Goal: Task Accomplishment & Management: Manage account settings

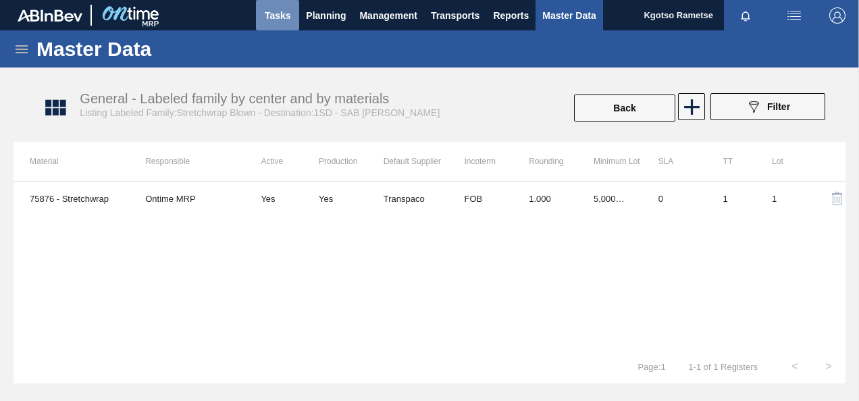
click at [296, 7] on button "Tasks" at bounding box center [277, 15] width 43 height 30
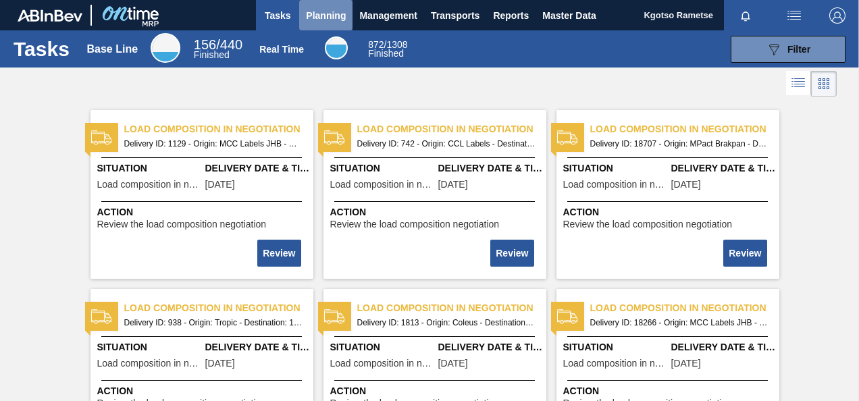
click at [326, 12] on span "Planning" at bounding box center [326, 15] width 40 height 16
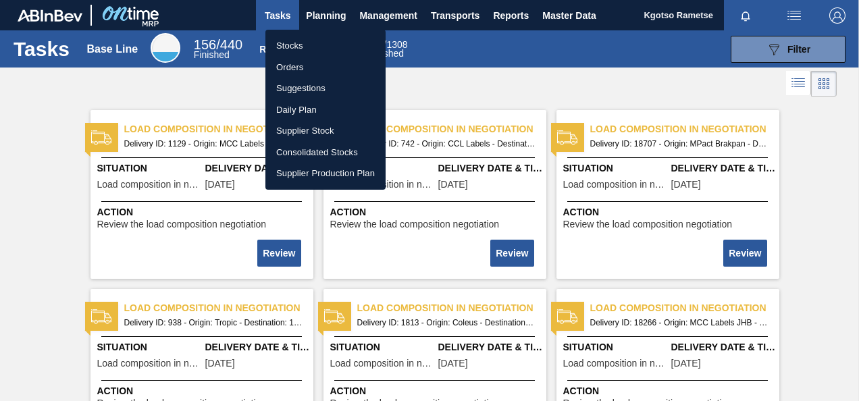
click at [314, 43] on li "Stocks" at bounding box center [325, 46] width 120 height 22
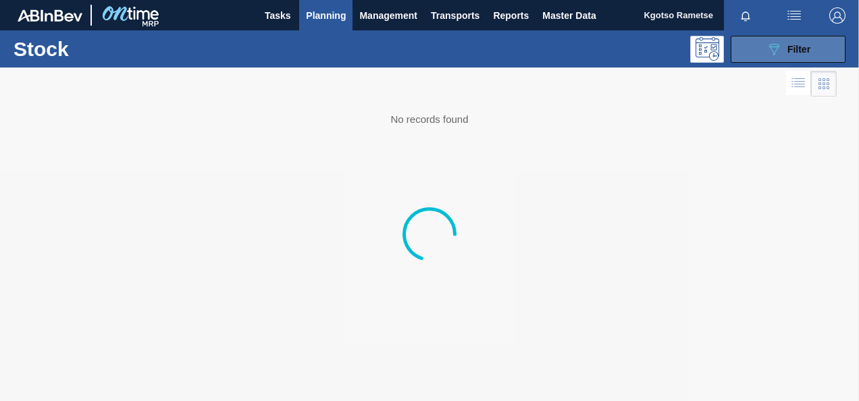
click at [812, 47] on button "089F7B8B-B2A5-4AFE-B5C0-19BA573D28AC Filter" at bounding box center [788, 49] width 115 height 27
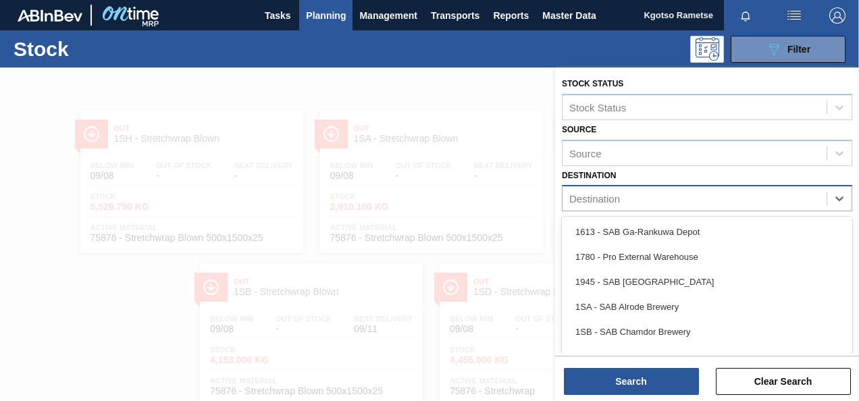
click at [630, 192] on div "Destination" at bounding box center [695, 199] width 264 height 20
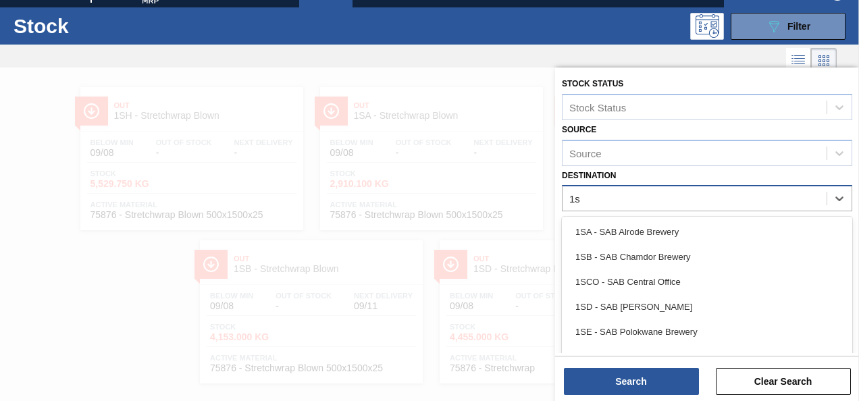
type input "1sb"
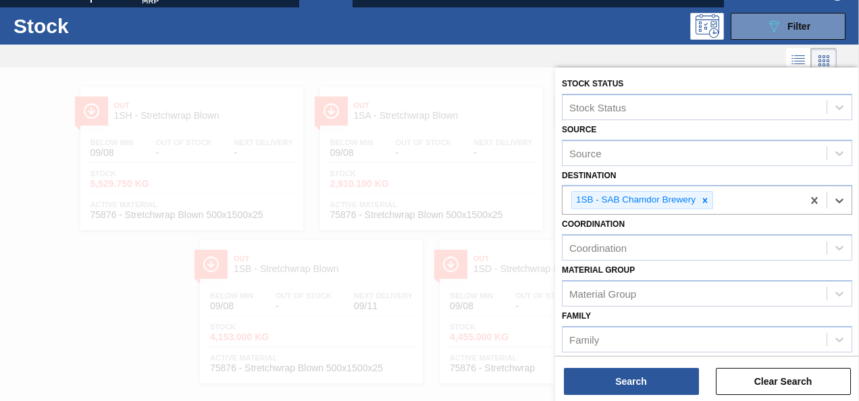
click at [607, 309] on div "Family Family" at bounding box center [707, 330] width 290 height 46
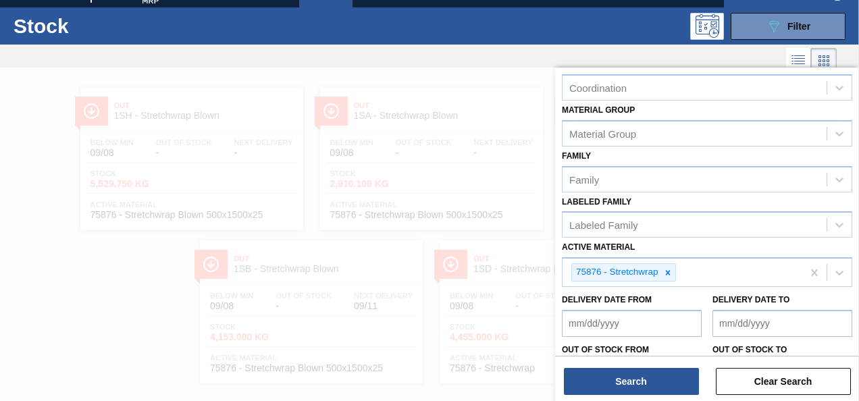
scroll to position [243, 0]
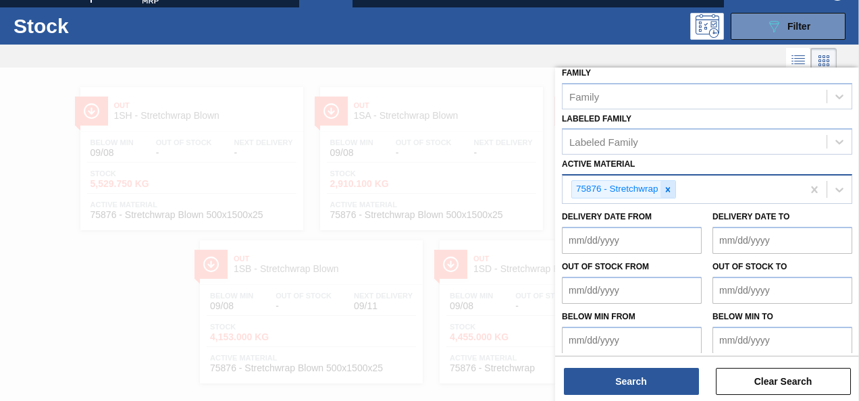
click at [673, 186] on div at bounding box center [668, 189] width 15 height 17
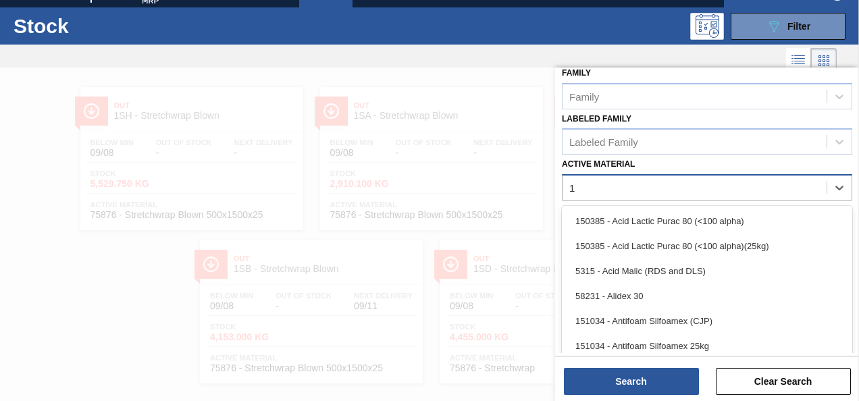
scroll to position [34, 0]
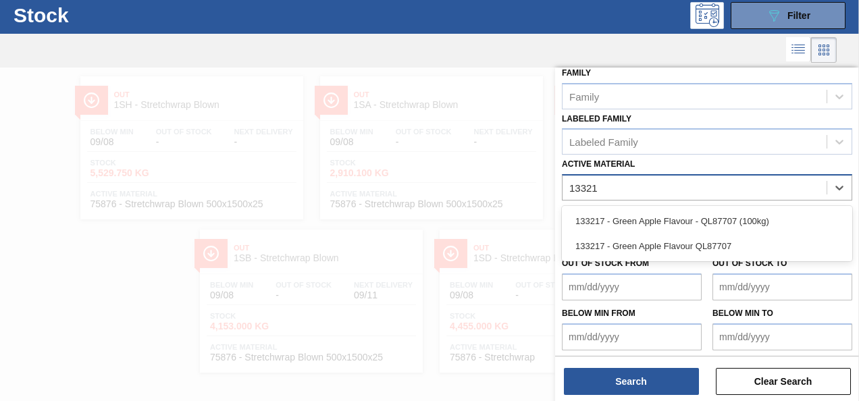
type Material "133217"
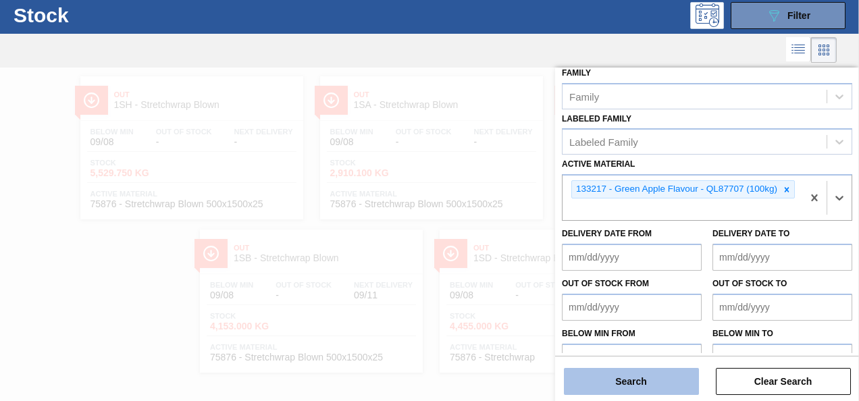
click at [622, 376] on button "Search" at bounding box center [631, 381] width 135 height 27
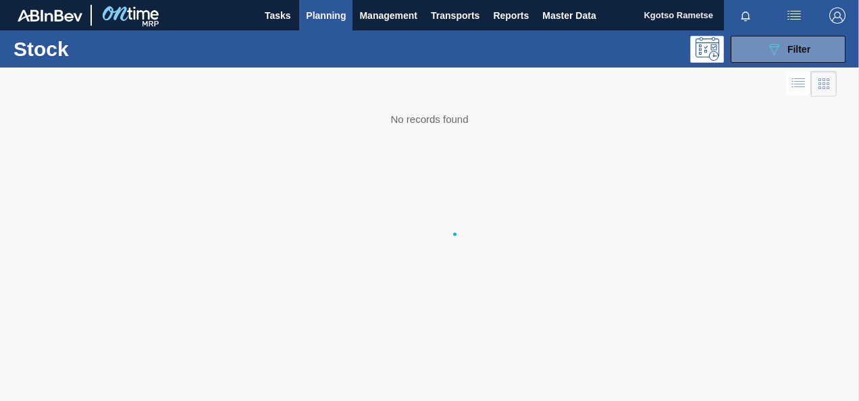
scroll to position [0, 0]
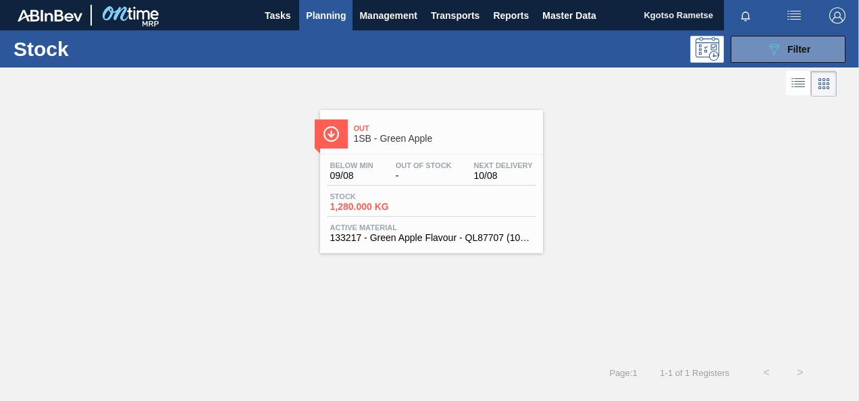
click at [395, 138] on span "1SB - Green Apple" at bounding box center [445, 139] width 182 height 10
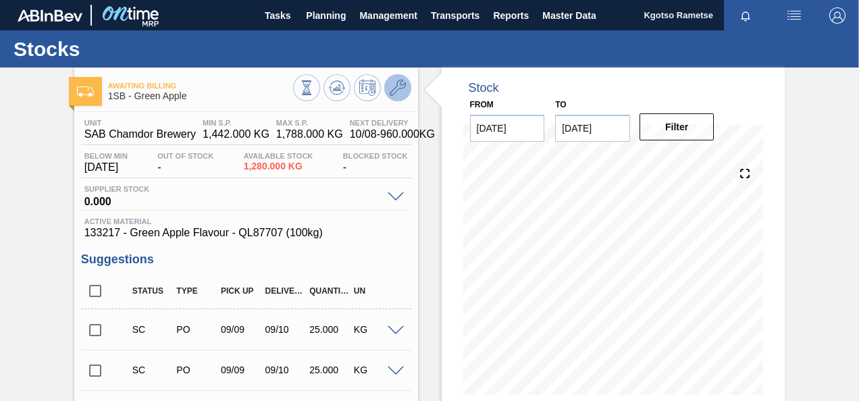
click at [403, 84] on icon at bounding box center [398, 88] width 16 height 16
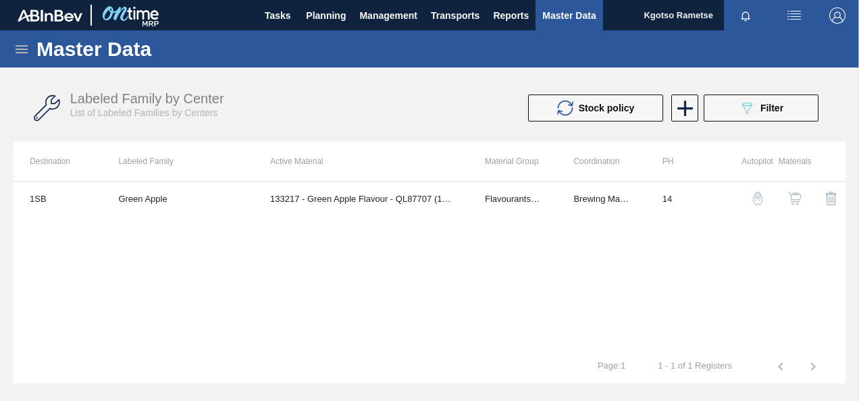
click at [800, 195] on img "button" at bounding box center [795, 199] width 14 height 14
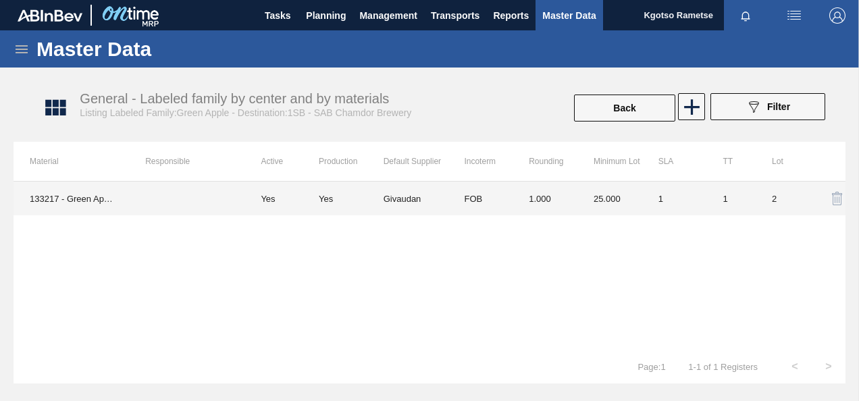
click at [599, 206] on td "25.000" at bounding box center [610, 199] width 65 height 34
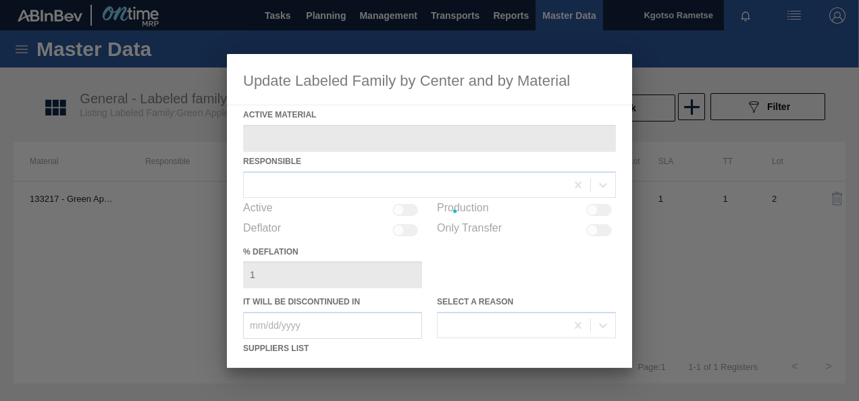
type Material "133217 - Green Apple Flavour - QL87707 (100kg)"
checkbox input "true"
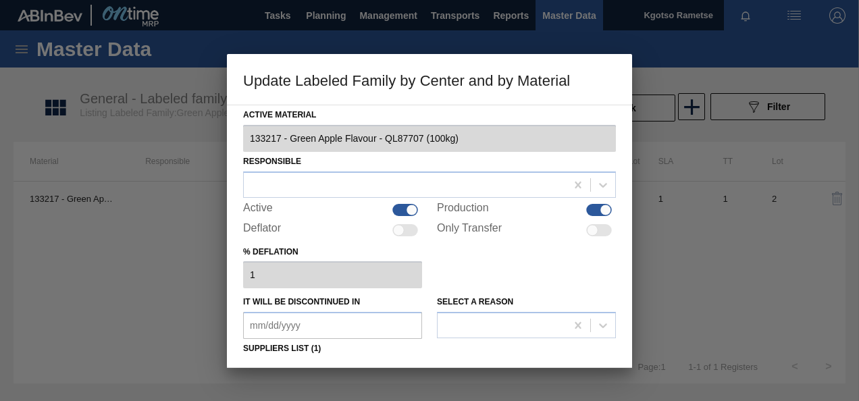
click at [484, 281] on div "% deflation 1" at bounding box center [429, 266] width 373 height 47
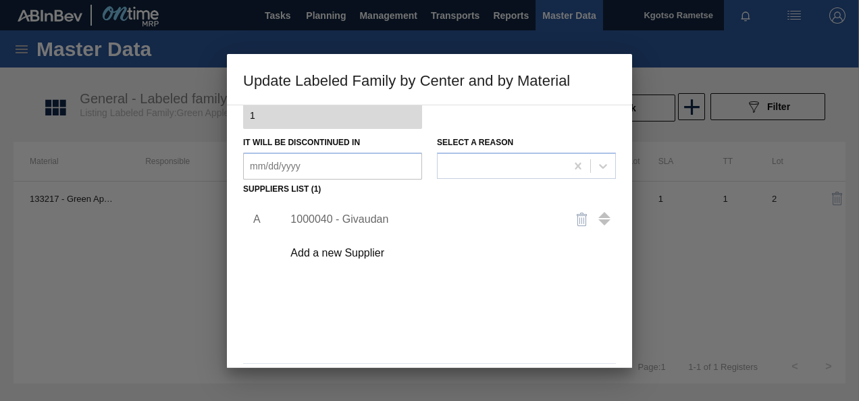
scroll to position [207, 0]
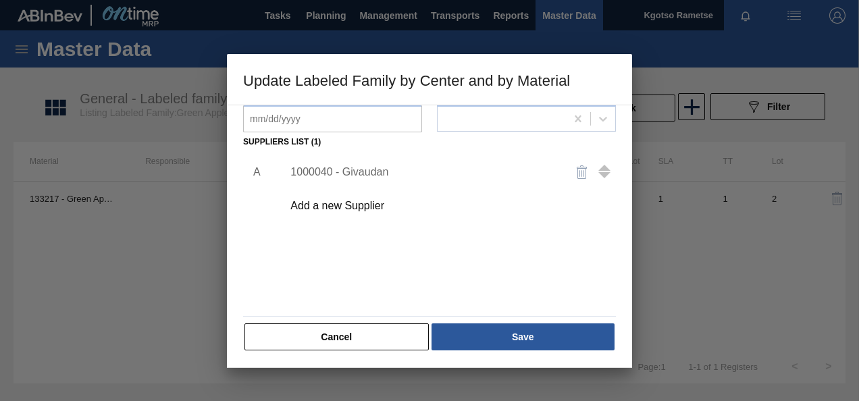
click at [324, 168] on div "1000040 - Givaudan" at bounding box center [422, 172] width 265 height 12
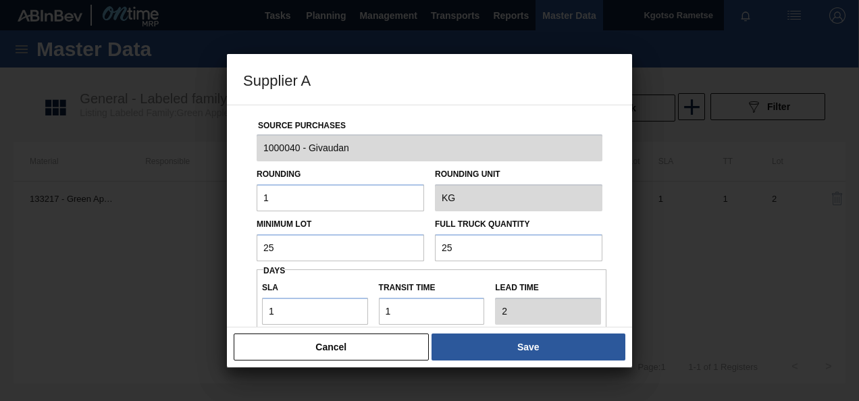
click at [285, 261] on div "Source Purchases 1000040 - Givaudan Rounding 1 Rounding Unit KG Minimum Lot 25 …" at bounding box center [429, 328] width 373 height 447
drag, startPoint x: 276, startPoint y: 252, endPoint x: 215, endPoint y: 253, distance: 60.8
click at [215, 253] on div "Supplier A Source Purchases 1000040 - Givaudan Rounding 1 Rounding Unit KG Mini…" at bounding box center [429, 200] width 859 height 401
click at [271, 246] on input "960" at bounding box center [341, 247] width 168 height 27
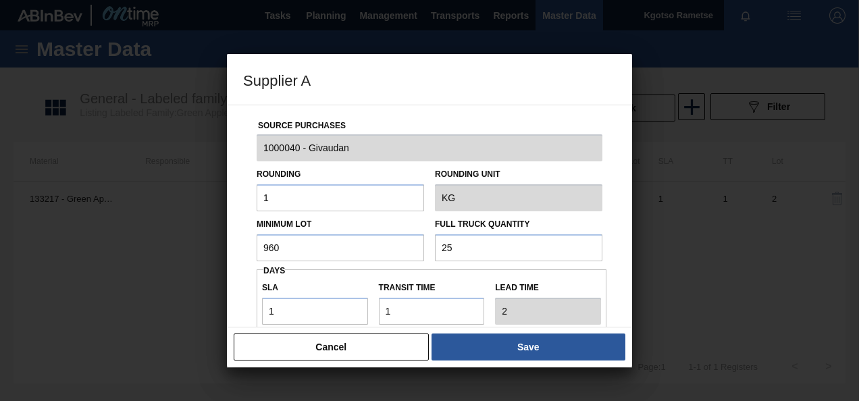
type input "960"
click at [449, 252] on input "25" at bounding box center [519, 247] width 168 height 27
drag, startPoint x: 449, startPoint y: 252, endPoint x: 417, endPoint y: 248, distance: 31.3
click at [417, 248] on div "Minimum Lot 960 Full Truck Quantity 25" at bounding box center [429, 236] width 357 height 50
type input "960"
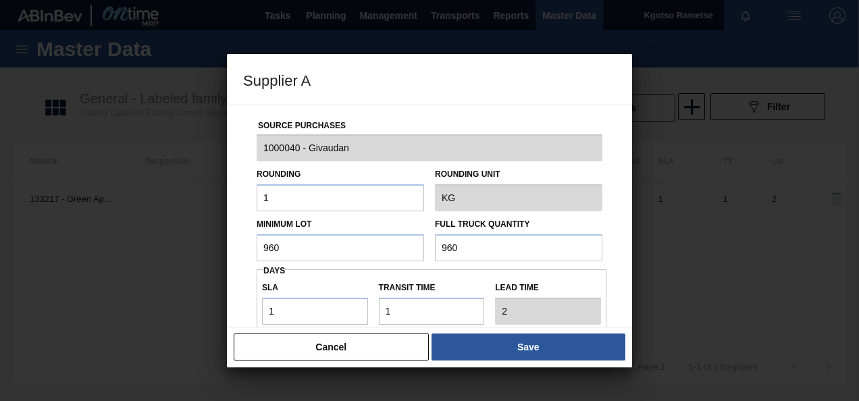
click at [232, 270] on div "Source Purchases 1000040 - Givaudan Rounding 1 Rounding Unit KG Minimum Lot 960…" at bounding box center [429, 216] width 405 height 223
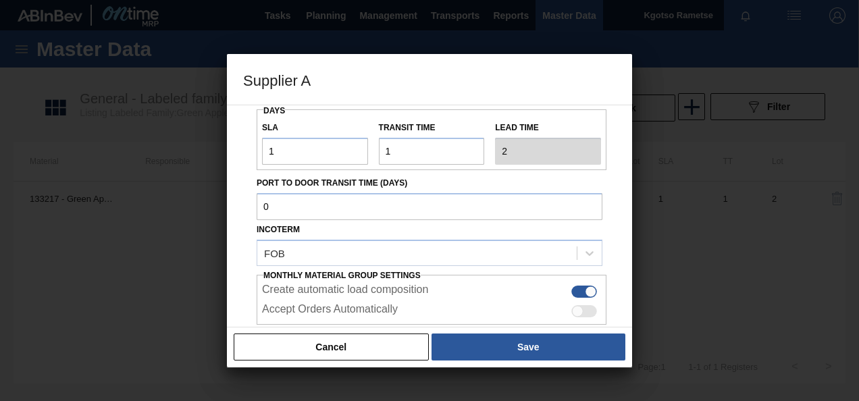
scroll to position [240, 0]
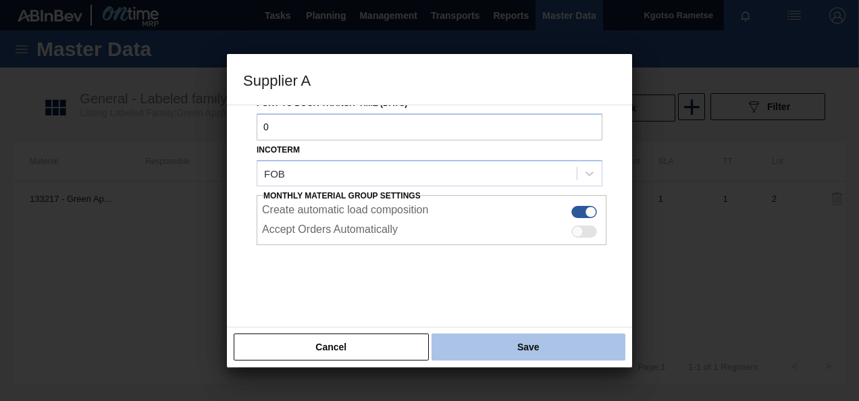
click at [492, 336] on button "Save" at bounding box center [529, 347] width 194 height 27
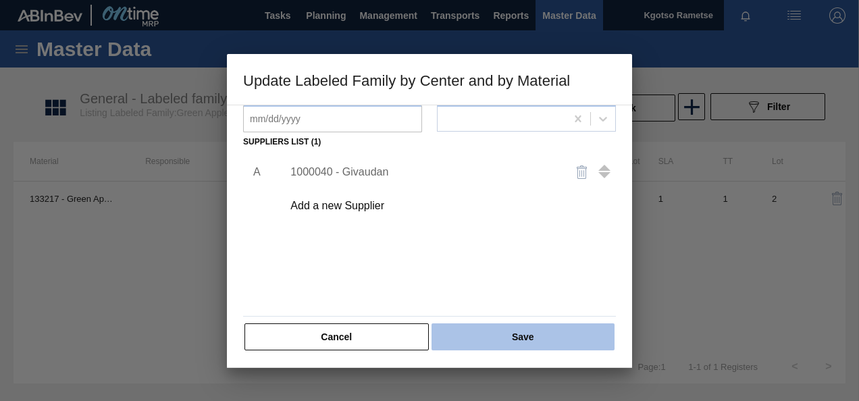
click at [478, 329] on button "Save" at bounding box center [523, 337] width 183 height 27
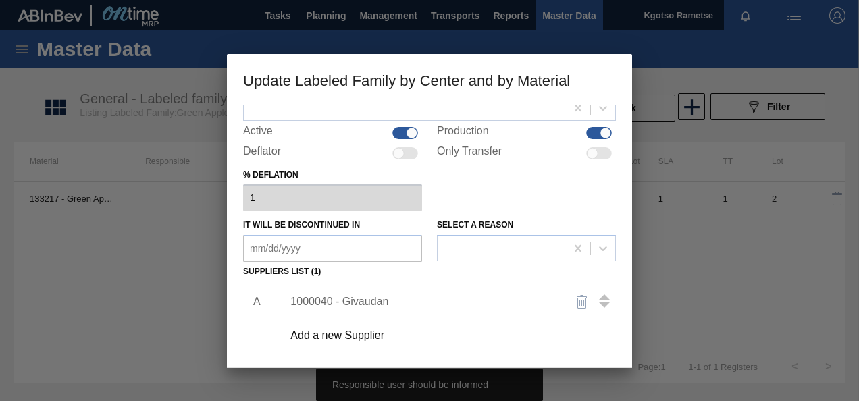
scroll to position [72, 0]
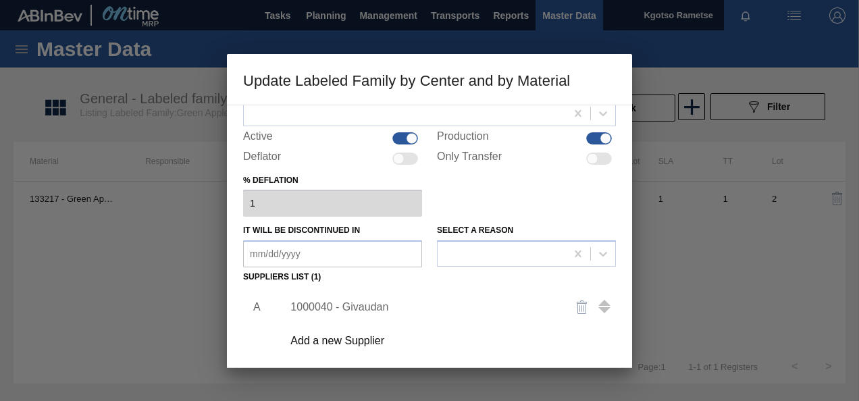
click at [355, 111] on div at bounding box center [405, 113] width 322 height 20
type input "kgo"
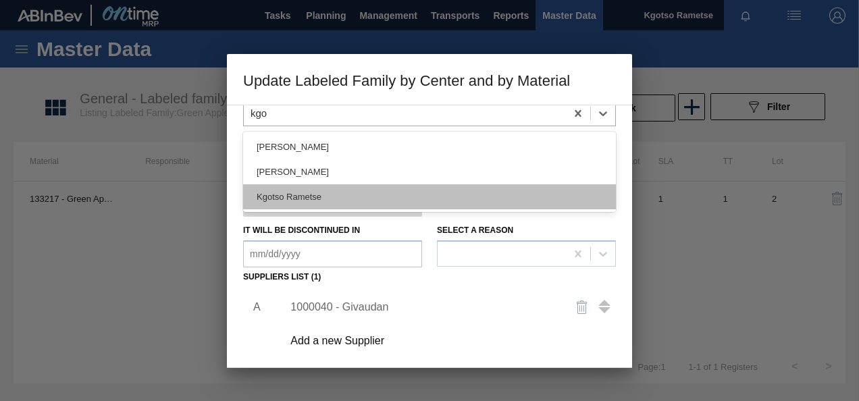
click at [317, 192] on div "Kgotso Rametse" at bounding box center [429, 196] width 373 height 25
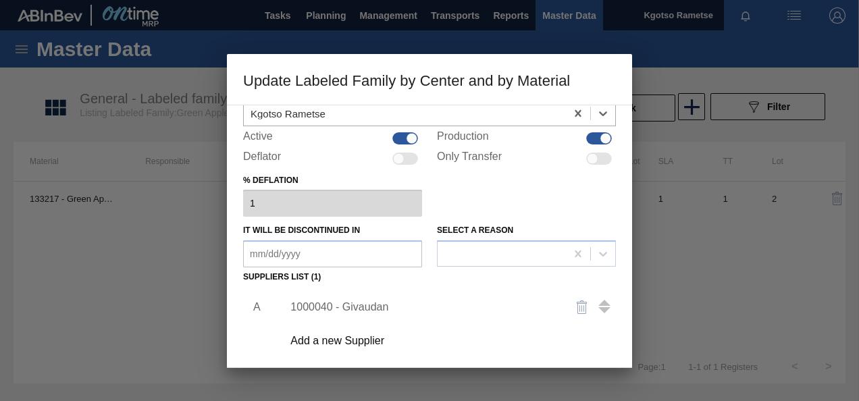
click at [249, 361] on div "A 1000040 - Givaudan Add a new Supplier" at bounding box center [429, 366] width 373 height 159
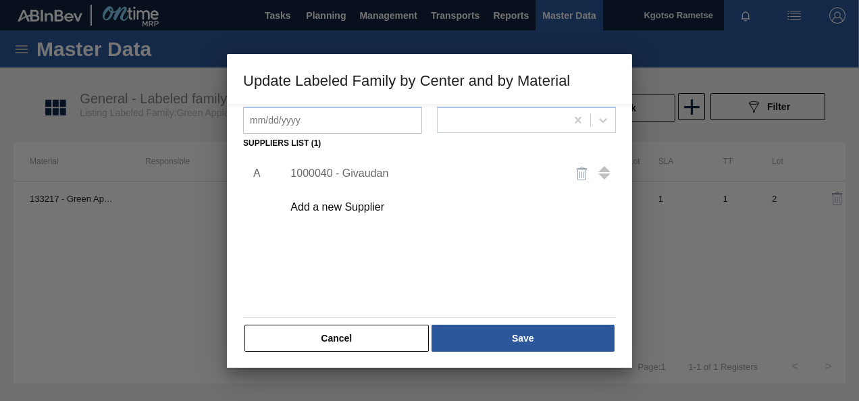
scroll to position [207, 0]
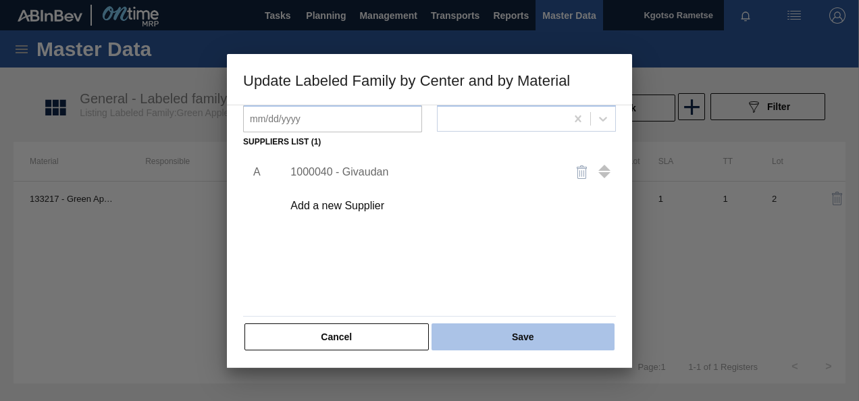
click at [468, 336] on button "Save" at bounding box center [523, 337] width 183 height 27
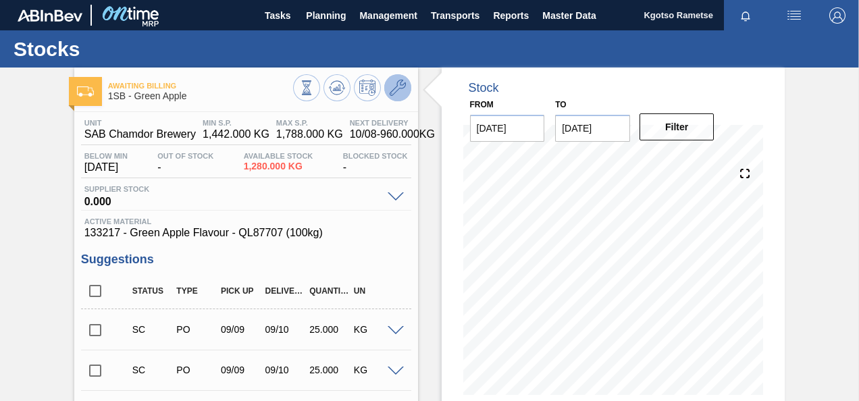
click at [395, 89] on icon at bounding box center [398, 88] width 16 height 16
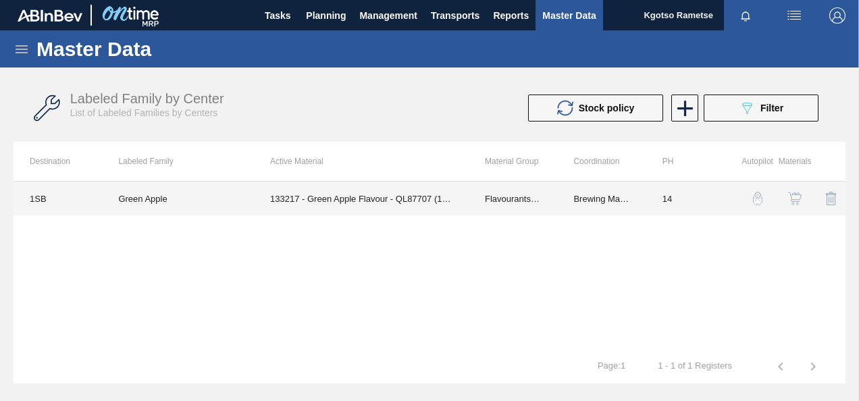
click at [409, 203] on td "133217 - Green Apple Flavour - QL87707 (100kg)" at bounding box center [361, 199] width 215 height 34
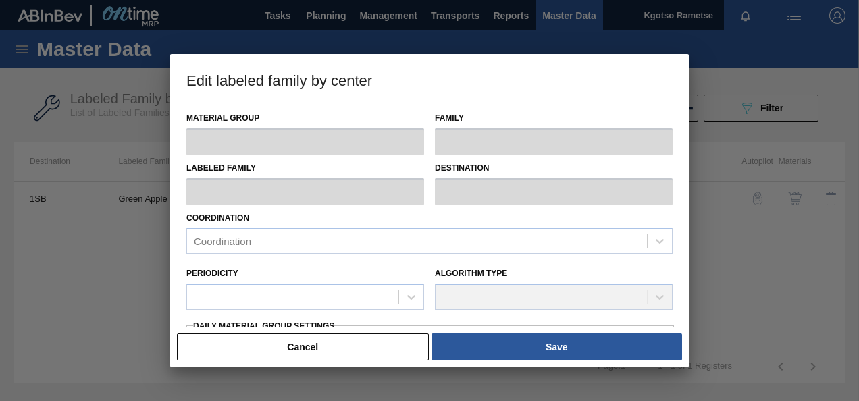
type input "Flavourants & Colourants"
type input "Flavour"
type input "Green Apple"
type input "1SB - SAB Chamdor Brewery"
type input "14"
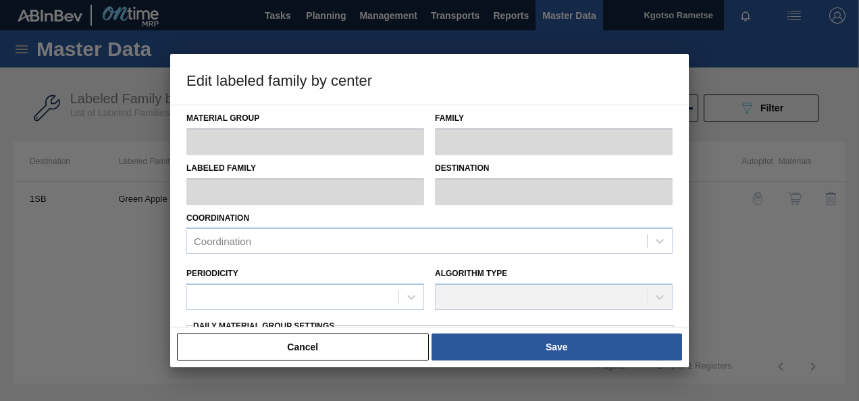
type input "1,442"
type input "1,788"
type input "100"
type input "1,788.000"
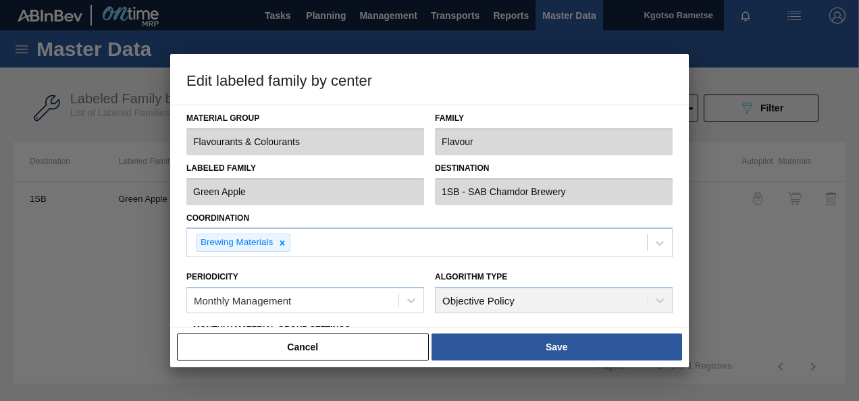
click at [683, 268] on div "Material Group Flavourants & Colourants Family Flavour Labeled Family Green App…" at bounding box center [429, 216] width 519 height 223
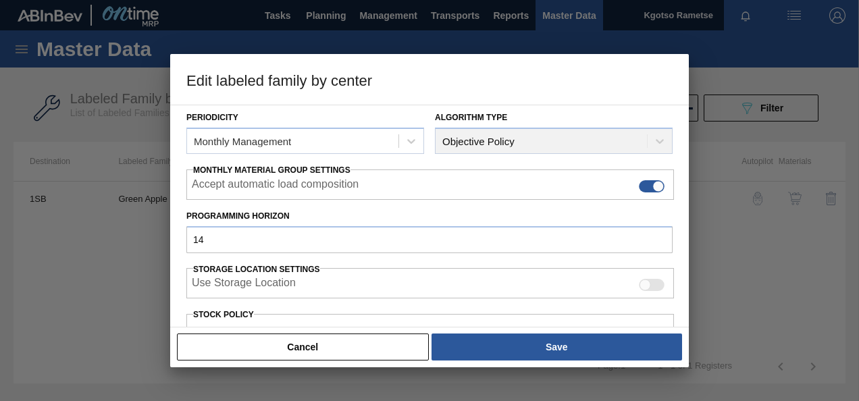
scroll to position [270, 0]
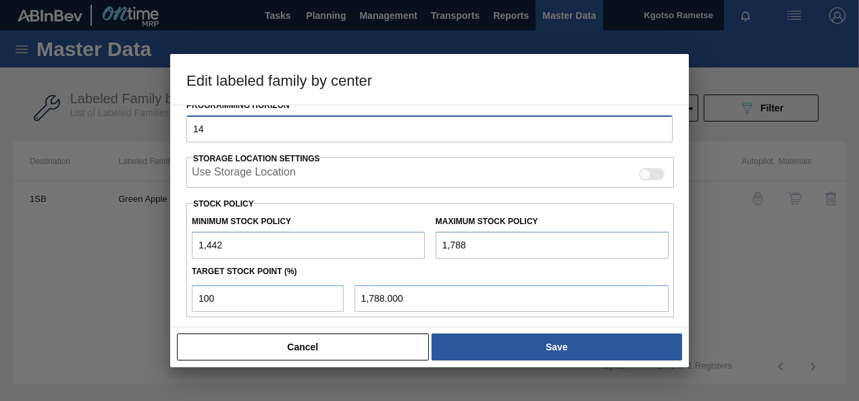
drag, startPoint x: 216, startPoint y: 132, endPoint x: 146, endPoint y: 134, distance: 70.3
click at [146, 134] on div "Edit labeled family by center Material Group Flavourants & Colourants Family Fl…" at bounding box center [429, 200] width 859 height 401
drag, startPoint x: 205, startPoint y: 130, endPoint x: 163, endPoint y: 134, distance: 41.4
click at [163, 134] on div "Edit labeled family by center Material Group Flavourants & Colourants Family Fl…" at bounding box center [429, 200] width 859 height 401
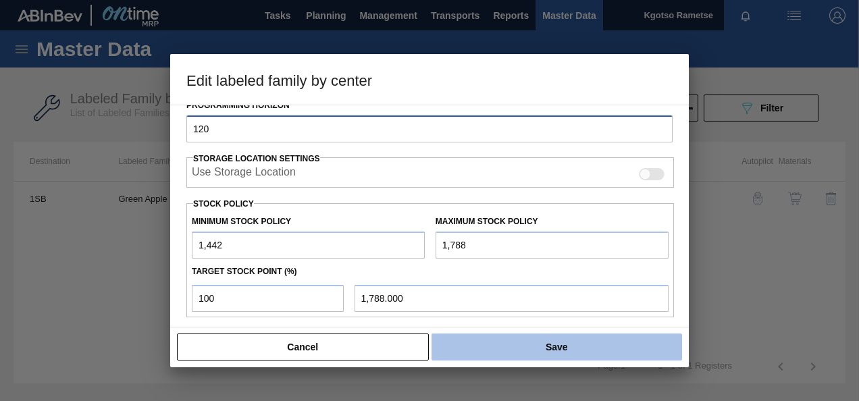
type input "120"
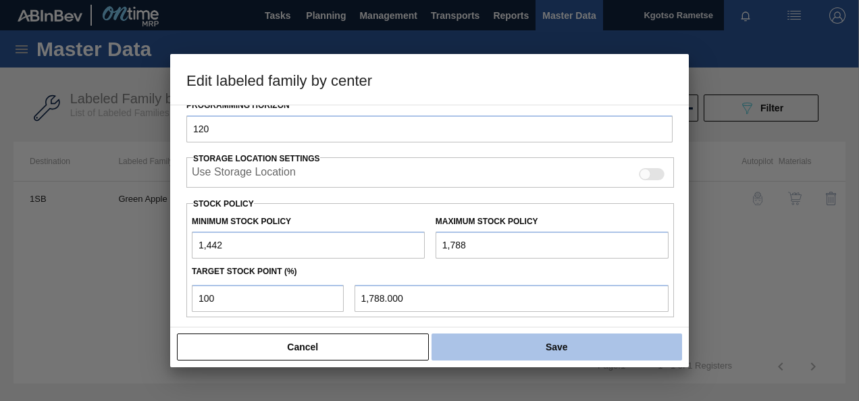
click at [565, 349] on button "Save" at bounding box center [557, 347] width 251 height 27
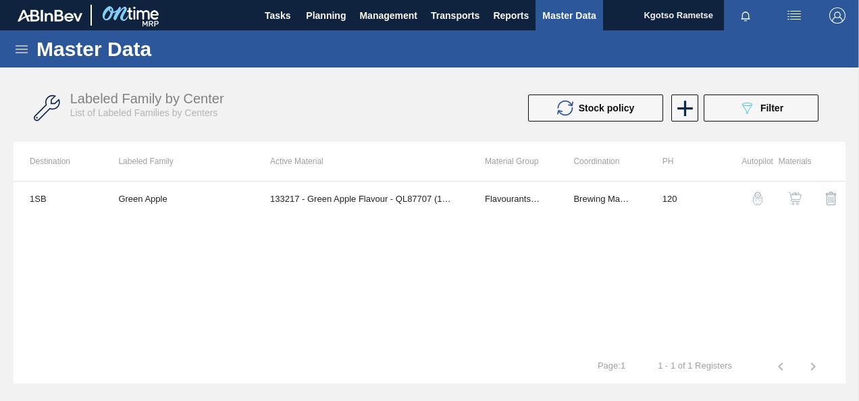
click at [795, 200] on img "button" at bounding box center [795, 199] width 14 height 14
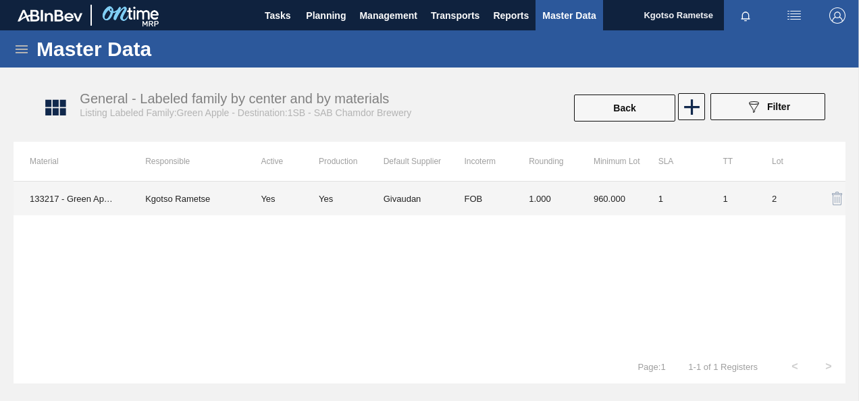
click at [502, 201] on td "FOB" at bounding box center [480, 199] width 65 height 34
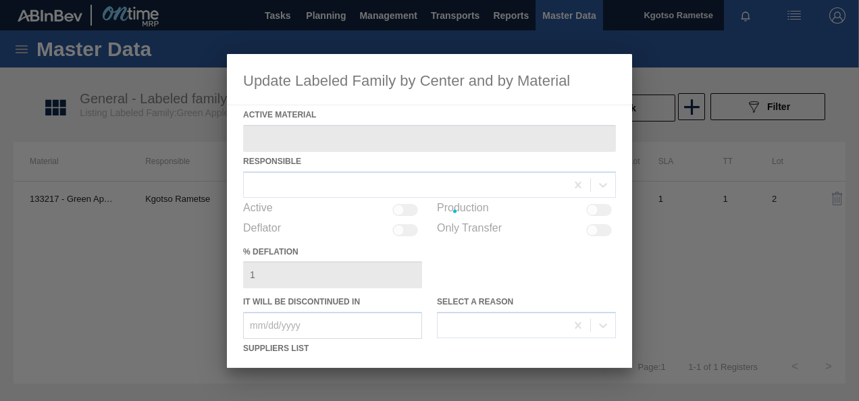
type Material "133217 - Green Apple Flavour - QL87707 (100kg)"
checkbox input "true"
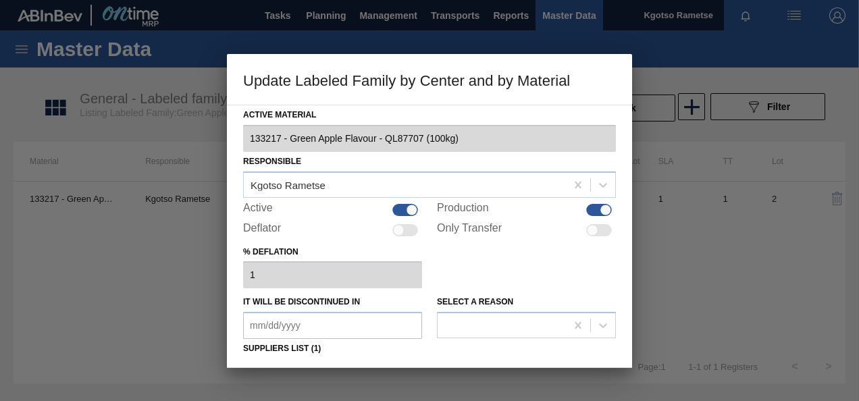
click at [456, 277] on div "% deflation 1" at bounding box center [429, 266] width 373 height 47
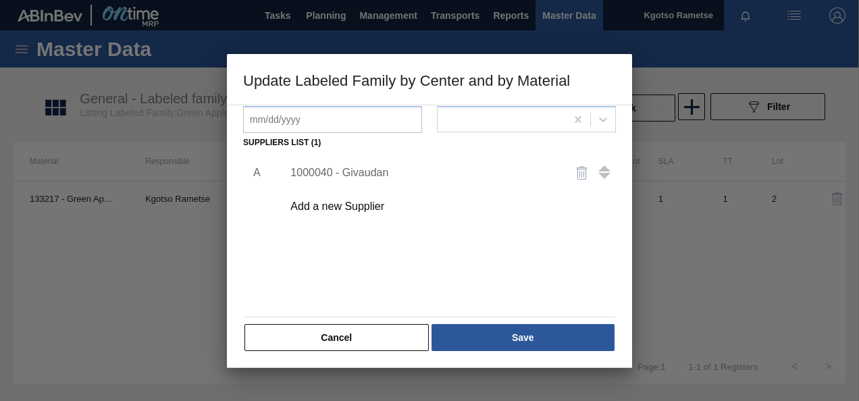
scroll to position [207, 0]
click at [381, 172] on div "1000040 - Givaudan" at bounding box center [422, 172] width 265 height 12
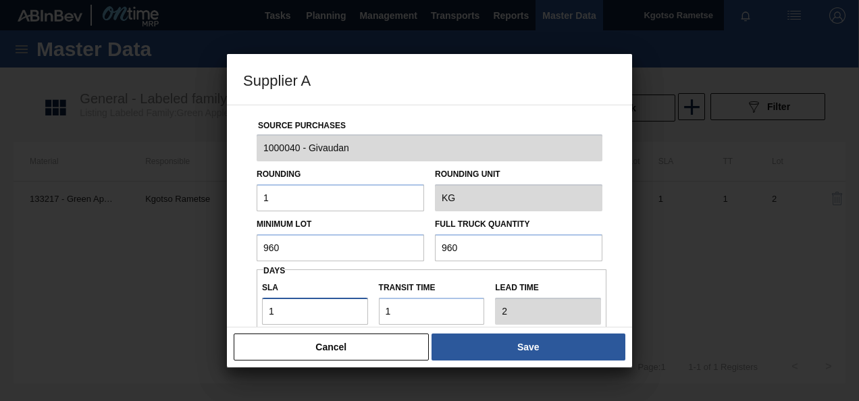
drag, startPoint x: 285, startPoint y: 303, endPoint x: 237, endPoint y: 301, distance: 48.0
click at [237, 301] on div "Source Purchases 1000040 - Givaudan Rounding 1 Rounding Unit KG Minimum Lot 960…" at bounding box center [429, 216] width 405 height 223
type input "6"
type input "7"
type input "60"
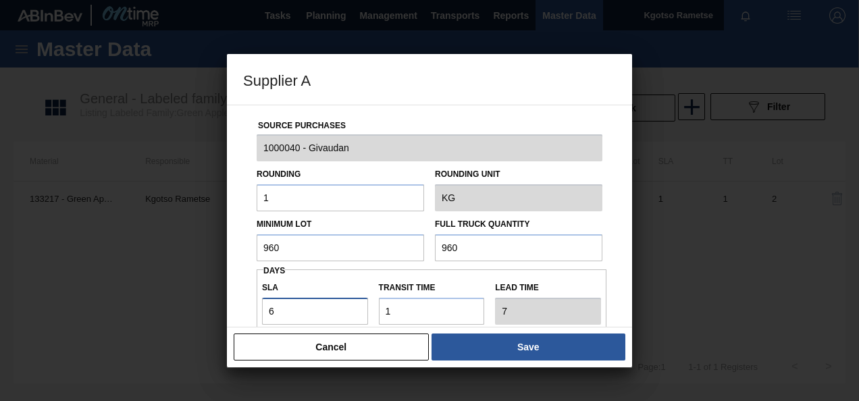
type input "61"
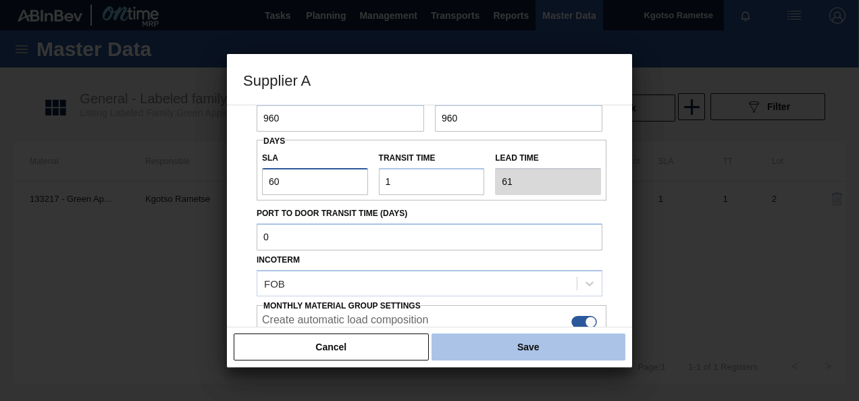
scroll to position [135, 0]
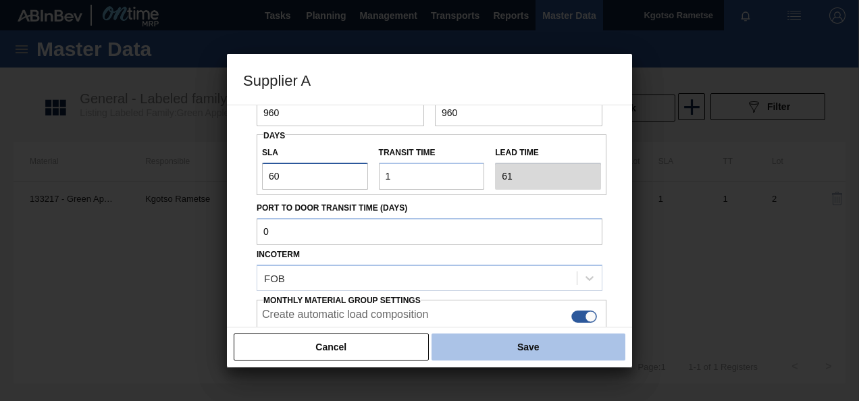
type input "60"
click at [515, 336] on button "Save" at bounding box center [529, 347] width 194 height 27
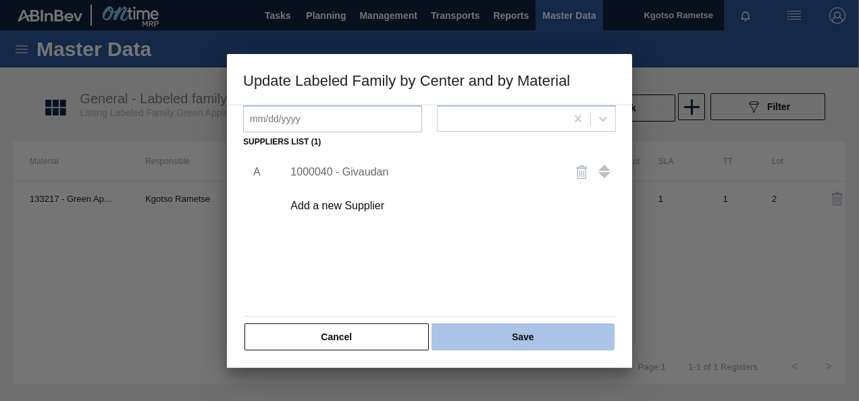
click at [492, 340] on button "Save" at bounding box center [523, 337] width 183 height 27
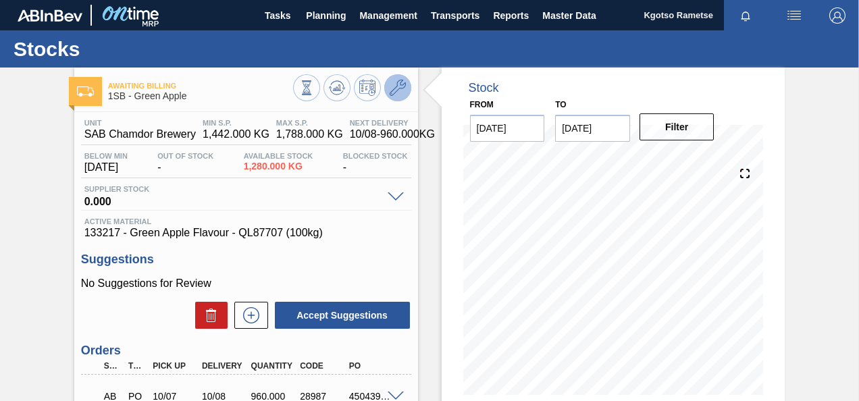
click at [395, 83] on icon at bounding box center [398, 88] width 16 height 16
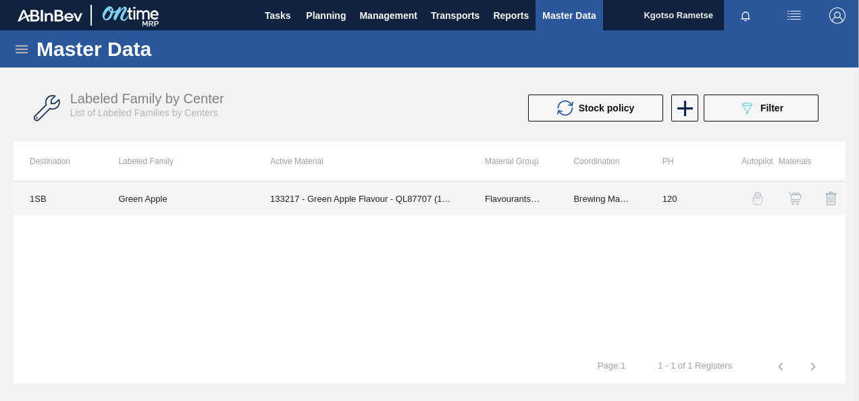
click at [394, 196] on td "133217 - Green Apple Flavour - QL87707 (100kg)" at bounding box center [361, 199] width 215 height 34
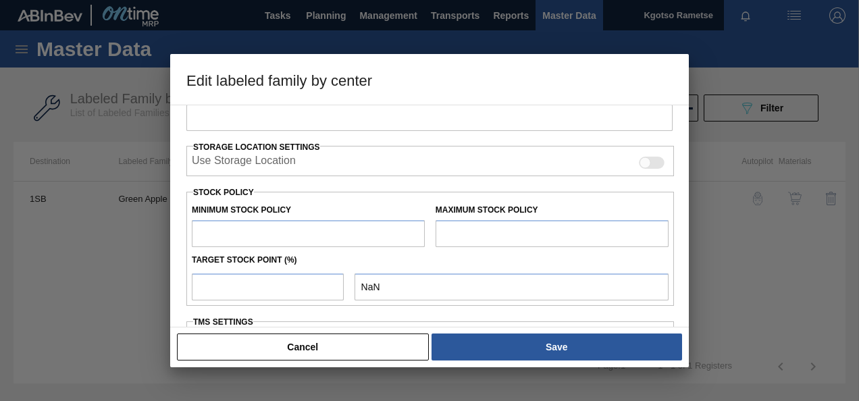
type input "Flavourants & Colourants"
type input "Flavour"
type input "Green Apple"
type input "1SB - SAB Chamdor Brewery"
type input "120"
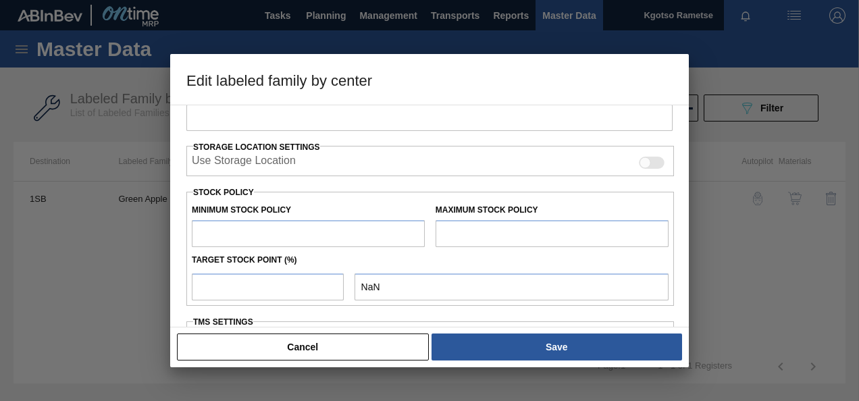
type input "1,442"
type input "1,788"
type input "100"
type input "1,788.000"
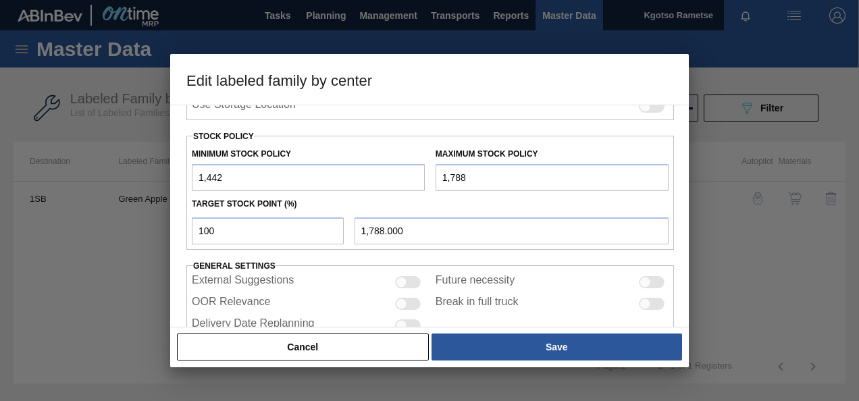
scroll to position [281, 0]
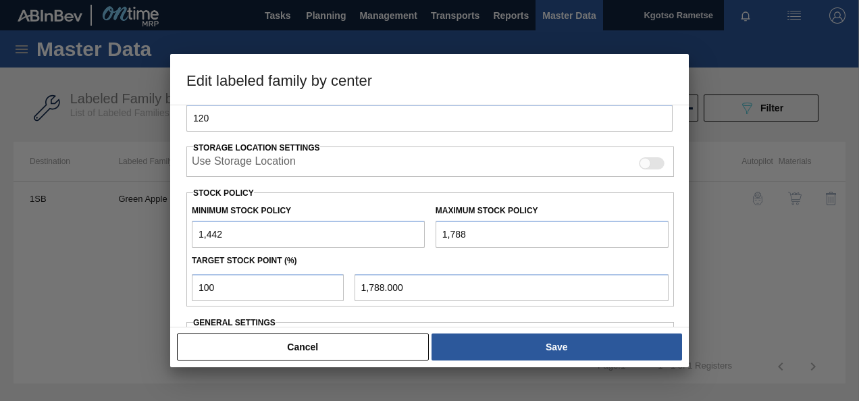
click at [197, 232] on input "1,442" at bounding box center [308, 234] width 233 height 27
type input "114,421"
click at [443, 232] on input "1,788" at bounding box center [552, 234] width 233 height 27
type input "61,788"
type input "61,788.000"
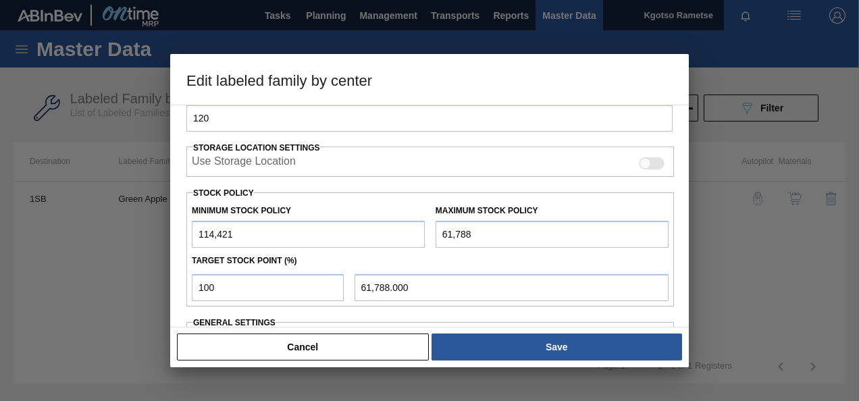
click at [442, 230] on input "61,788" at bounding box center [552, 234] width 233 height 27
type input "161,788"
type input "161,788.000"
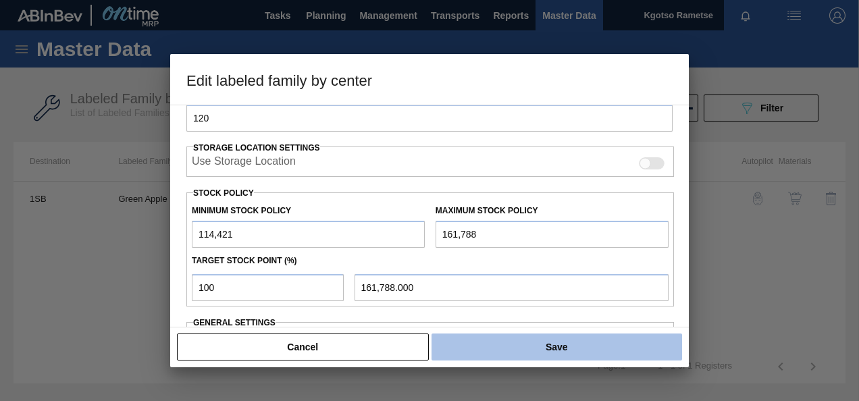
type input "161,788"
click at [468, 349] on button "Save" at bounding box center [557, 347] width 251 height 27
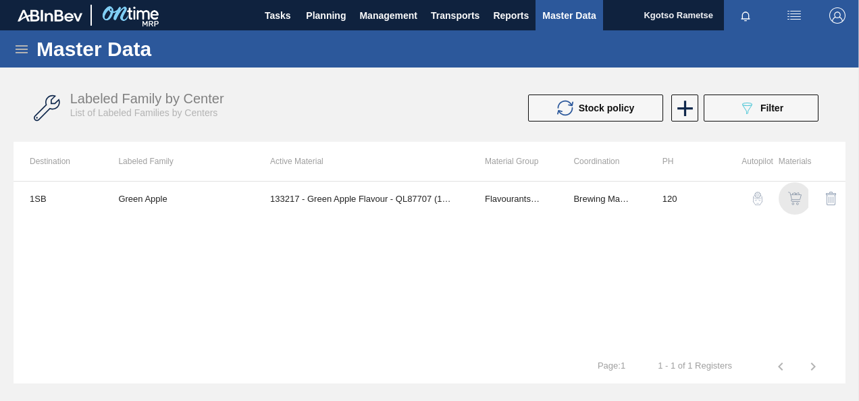
click at [792, 196] on img "button" at bounding box center [795, 199] width 14 height 14
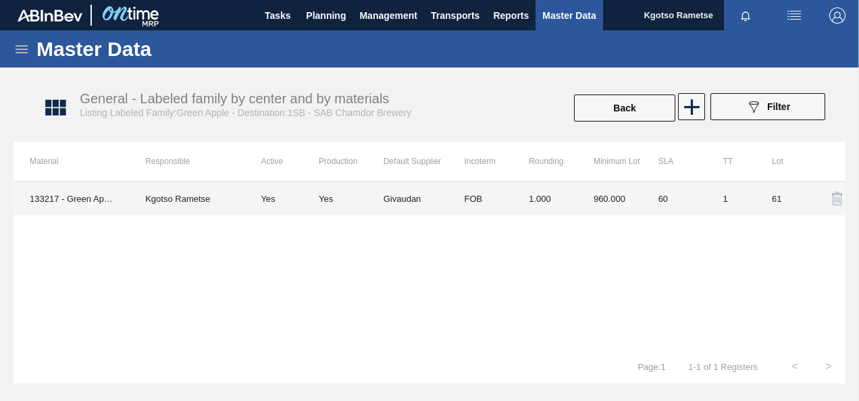
click at [529, 212] on td "1.000" at bounding box center [545, 199] width 65 height 34
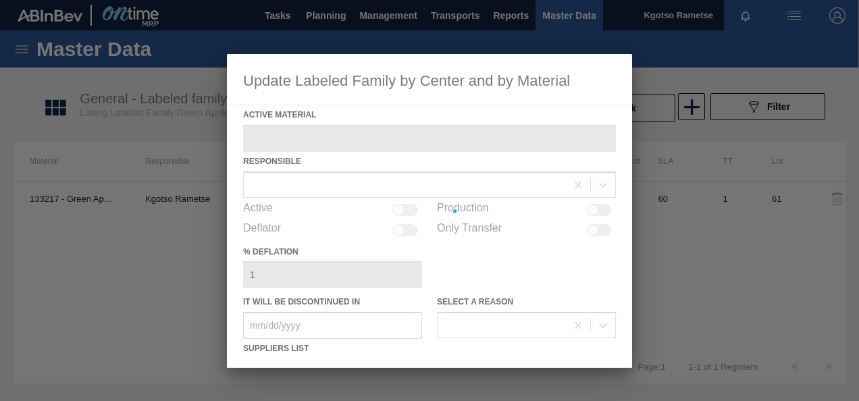
type Material "133217 - Green Apple Flavour - QL87707 (100kg)"
checkbox input "true"
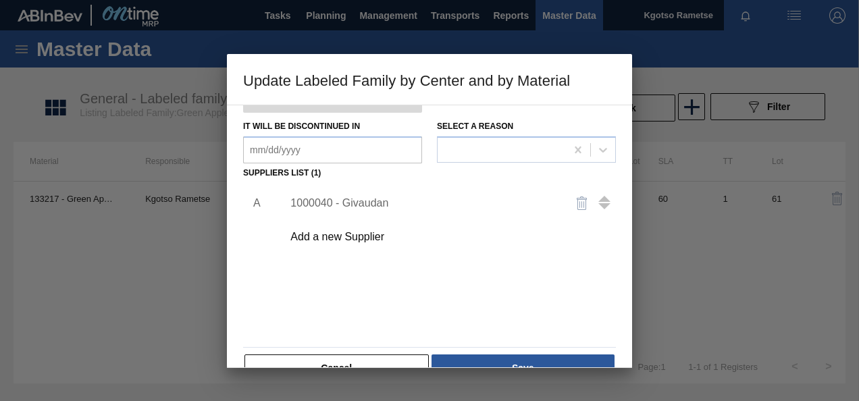
scroll to position [207, 0]
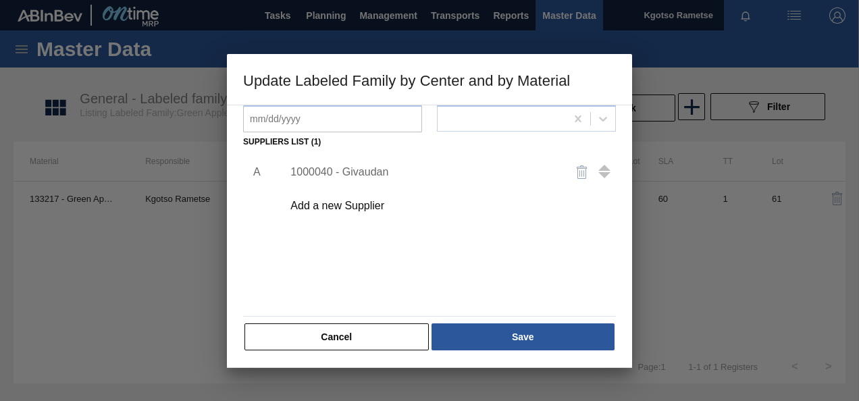
click at [368, 176] on div "1000040 - Givaudan" at bounding box center [422, 172] width 265 height 12
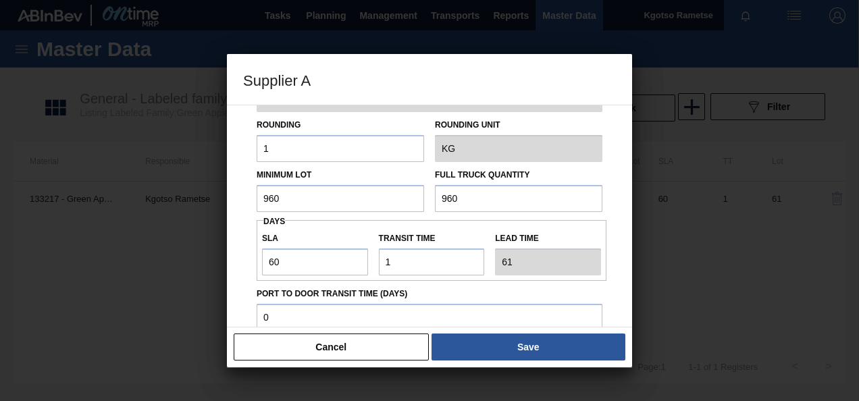
scroll to position [68, 0]
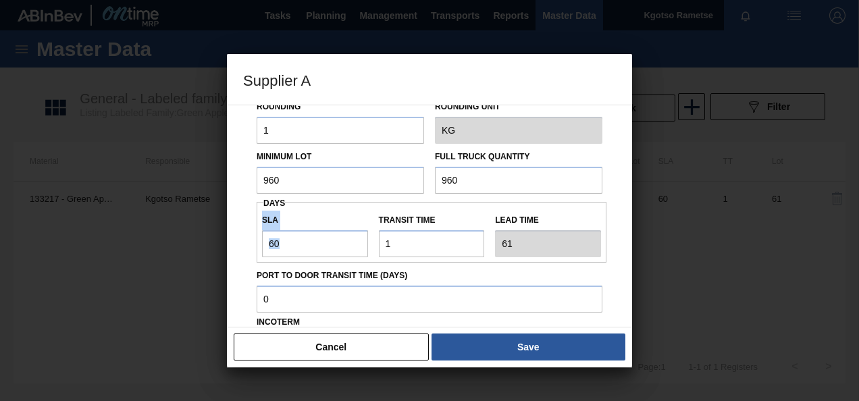
drag, startPoint x: 372, startPoint y: 245, endPoint x: 242, endPoint y: 250, distance: 130.5
click at [242, 250] on div "Source Purchases 1000040 - Givaudan Rounding 1 Rounding Unit KG Minimum Lot 960…" at bounding box center [429, 216] width 405 height 223
drag, startPoint x: 242, startPoint y: 250, endPoint x: 309, endPoint y: 245, distance: 67.1
click at [309, 245] on input "60" at bounding box center [315, 243] width 106 height 27
click at [284, 245] on input "60" at bounding box center [315, 243] width 106 height 27
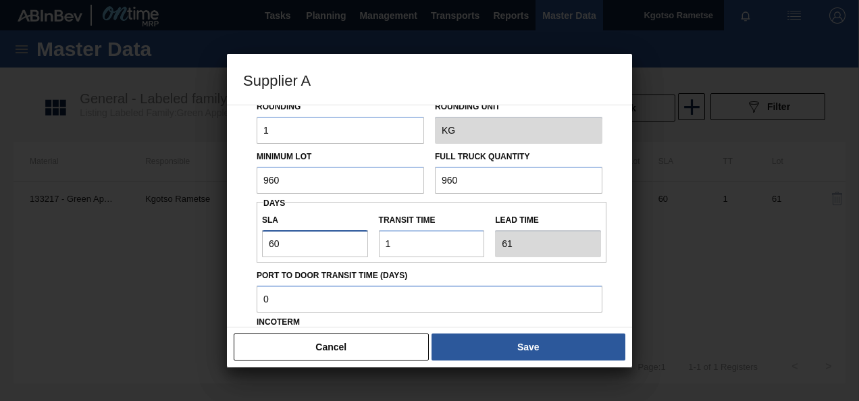
drag, startPoint x: 284, startPoint y: 245, endPoint x: 234, endPoint y: 249, distance: 50.2
click at [244, 249] on div "Source Purchases 1000040 - Givaudan Rounding 1 Rounding Unit KG Minimum Lot 960…" at bounding box center [429, 261] width 373 height 447
type input "5"
type input "6"
type input "58"
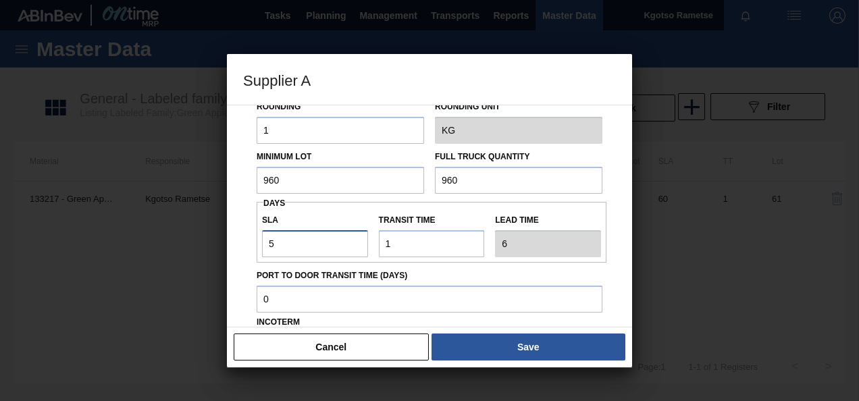
type input "59"
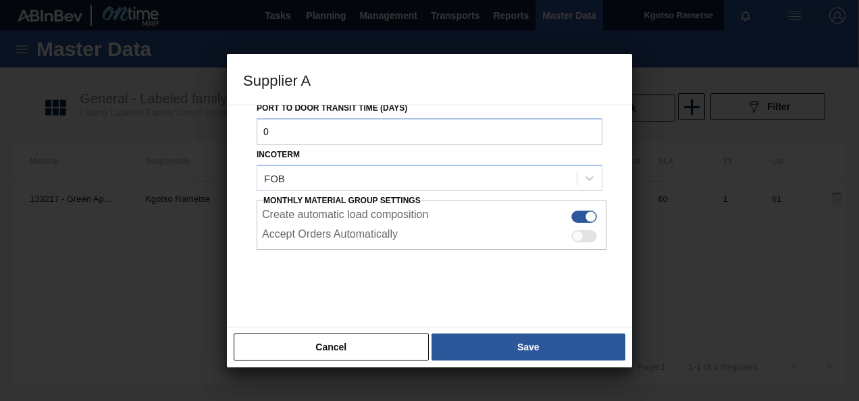
scroll to position [240, 0]
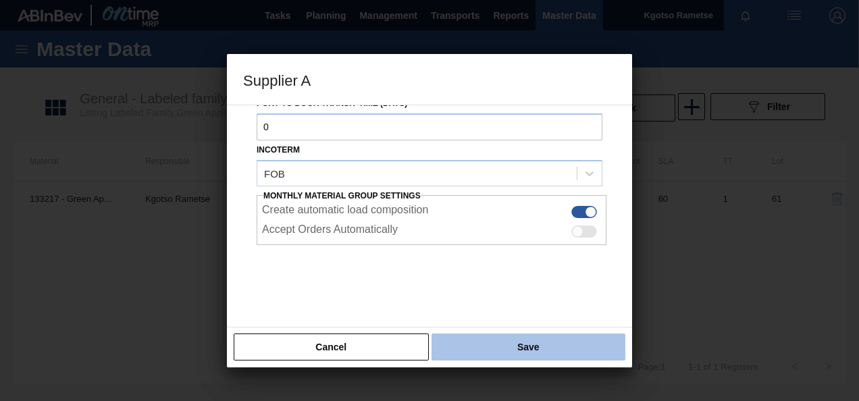
type input "58"
click at [515, 348] on button "Save" at bounding box center [529, 347] width 194 height 27
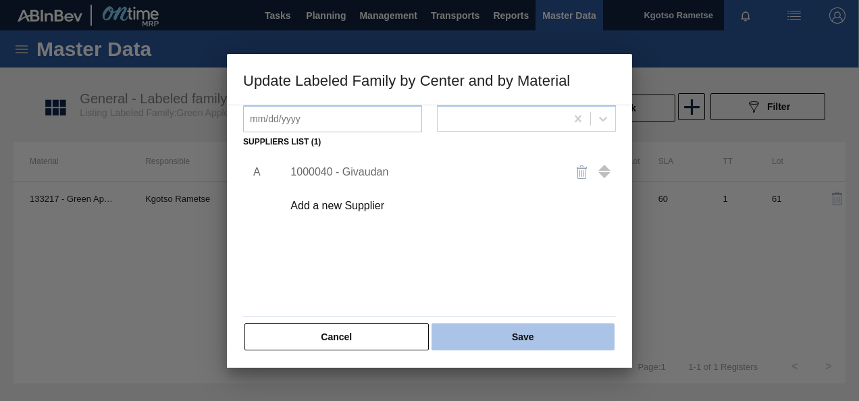
click at [511, 344] on button "Save" at bounding box center [523, 337] width 183 height 27
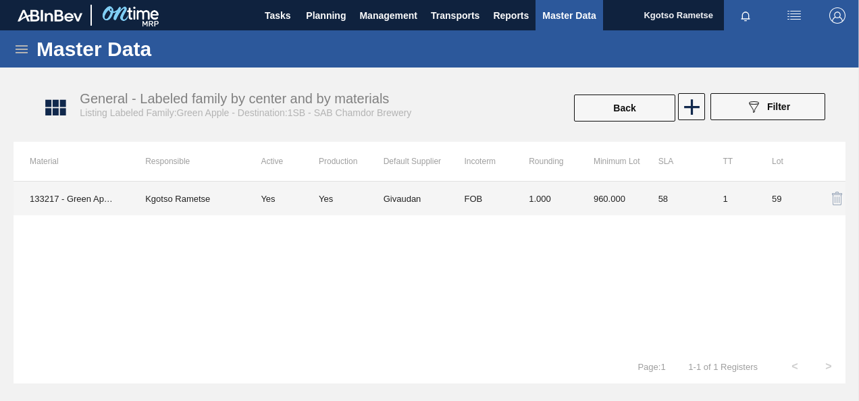
click at [638, 204] on td "960.000" at bounding box center [610, 199] width 65 height 34
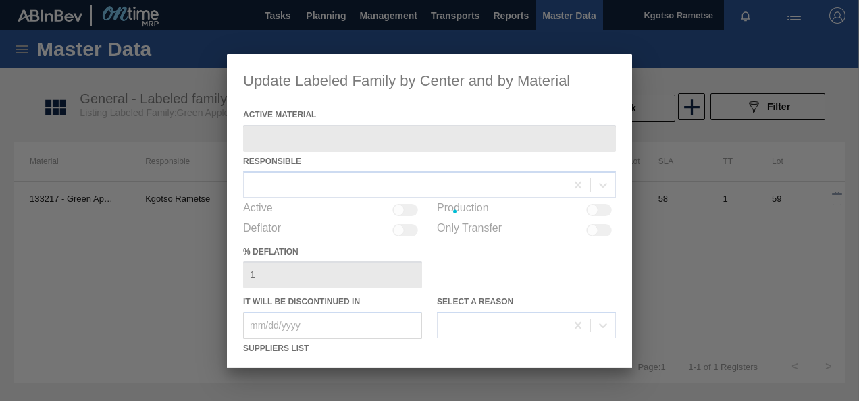
type Material "133217 - Green Apple Flavour - QL87707 (100kg)"
checkbox input "true"
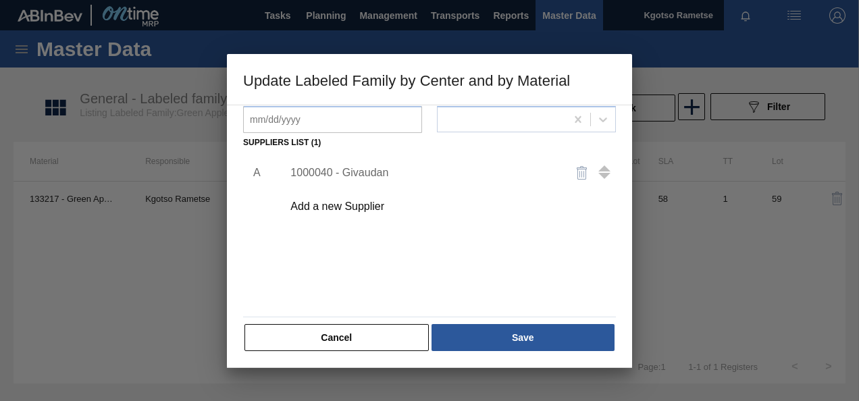
scroll to position [207, 0]
click at [370, 170] on div "1000040 - Givaudan" at bounding box center [422, 172] width 265 height 12
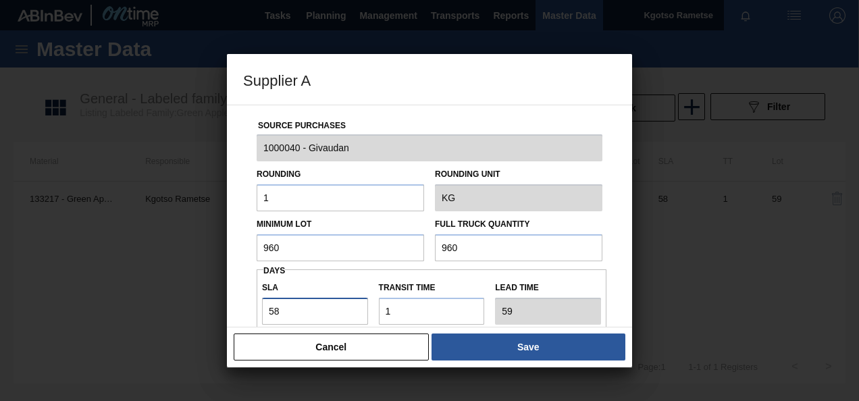
drag, startPoint x: 290, startPoint y: 311, endPoint x: 188, endPoint y: 322, distance: 102.6
click at [188, 322] on div "Supplier A Source Purchases 1000040 - Givaudan Rounding 1 Rounding Unit KG Mini…" at bounding box center [429, 200] width 859 height 401
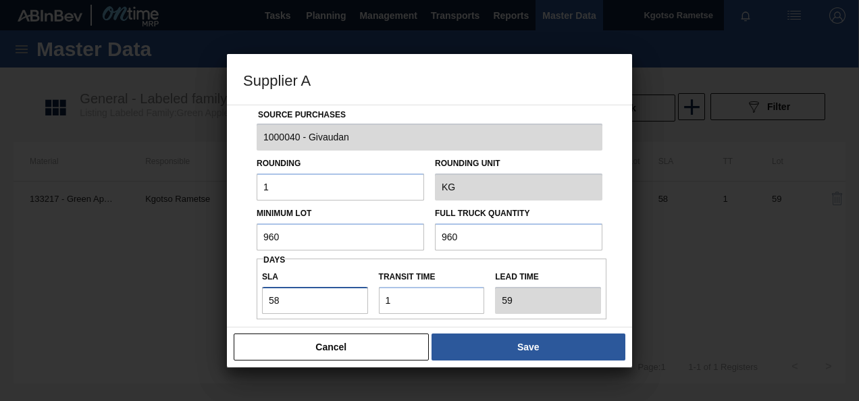
click at [281, 304] on input "58" at bounding box center [315, 300] width 106 height 27
drag, startPoint x: 274, startPoint y: 299, endPoint x: 259, endPoint y: 301, distance: 14.9
click at [259, 301] on div "SLA 58" at bounding box center [315, 291] width 117 height 47
type input "88"
type input "89"
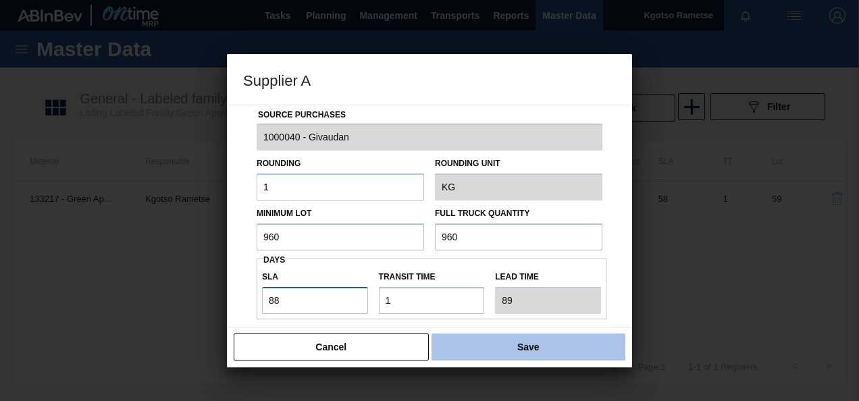
type input "88"
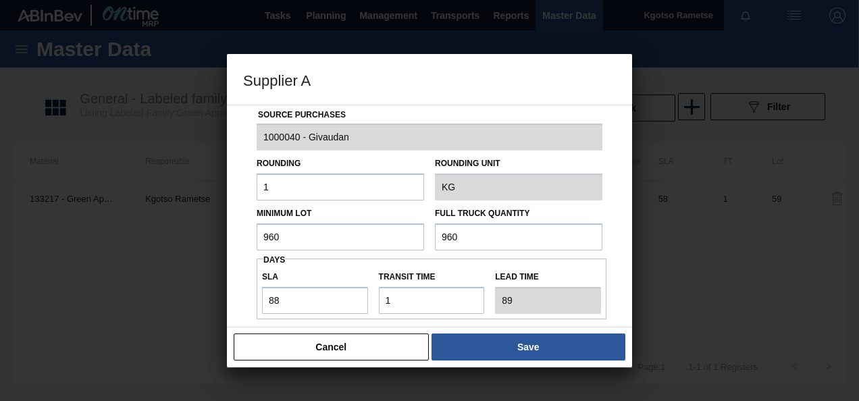
click at [547, 354] on button "Save" at bounding box center [529, 347] width 194 height 27
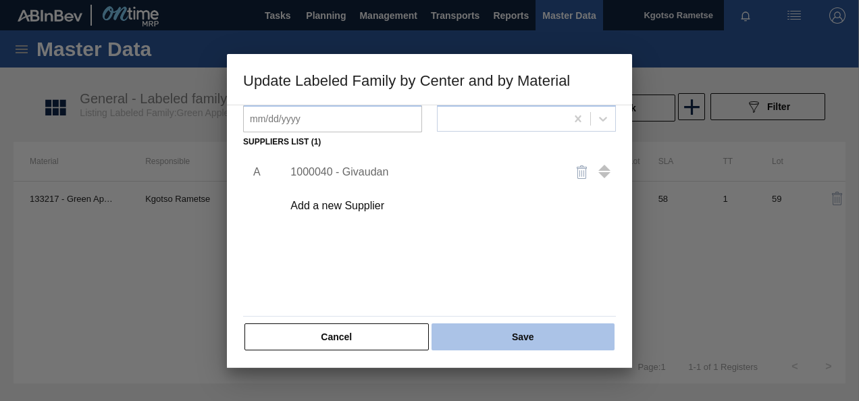
click at [550, 345] on button "Save" at bounding box center [523, 337] width 183 height 27
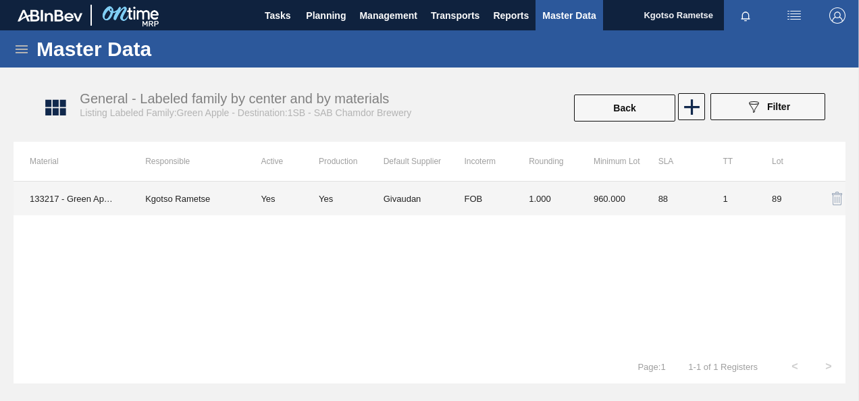
click at [761, 199] on td "89" at bounding box center [780, 199] width 49 height 34
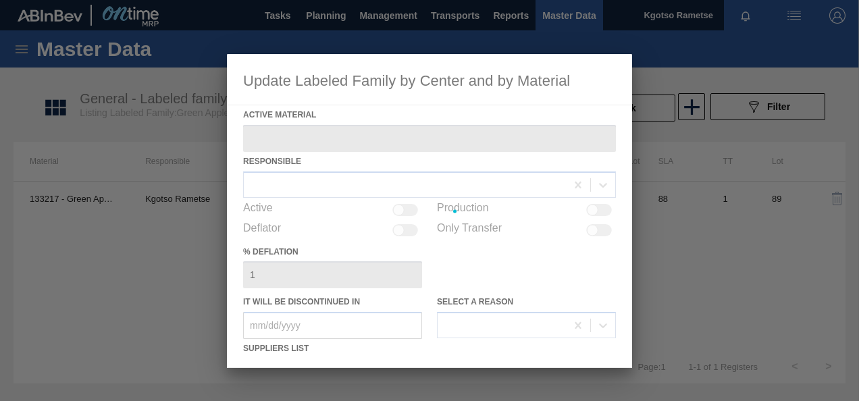
type Material "133217 - Green Apple Flavour - QL87707 (100kg)"
checkbox input "true"
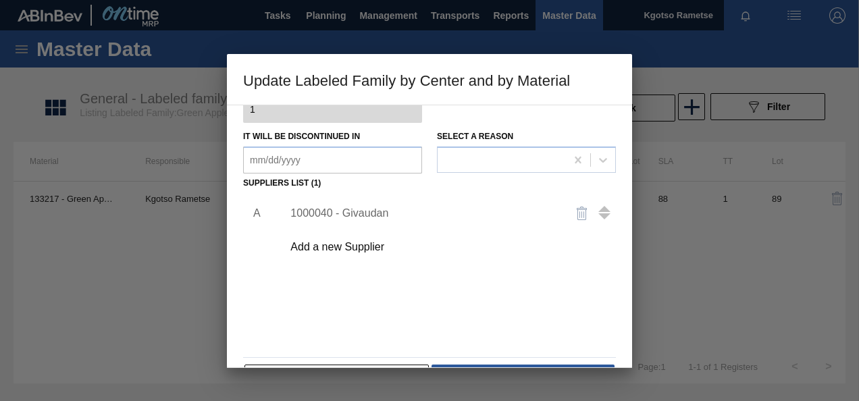
scroll to position [207, 0]
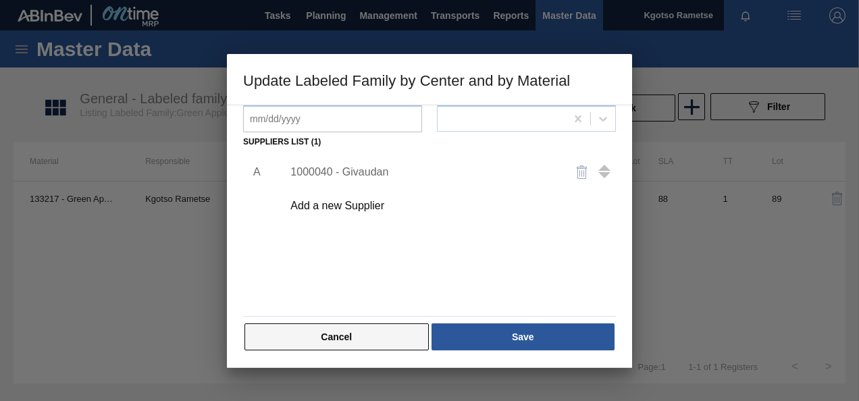
click at [397, 330] on button "Cancel" at bounding box center [337, 337] width 184 height 27
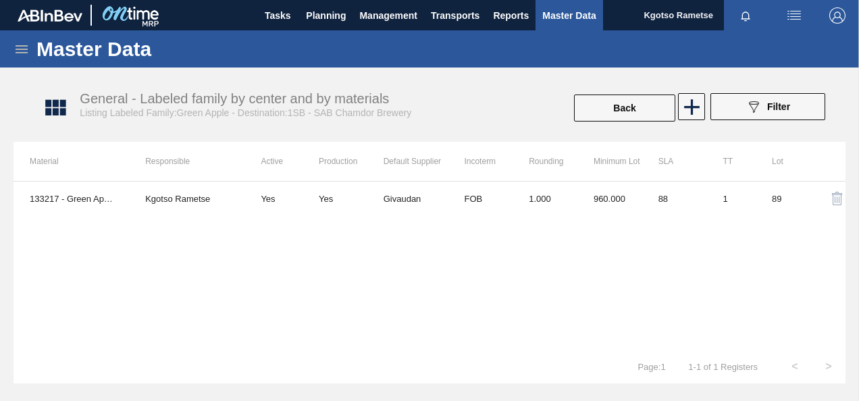
click at [551, 286] on div "133217 - Green Apple Flavour - QL87707 (100kg) Kgotso Rametse Yes Yes Givaudan …" at bounding box center [430, 265] width 832 height 169
click at [311, 11] on span "Planning" at bounding box center [326, 15] width 40 height 16
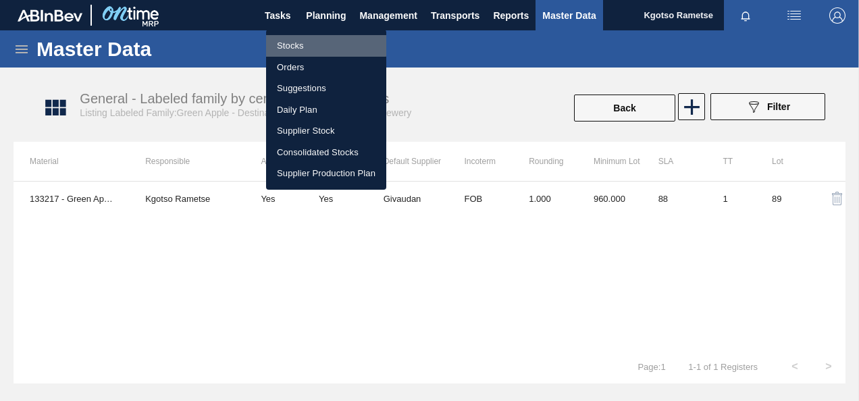
click at [307, 45] on li "Stocks" at bounding box center [326, 46] width 120 height 22
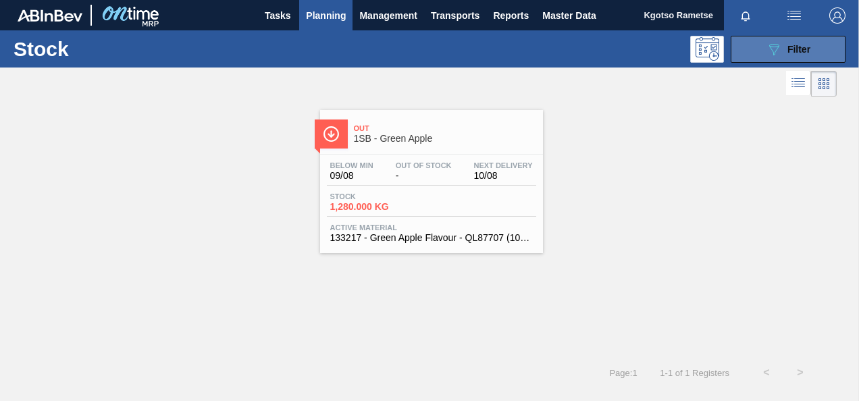
click at [773, 57] on button "089F7B8B-B2A5-4AFE-B5C0-19BA573D28AC Filter" at bounding box center [788, 49] width 115 height 27
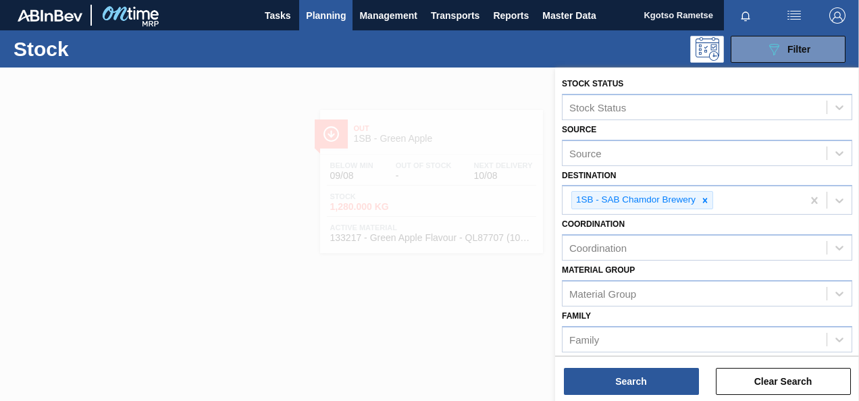
scroll to position [264, 0]
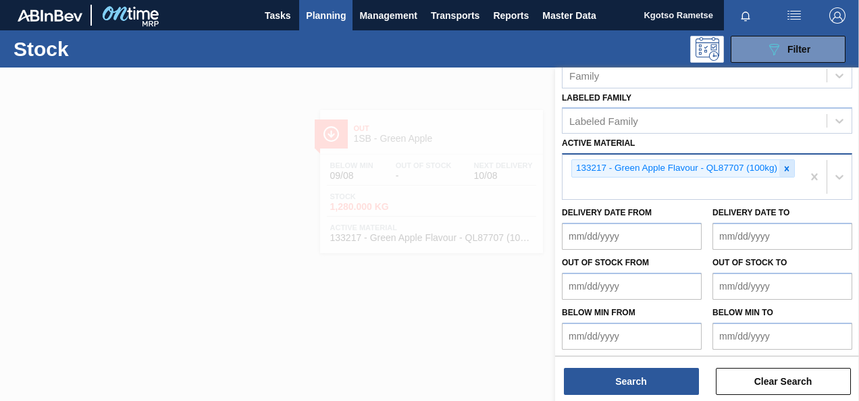
click at [786, 169] on icon at bounding box center [786, 168] width 9 height 9
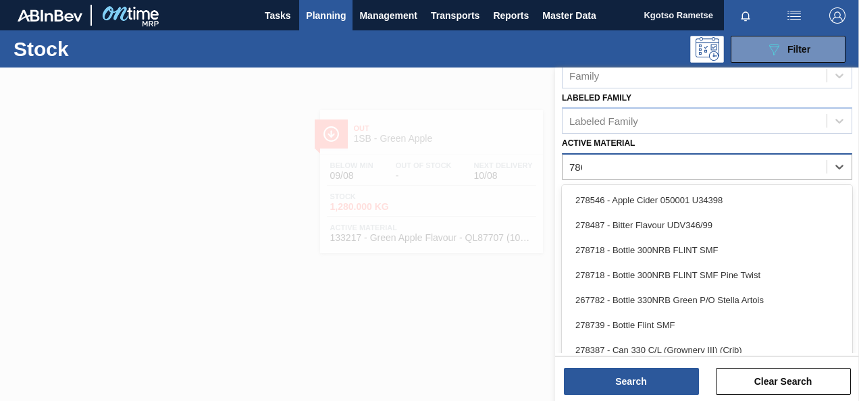
scroll to position [245, 0]
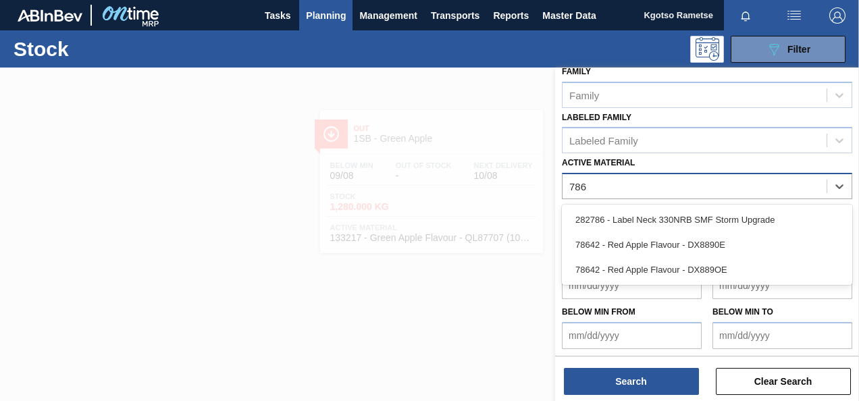
type Material "7864"
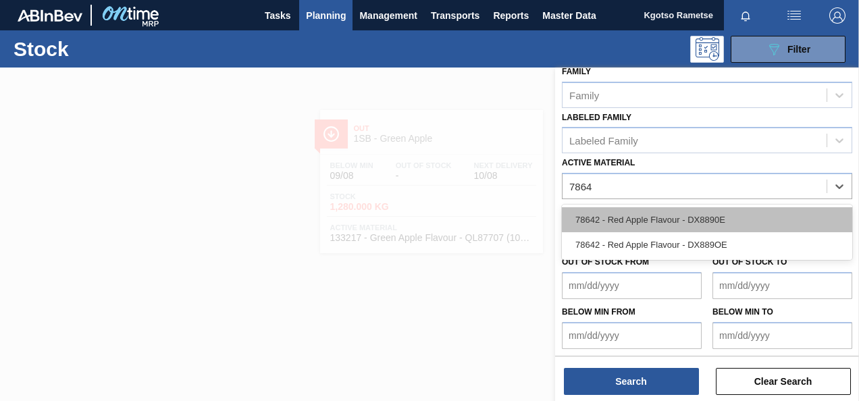
click at [613, 216] on div "78642 - Red Apple Flavour - DX8890E" at bounding box center [707, 219] width 290 height 25
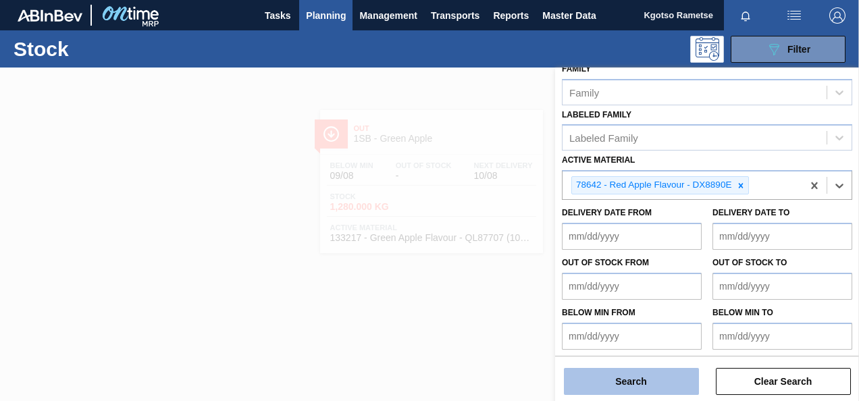
click at [670, 384] on button "Search" at bounding box center [631, 381] width 135 height 27
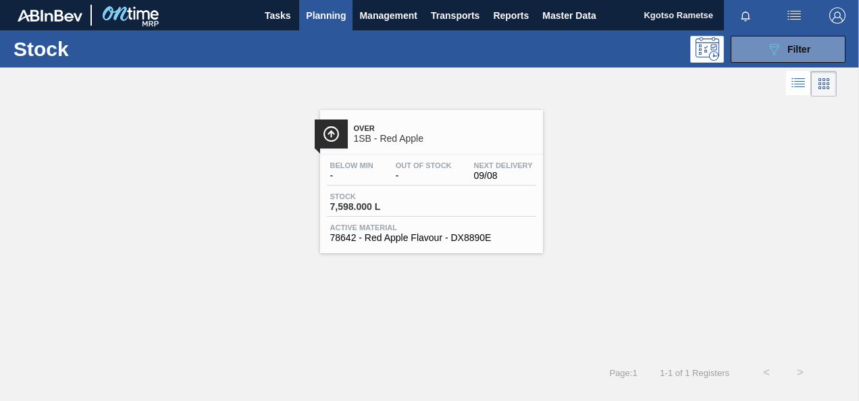
click at [475, 168] on span "Next Delivery" at bounding box center [503, 165] width 59 height 8
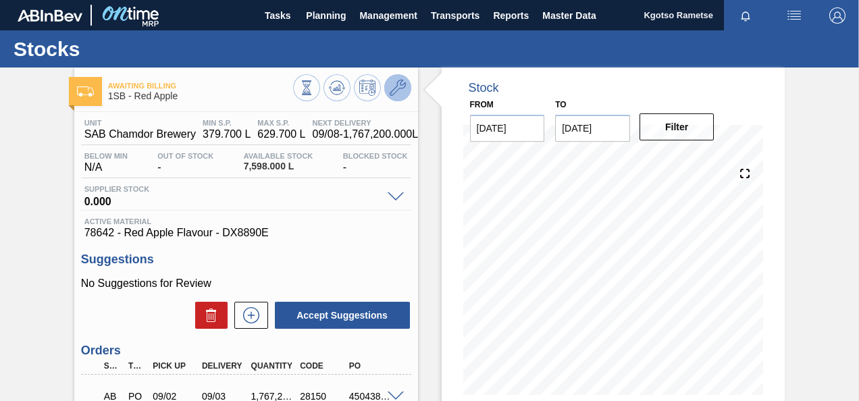
click at [401, 81] on icon at bounding box center [398, 88] width 16 height 16
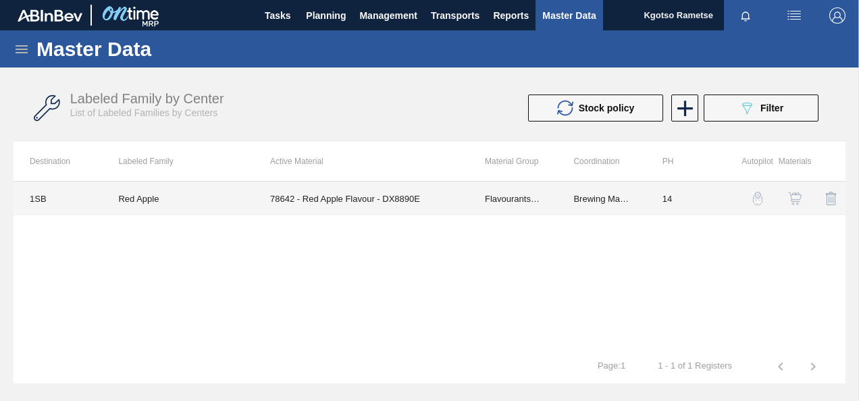
click at [307, 196] on td "78642 - Red Apple Flavour - DX8890E" at bounding box center [361, 199] width 215 height 34
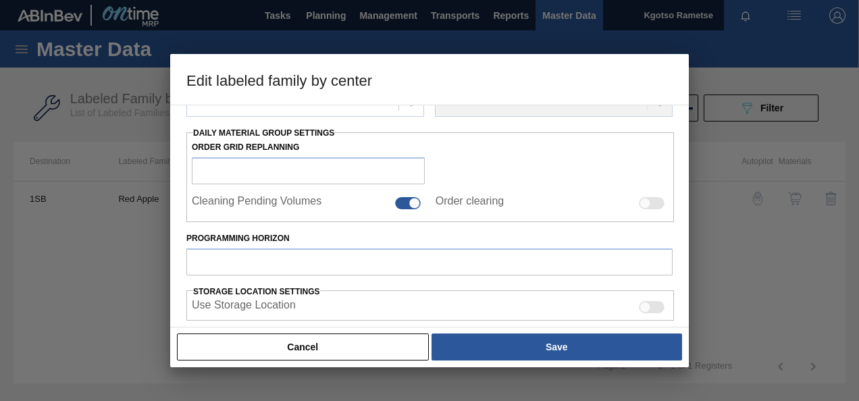
type input "Flavourants & Colourants"
type input "Flavour"
type input "Red Apple"
type input "1SB - SAB Chamdor Brewery"
type input "14"
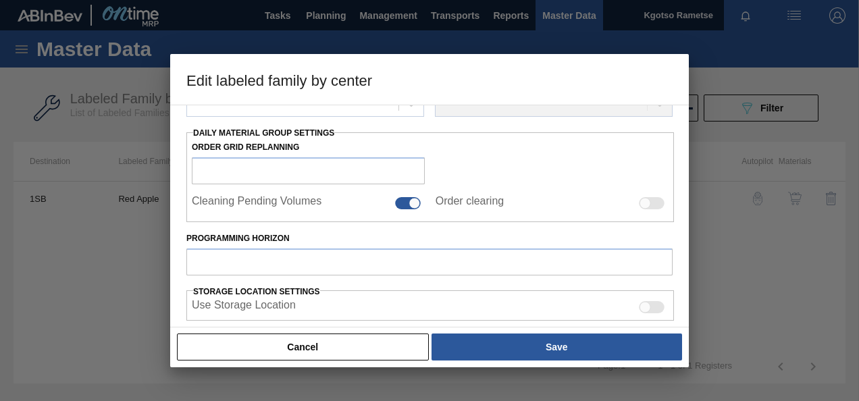
type input "379.7"
type input "629.7"
type input "100"
type input "629.700"
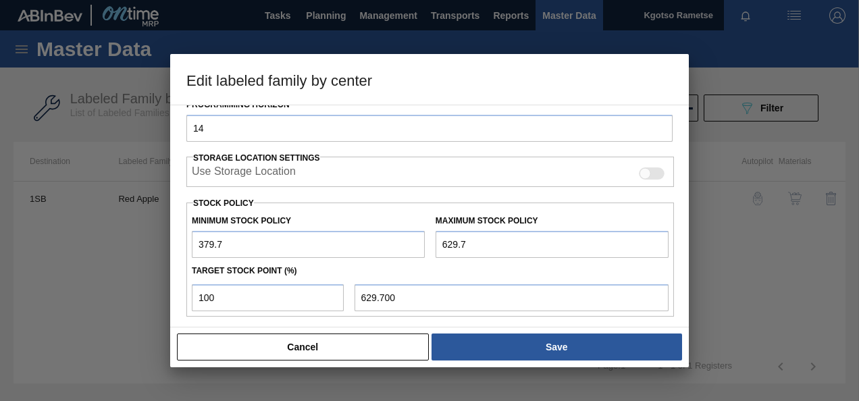
scroll to position [273, 0]
click at [200, 240] on input "379.7" at bounding box center [308, 242] width 233 height 27
click at [196, 240] on input "1,379.71" at bounding box center [308, 242] width 233 height 27
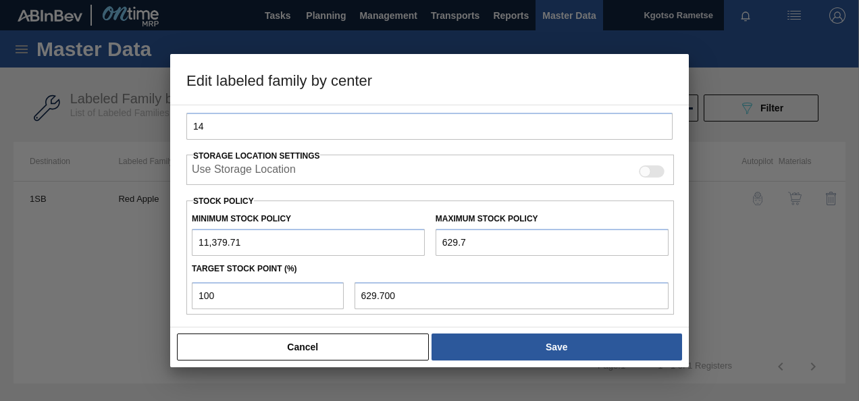
type input "11,379.71"
click at [434, 238] on div "Maximum Stock Policy 629.7" at bounding box center [552, 232] width 244 height 47
click at [438, 239] on input "629.7" at bounding box center [552, 242] width 233 height 27
type input "1,629.7"
type input "1,629.700"
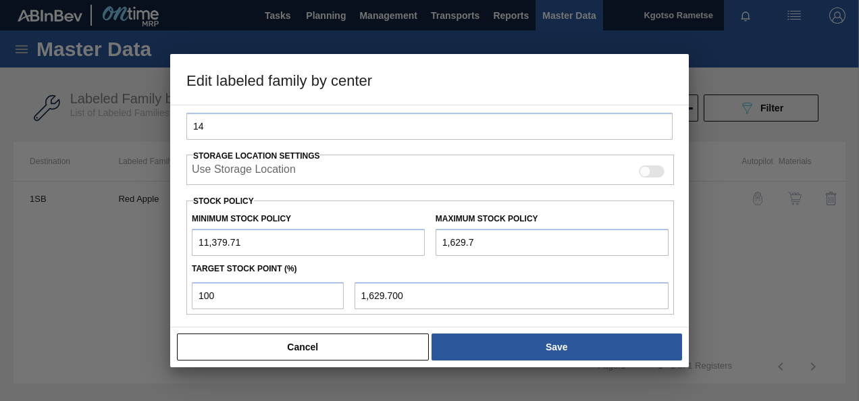
click at [447, 239] on input "1,629.7" at bounding box center [552, 242] width 233 height 27
click at [454, 239] on input "1,629.7" at bounding box center [552, 242] width 233 height 27
type input "16,229.7"
type input "16,229.700"
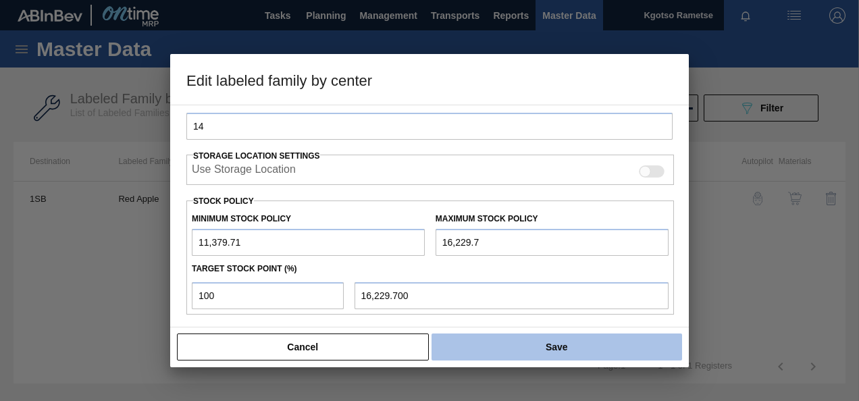
type input "16,229.7"
click at [485, 342] on button "Save" at bounding box center [557, 347] width 251 height 27
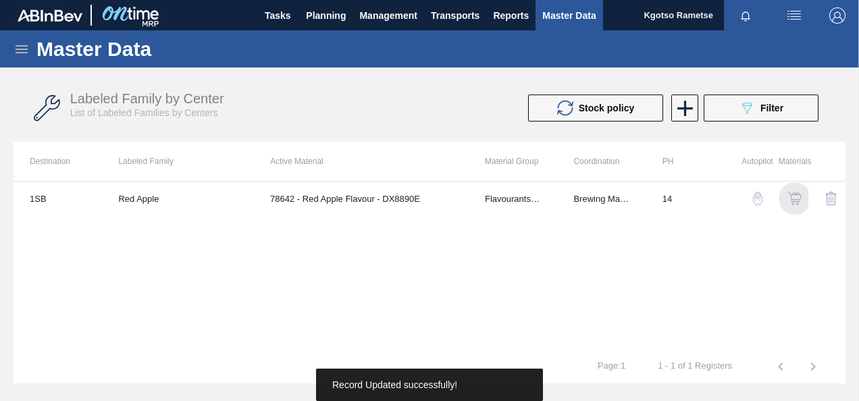
click at [795, 192] on img "button" at bounding box center [795, 199] width 14 height 14
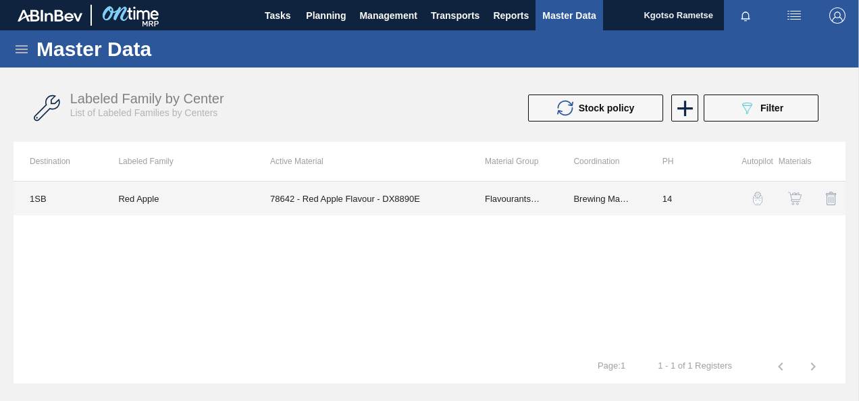
click at [330, 205] on td "78642 - Red Apple Flavour - DX8890E" at bounding box center [361, 199] width 215 height 34
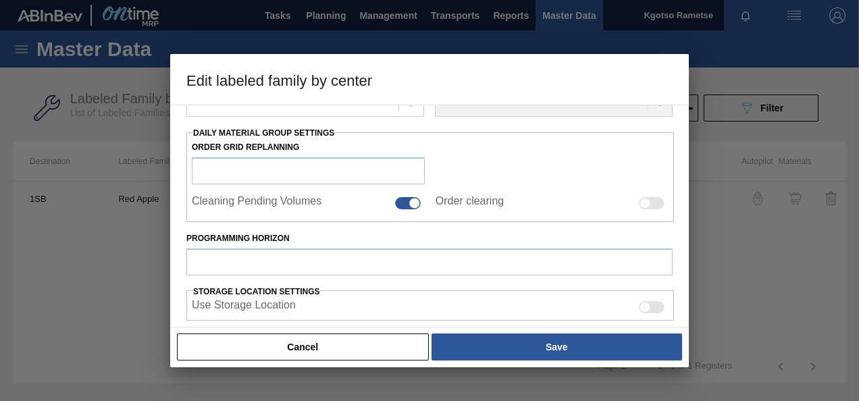
type input "Flavourants & Colourants"
type input "Flavour"
type input "Red Apple"
type input "1SB - SAB Chamdor Brewery"
type input "14"
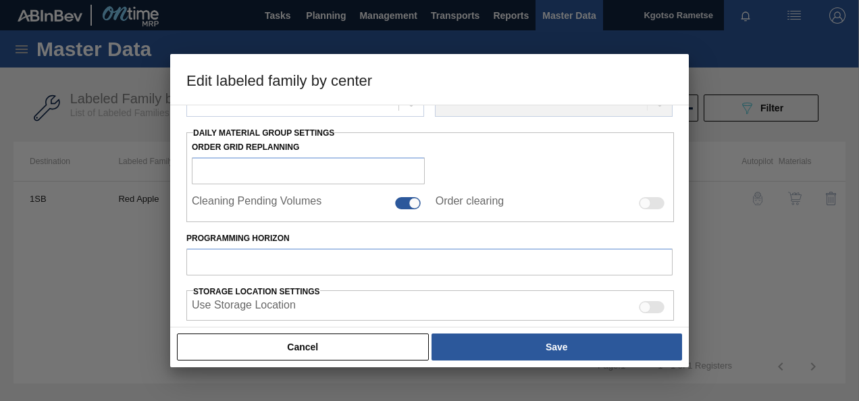
type input "11,379.71"
type input "16,229.7"
type input "100"
type input "16,229.700"
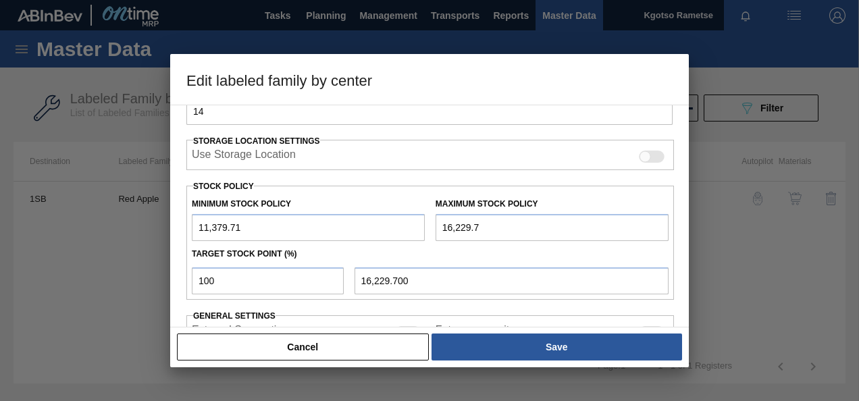
scroll to position [203, 0]
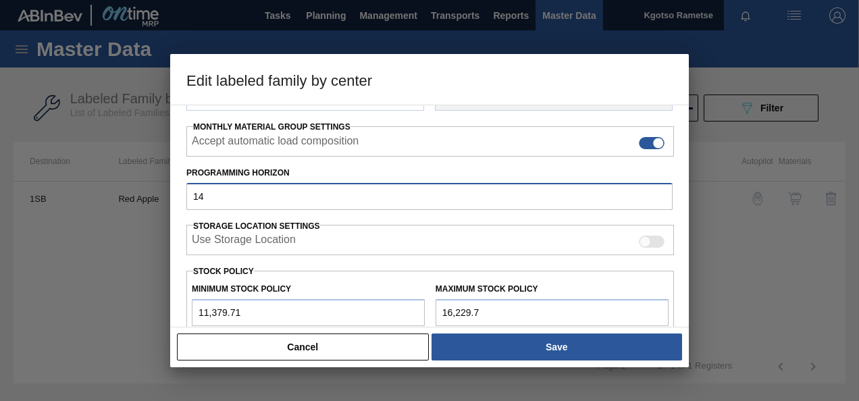
drag, startPoint x: 235, startPoint y: 192, endPoint x: 5, endPoint y: 209, distance: 231.0
click at [26, 208] on div "Edit labeled family by center Material Group Flavourants & Colourants Family Fl…" at bounding box center [429, 200] width 859 height 401
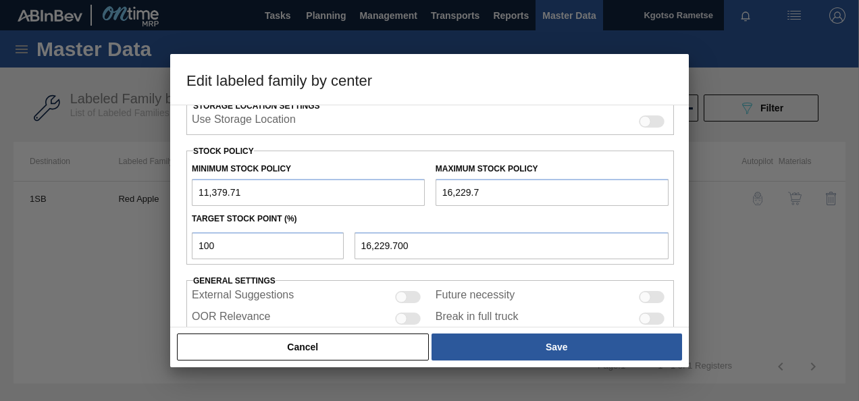
scroll to position [374, 0]
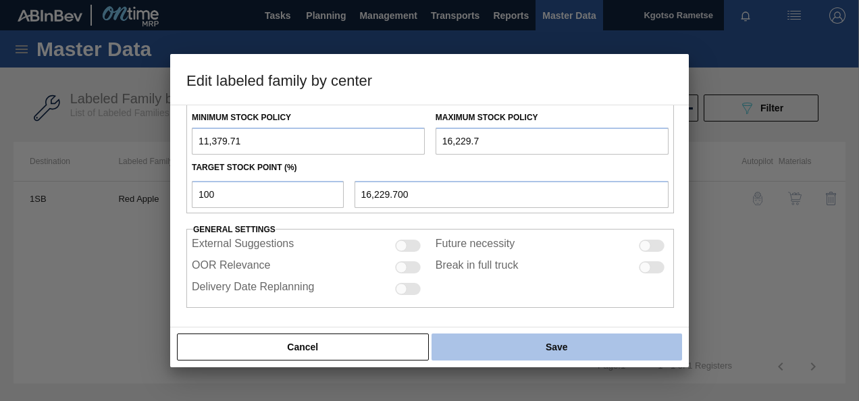
type input "120"
click at [528, 342] on button "Save" at bounding box center [557, 347] width 251 height 27
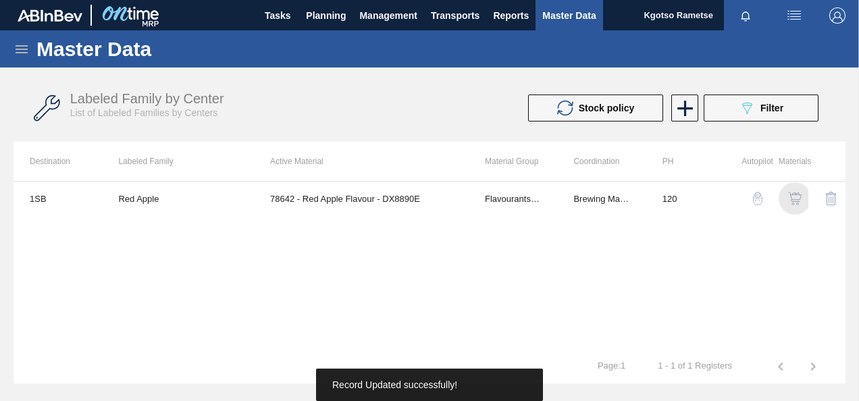
click at [796, 195] on img "button" at bounding box center [795, 199] width 14 height 14
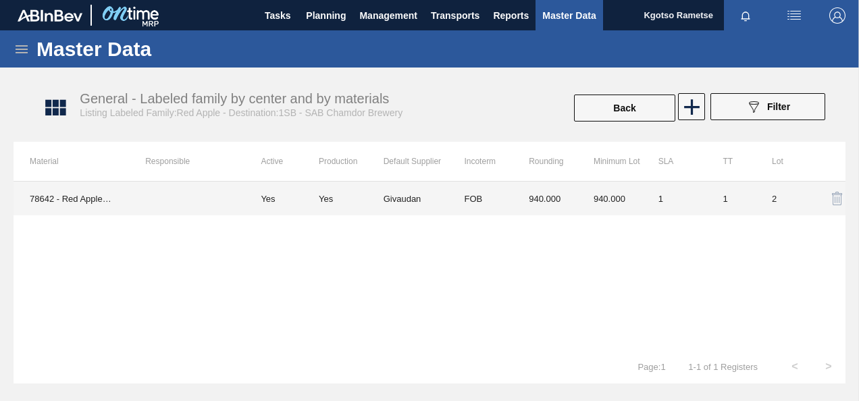
click at [466, 197] on td "FOB" at bounding box center [480, 199] width 65 height 34
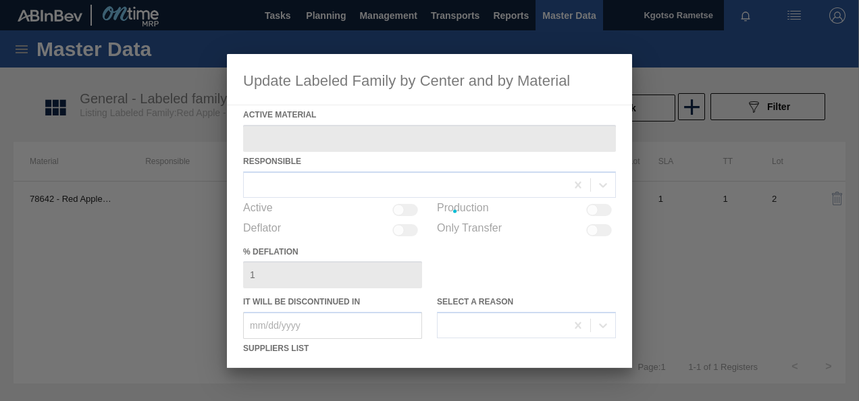
type Material "78642 - Red Apple Flavour - DX8890E"
checkbox input "true"
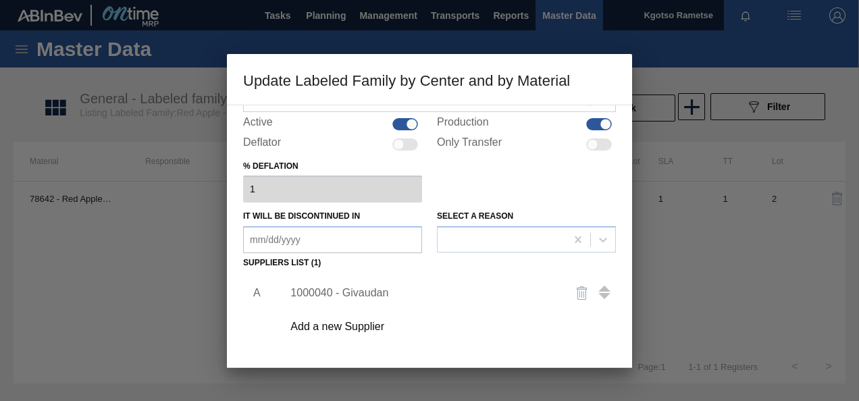
scroll to position [207, 0]
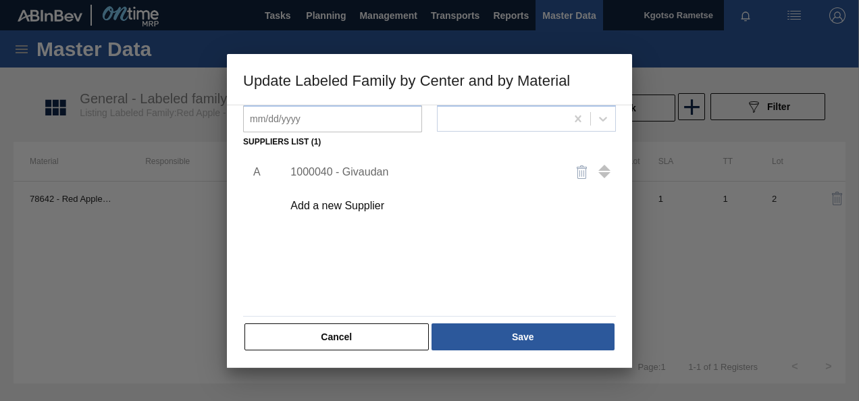
click at [365, 168] on div "1000040 - Givaudan" at bounding box center [422, 172] width 265 height 12
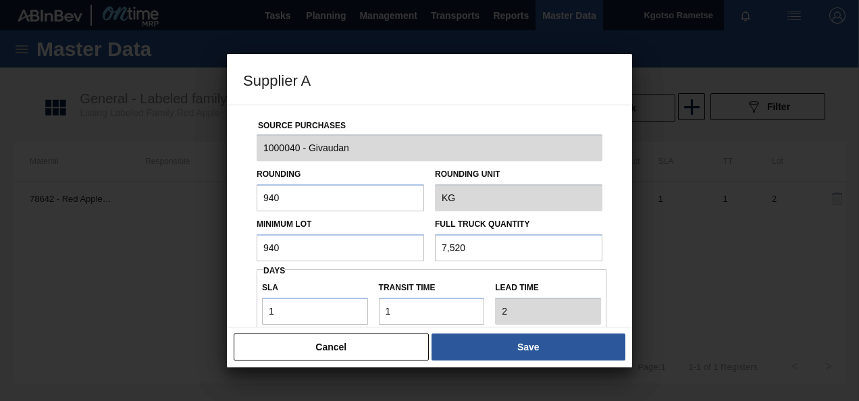
drag, startPoint x: 305, startPoint y: 243, endPoint x: 27, endPoint y: 256, distance: 278.0
click at [209, 245] on div "Supplier A Source Purchases 1000040 - Givaudan Rounding 940 Rounding Unit KG Mi…" at bounding box center [429, 200] width 859 height 401
drag, startPoint x: 288, startPoint y: 247, endPoint x: 194, endPoint y: 255, distance: 94.2
click at [194, 256] on div "Supplier A Source Purchases 1000040 - Givaudan Rounding 940 Rounding Unit KG Mi…" at bounding box center [429, 200] width 859 height 401
type input "1,880"
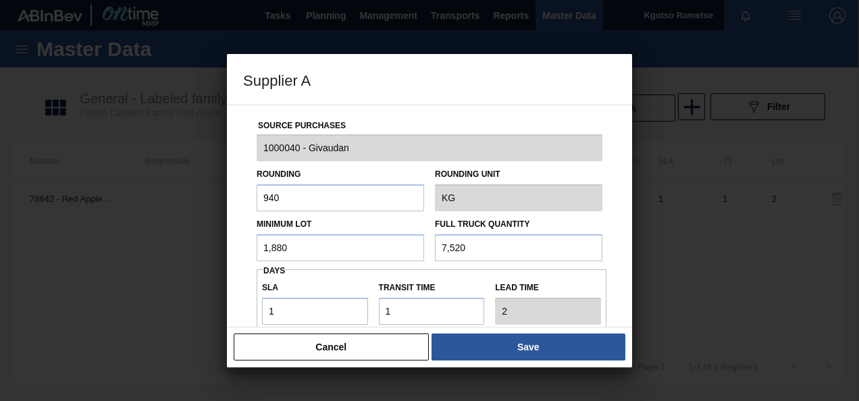
drag, startPoint x: 386, startPoint y: 256, endPoint x: 277, endPoint y: 263, distance: 109.7
click at [277, 263] on div "Source Purchases 1000040 - Givaudan Rounding 940 Rounding Unit KG Minimum Lot 1…" at bounding box center [429, 328] width 373 height 447
paste input "1,88"
type input "1,880"
drag, startPoint x: 311, startPoint y: 309, endPoint x: 157, endPoint y: 310, distance: 154.0
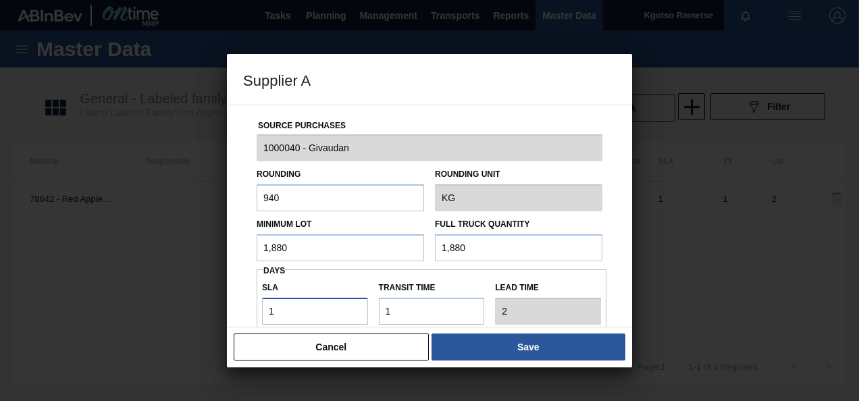
click at [197, 311] on div "Supplier A Source Purchases 1000040 - Givaudan Rounding 940 Rounding Unit KG Mi…" at bounding box center [429, 200] width 859 height 401
type input "8"
type input "9"
type input "89"
type input "90"
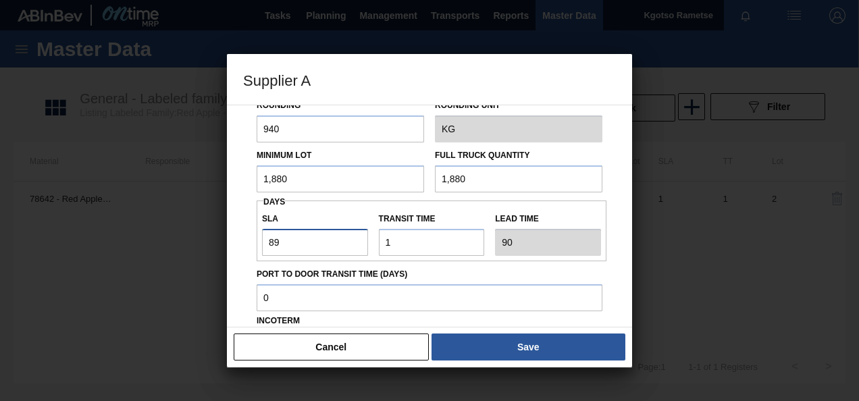
scroll to position [135, 0]
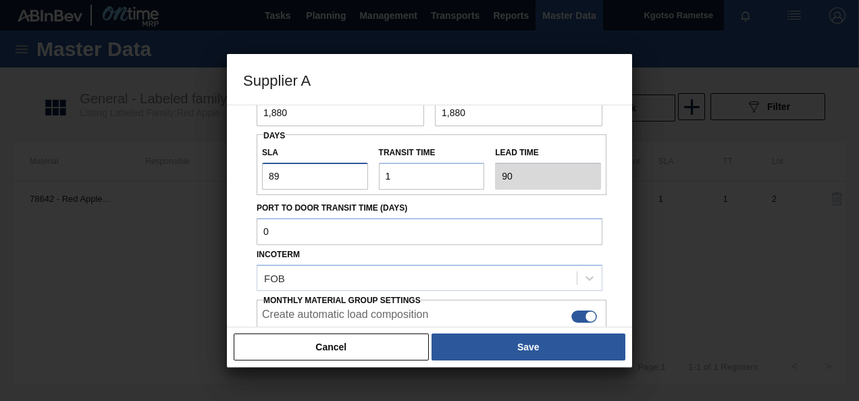
drag, startPoint x: 289, startPoint y: 177, endPoint x: 194, endPoint y: 184, distance: 95.5
click at [204, 182] on div "Supplier A Source Purchases 1000040 - Givaudan Rounding 940 Rounding Unit KG Mi…" at bounding box center [429, 200] width 859 height 401
type input "9"
type input "10"
type input "92"
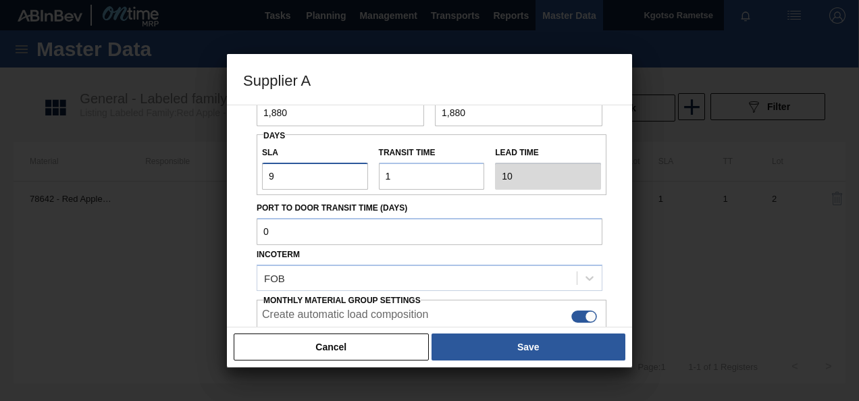
type input "93"
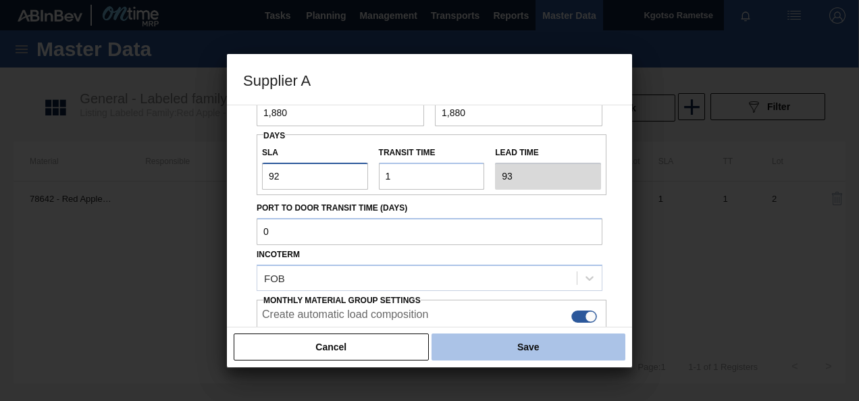
type input "92"
click at [532, 345] on button "Save" at bounding box center [529, 347] width 194 height 27
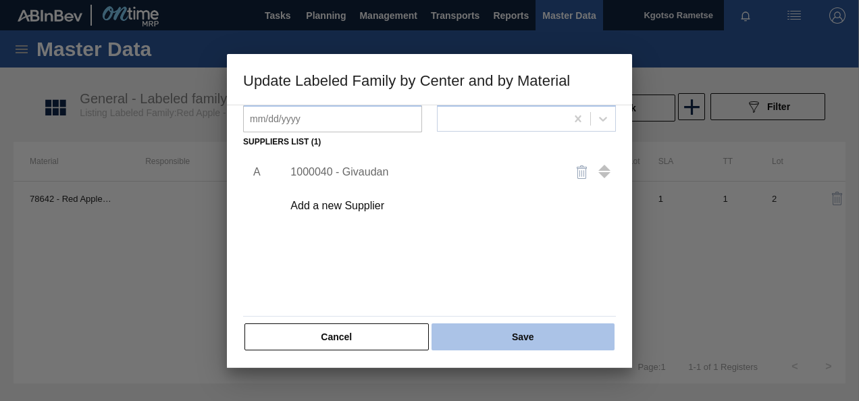
click at [502, 346] on button "Save" at bounding box center [523, 337] width 183 height 27
click at [504, 332] on button "Save" at bounding box center [523, 337] width 183 height 27
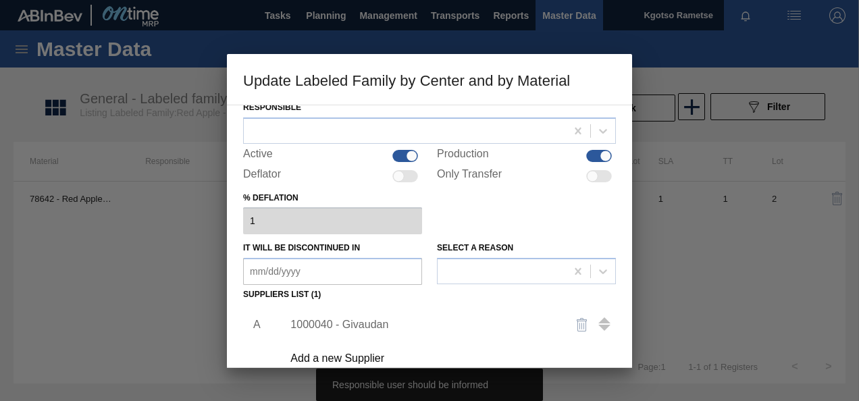
scroll to position [4, 0]
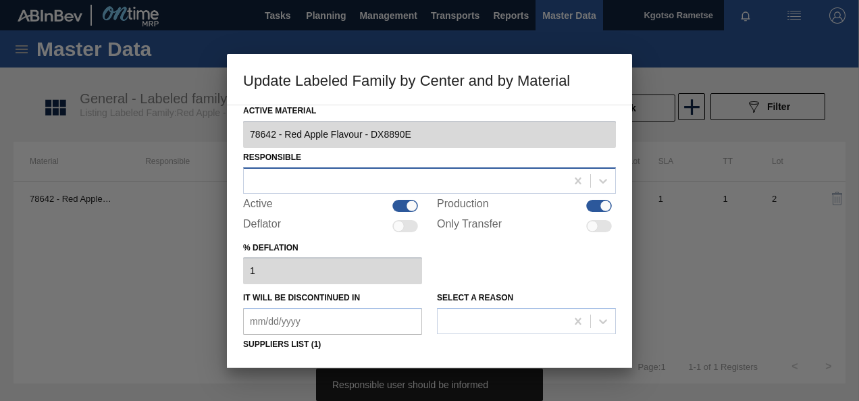
click at [388, 189] on div at bounding box center [405, 181] width 322 height 20
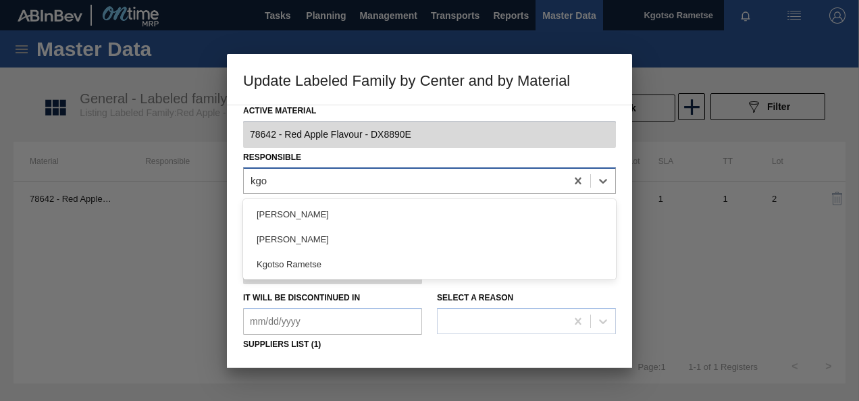
type input "kgot"
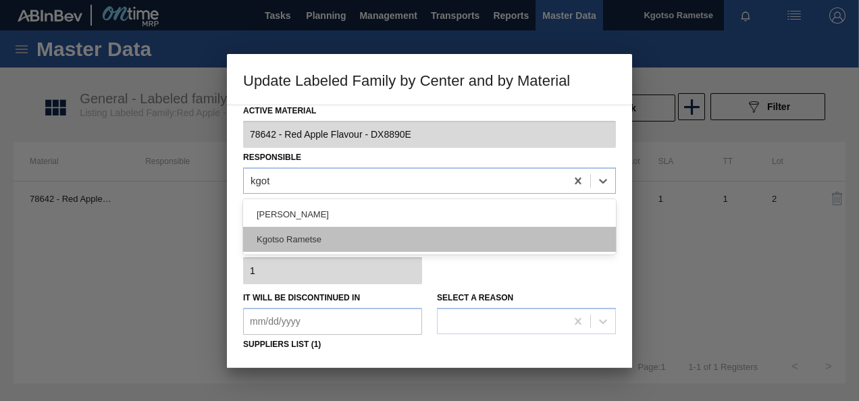
click at [412, 240] on div "Kgotso Rametse" at bounding box center [429, 239] width 373 height 25
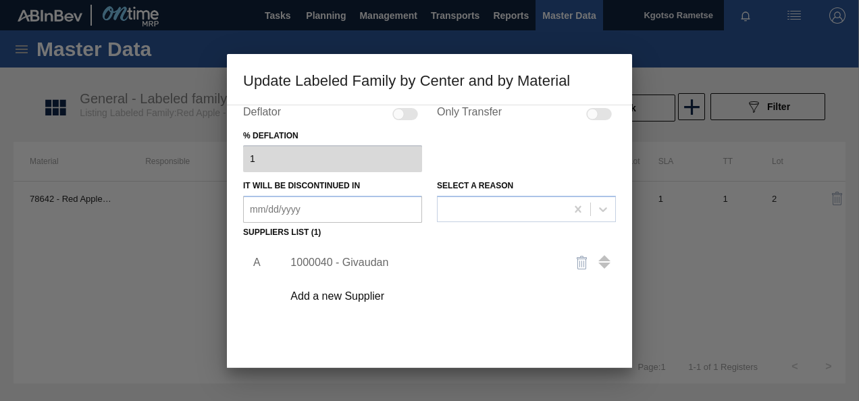
scroll to position [207, 0]
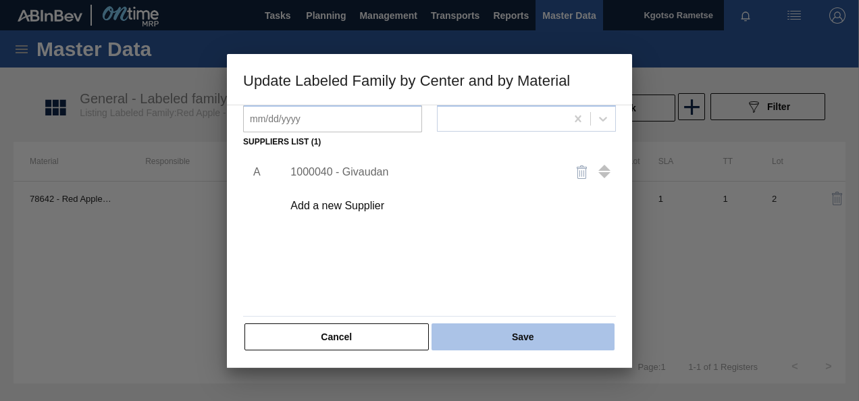
click at [494, 331] on button "Save" at bounding box center [523, 337] width 183 height 27
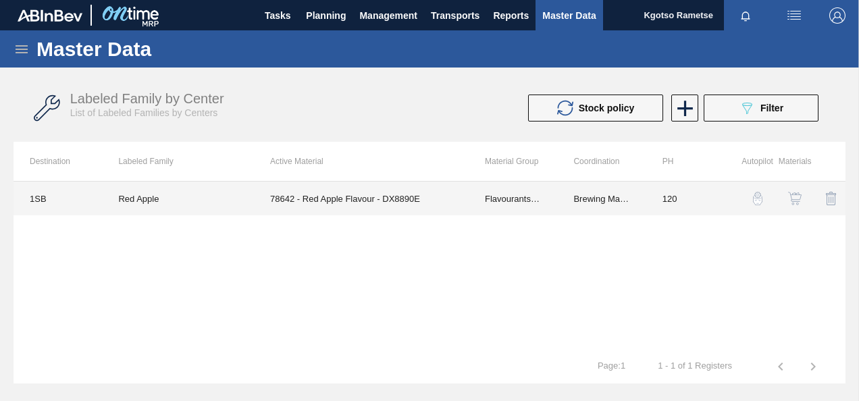
click at [151, 211] on td "Red Apple" at bounding box center [178, 199] width 152 height 34
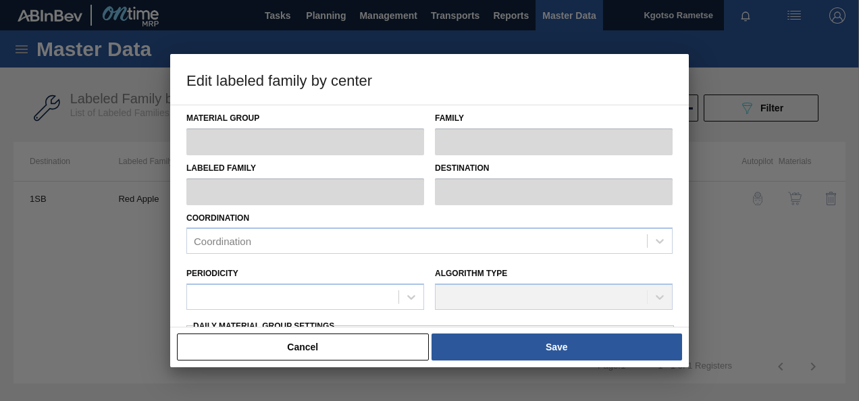
type input "Flavourants & Colourants"
type input "Flavour"
type input "Red Apple"
type input "1SB - SAB Chamdor Brewery"
type input "120"
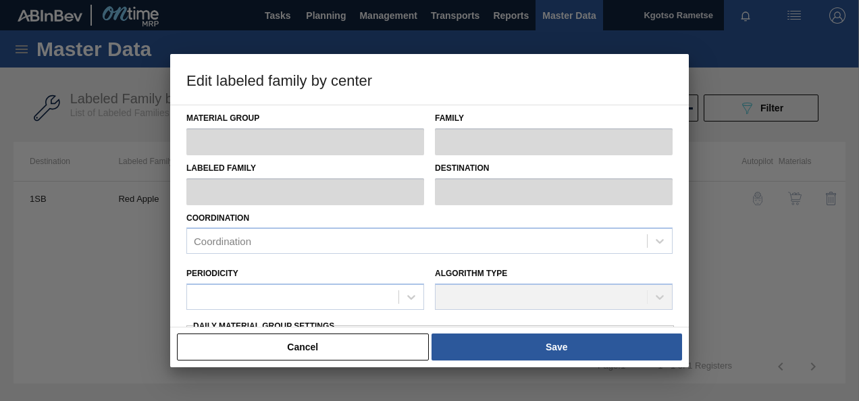
type input "11,379.71"
type input "16,229.7"
type input "100"
type input "16,229.700"
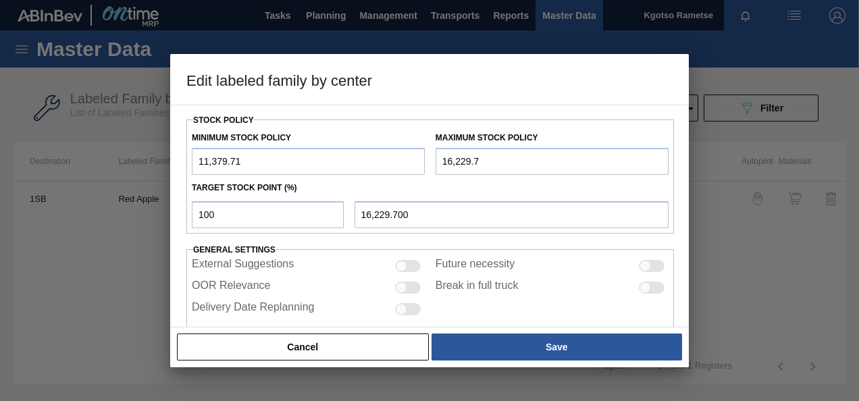
scroll to position [374, 0]
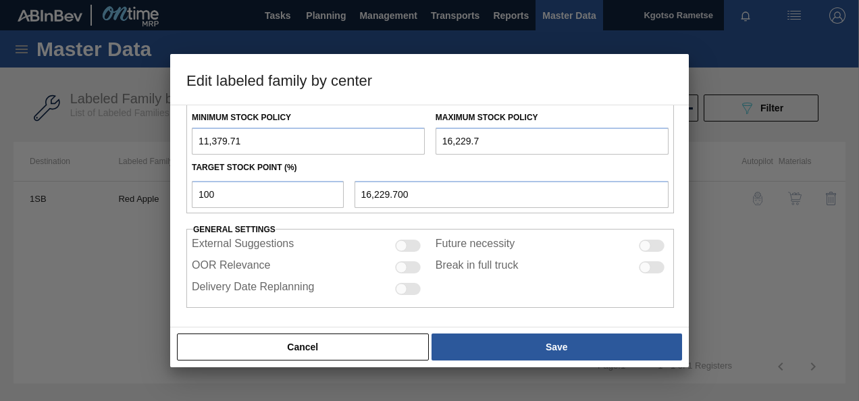
drag, startPoint x: 203, startPoint y: 138, endPoint x: 136, endPoint y: 149, distance: 67.7
click at [143, 147] on div "Edit labeled family by center Material Group Flavourants & Colourants Family Fl…" at bounding box center [429, 200] width 859 height 401
type input "41,379.71"
drag, startPoint x: 447, startPoint y: 142, endPoint x: 348, endPoint y: 143, distance: 98.6
click at [353, 141] on div "Minimum Stock Policy 41,379.71 Maximum Stock Policy 16,229.7" at bounding box center [430, 130] width 488 height 50
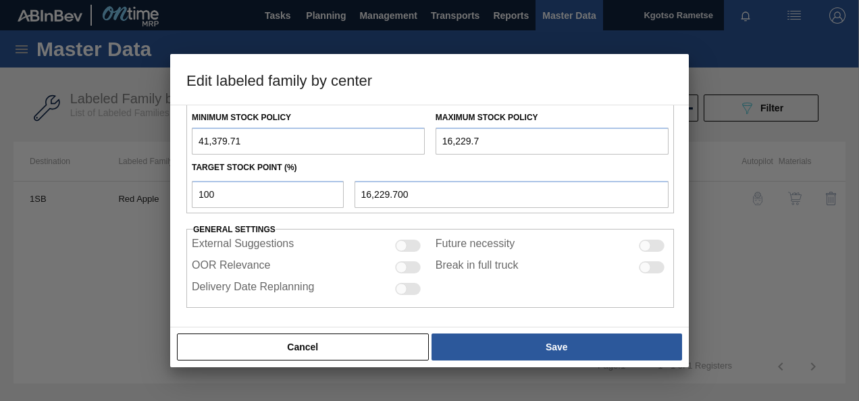
type input "56,229.7"
type input "56,229.700"
type input "56,229.7"
click at [550, 365] on div "Cancel Save" at bounding box center [429, 347] width 519 height 41
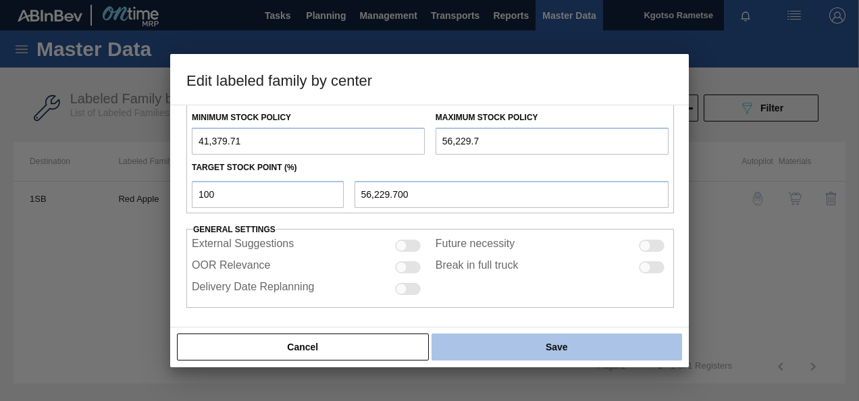
click at [544, 350] on button "Save" at bounding box center [557, 347] width 251 height 27
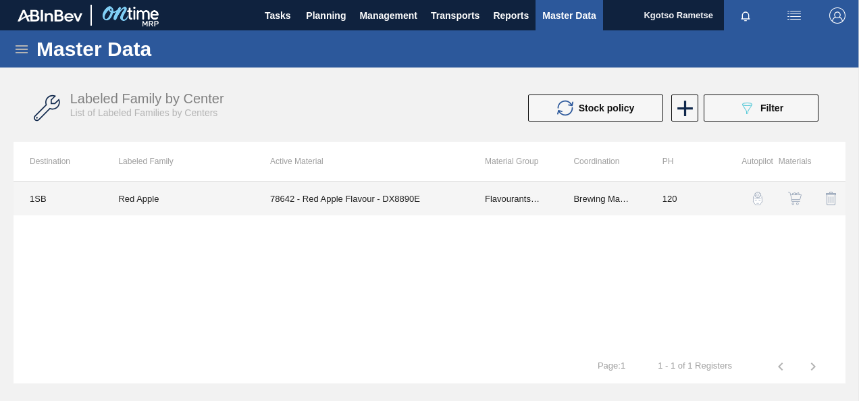
click at [353, 204] on td "78642 - Red Apple Flavour - DX8890E" at bounding box center [361, 199] width 215 height 34
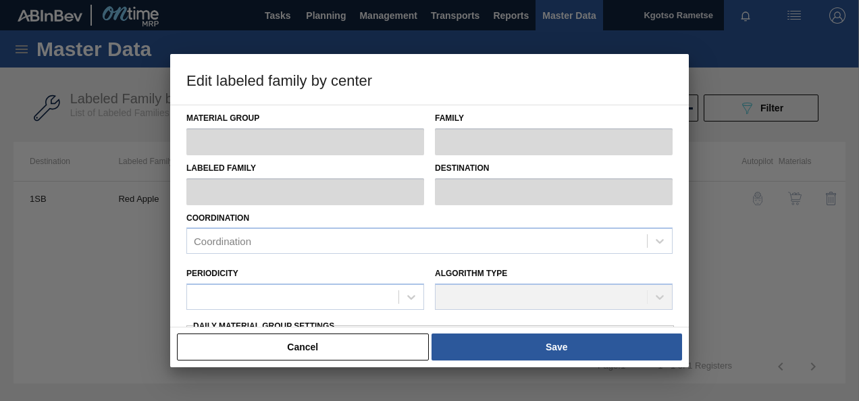
type input "Flavourants & Colourants"
type input "Flavour"
type input "Red Apple"
type input "1SB - SAB Chamdor Brewery"
type input "120"
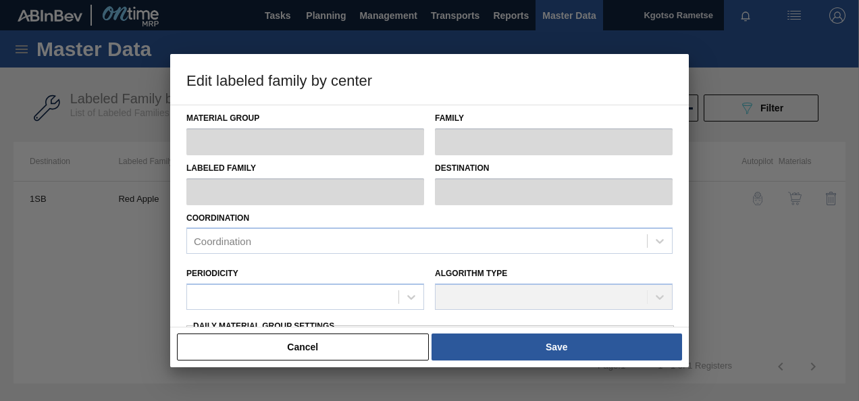
type input "41,379.71"
type input "56,229.7"
type input "100"
type input "56,229.700"
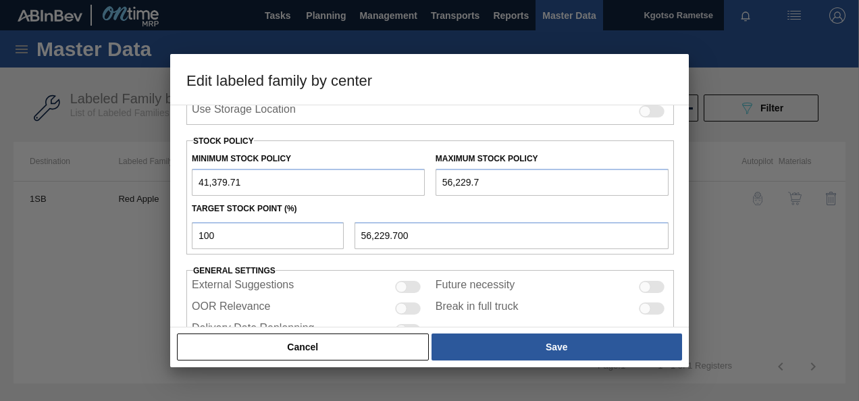
scroll to position [338, 0]
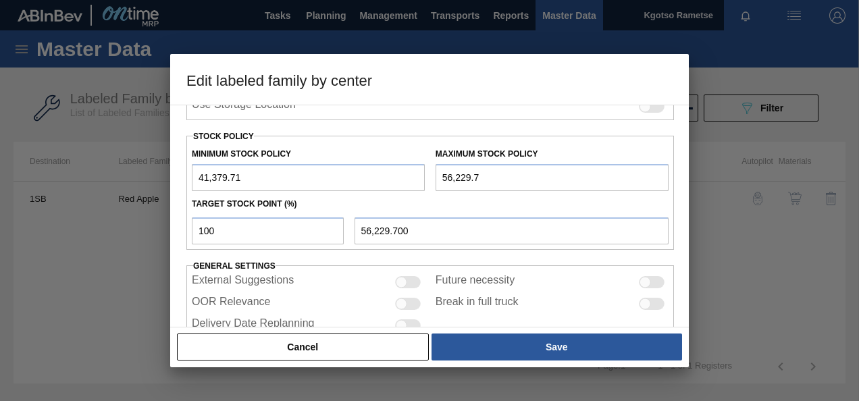
click at [197, 178] on input "41,379.71" at bounding box center [308, 177] width 233 height 27
click at [194, 180] on input "141,379.712" at bounding box center [308, 177] width 233 height 27
type input "1,141,379.712"
click at [439, 180] on input "56,229.7" at bounding box center [552, 177] width 233 height 27
type input "156,229.7"
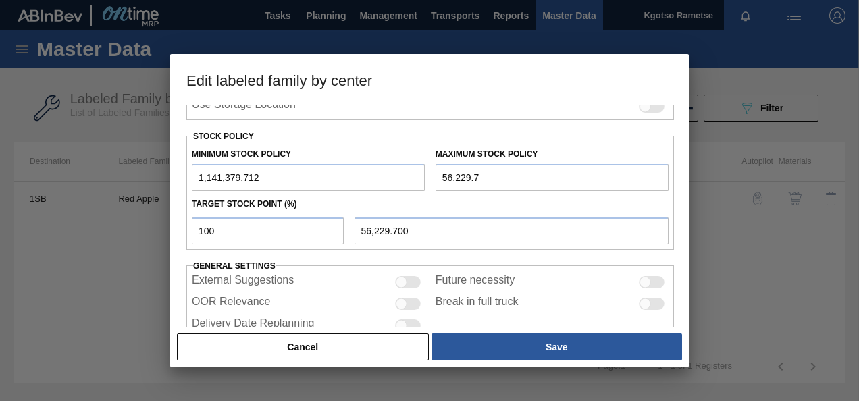
type input "156,229.700"
click at [470, 176] on input "156,229.7" at bounding box center [552, 177] width 233 height 27
type input "1,562,219.7"
type input "1,562,219.700"
click at [472, 176] on input "1,562,219.7" at bounding box center [552, 177] width 233 height 27
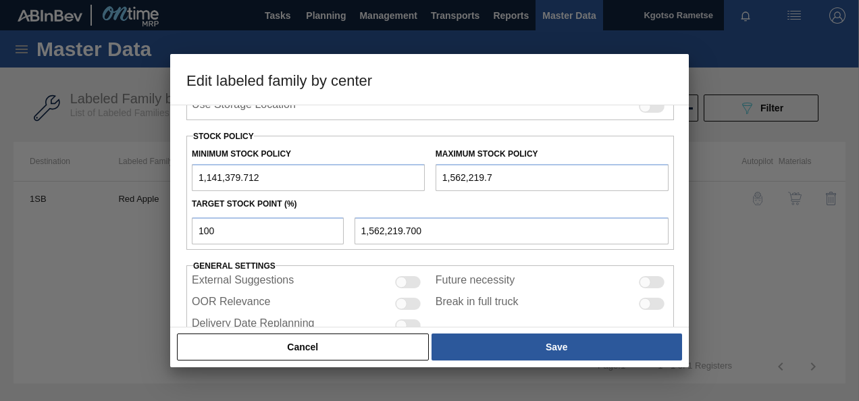
type input "15,622,119.7"
type input "15,622,119.700"
click at [480, 178] on input "15,622,119.7" at bounding box center [552, 177] width 233 height 27
type input "1,562,219.7"
type input "1,562,219.700"
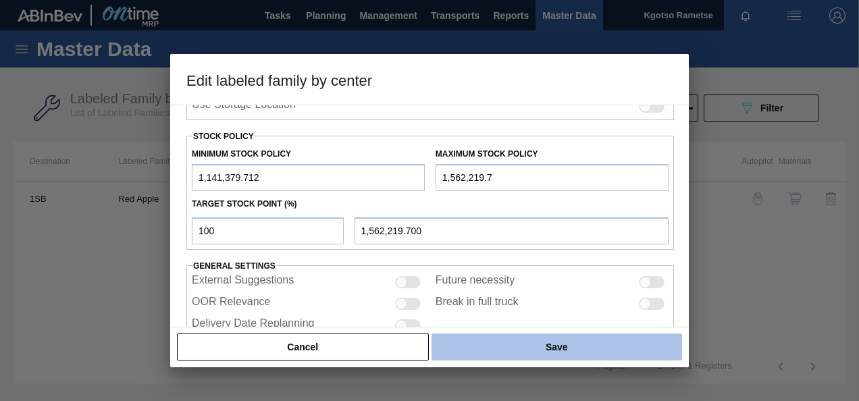
type input "1,562,219.7"
click at [532, 349] on button "Save" at bounding box center [557, 347] width 251 height 27
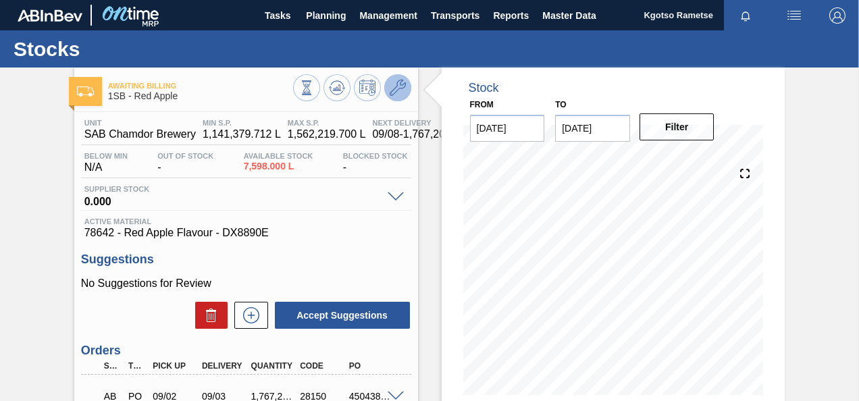
click at [401, 93] on icon at bounding box center [398, 88] width 16 height 16
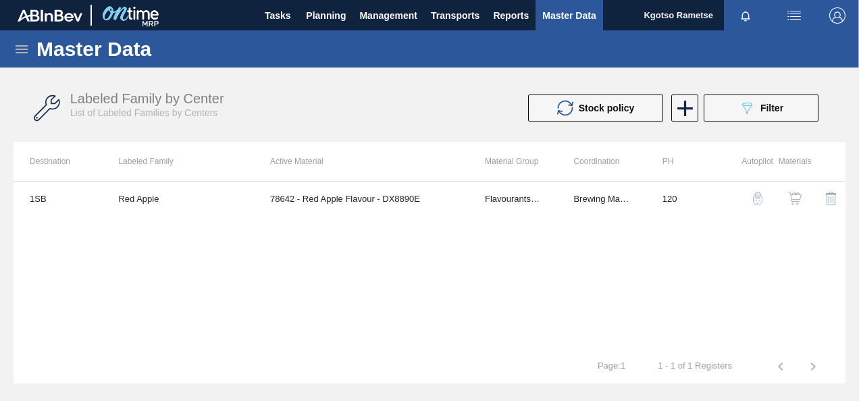
click at [393, 201] on td "78642 - Red Apple Flavour - DX8890E" at bounding box center [361, 199] width 215 height 34
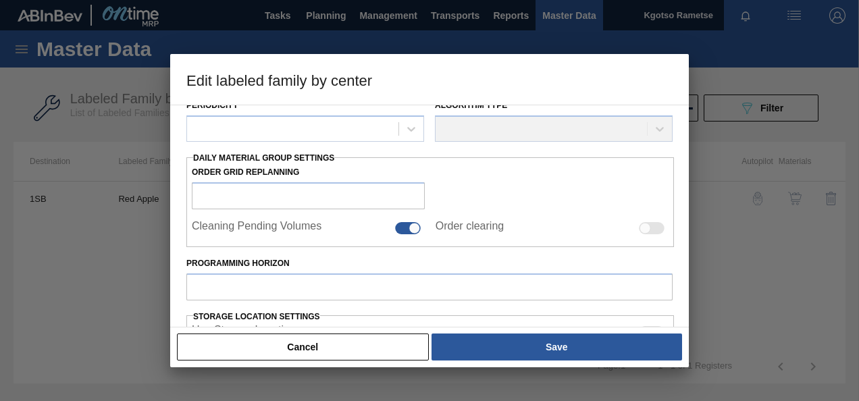
type input "Flavourants & Colourants"
type input "Flavour"
type input "Red Apple"
type input "1SB - SAB Chamdor Brewery"
type input "120"
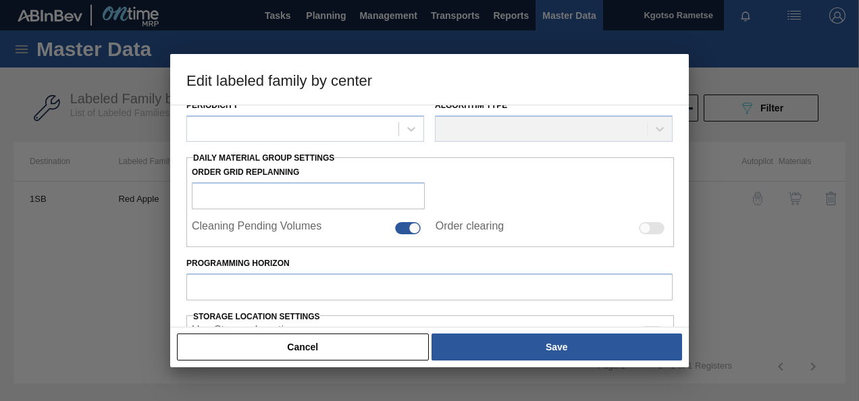
type input "1,141,379.712"
type input "1,562,219.7"
type input "100"
type input "1,562,219.700"
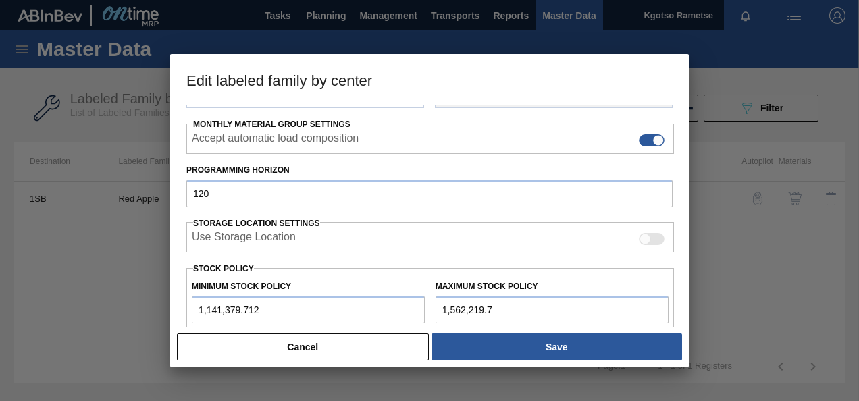
drag, startPoint x: 445, startPoint y: 305, endPoint x: 413, endPoint y: 311, distance: 33.0
click at [413, 311] on div "Minimum Stock Policy 1,141,379.712 Maximum Stock Policy 1,562,219.7" at bounding box center [430, 299] width 488 height 50
type input "562,219.7"
type input "562,219.700"
drag, startPoint x: 497, startPoint y: 307, endPoint x: 170, endPoint y: 335, distance: 327.5
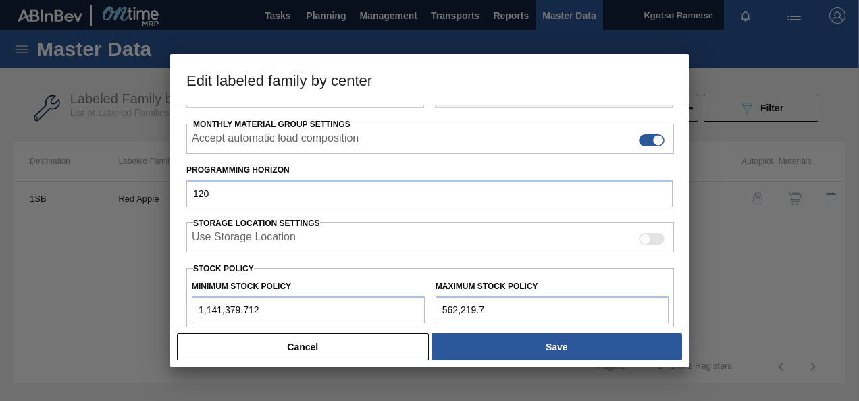
click at [189, 333] on div "Edit labeled family by center Material Group Flavourants & Colourants Family Fl…" at bounding box center [429, 210] width 519 height 313
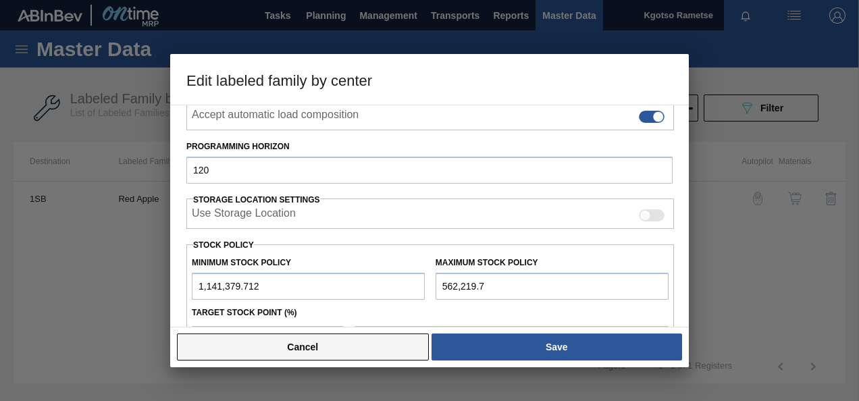
type input "2"
type input "2.000"
type input "20"
type input "20.000"
type input "200"
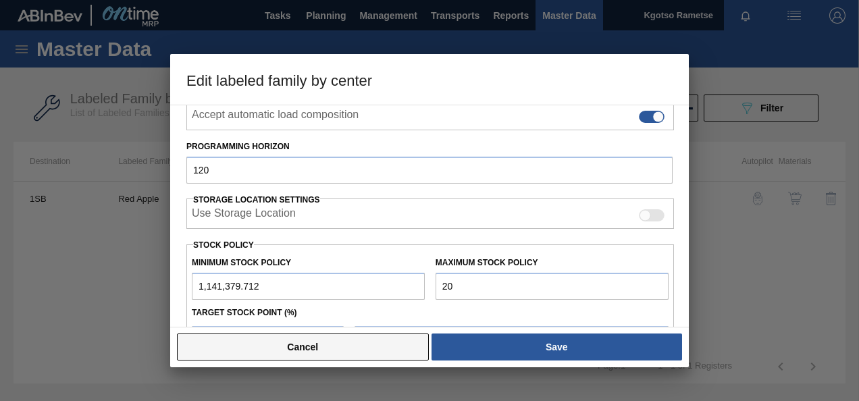
type input "200.000"
type input "2,000"
type input "2,000.000"
type input "20,000"
type input "20,000.000"
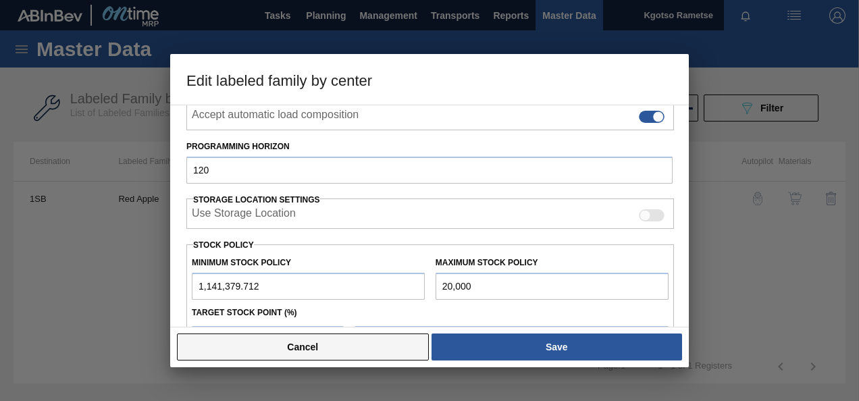
type input "200,000"
type input "200,000.000"
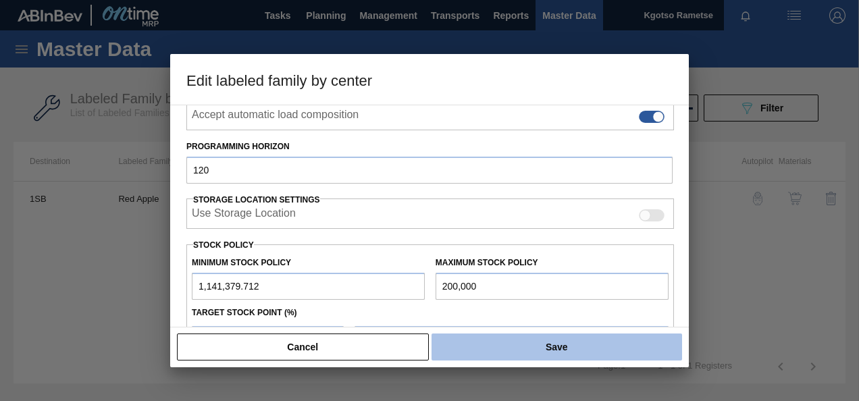
type input "2,000,000"
type input "2,000,000.000"
type input "2,000,000"
click at [496, 343] on button "Save" at bounding box center [557, 347] width 251 height 27
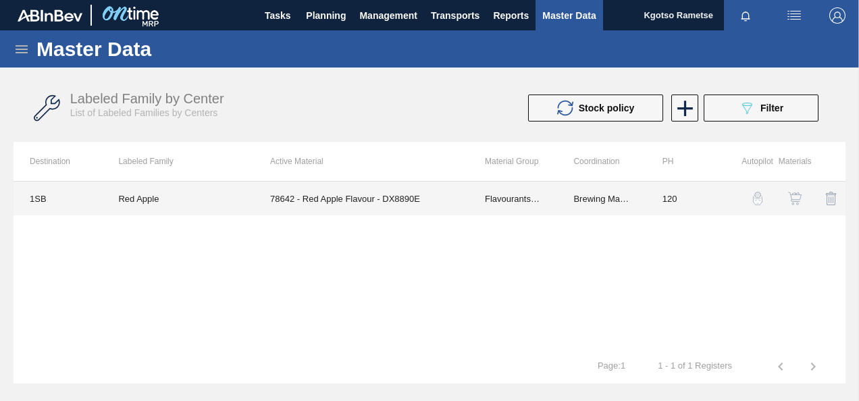
click at [340, 203] on td "78642 - Red Apple Flavour - DX8890E" at bounding box center [361, 199] width 215 height 34
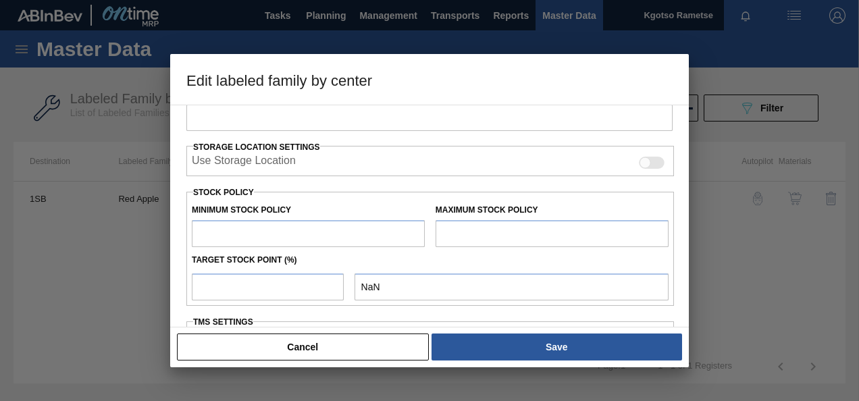
type input "Flavourants & Colourants"
type input "Flavour"
type input "Red Apple"
type input "1SB - SAB Chamdor Brewery"
type input "120"
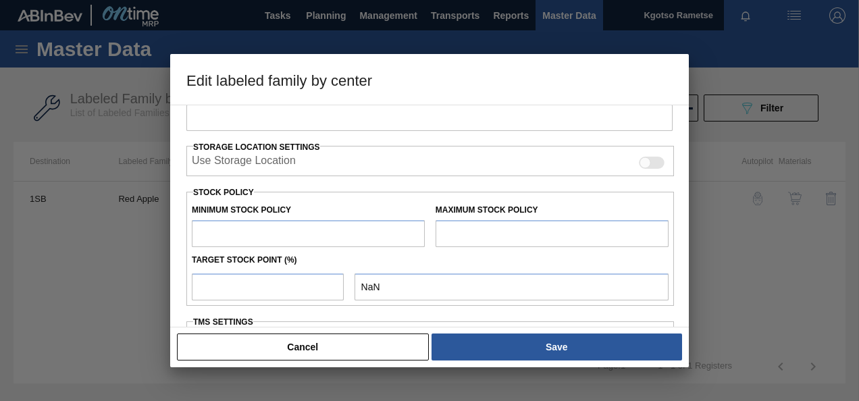
type input "1,141,379.712"
type input "2,000,000"
type input "100"
type input "2,000,000.000"
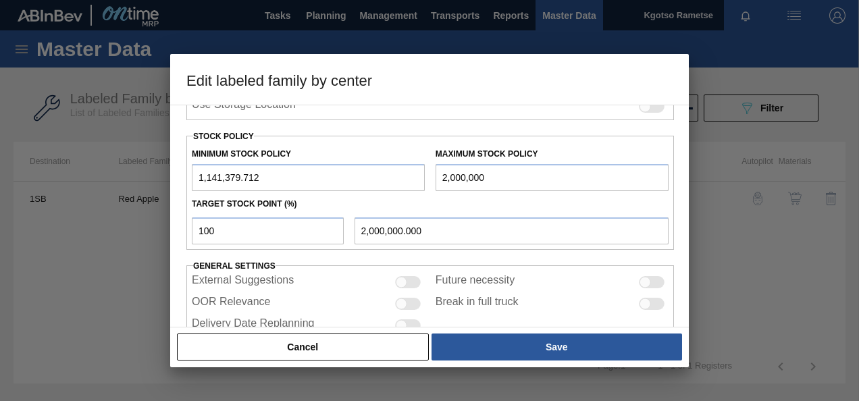
scroll to position [281, 0]
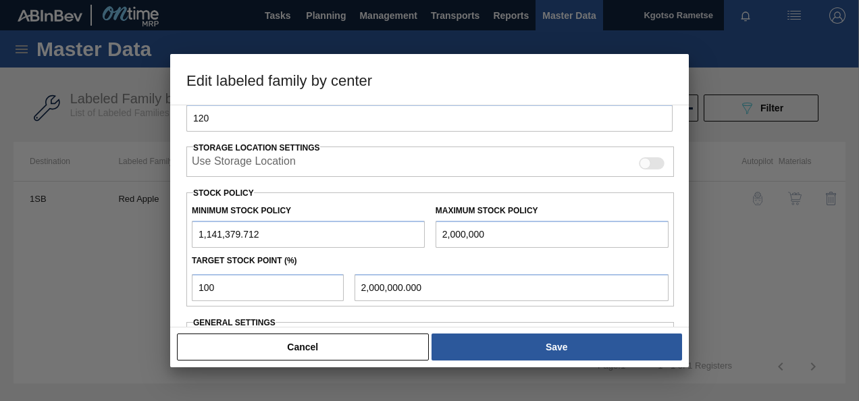
click at [453, 232] on input "2,000,000" at bounding box center [552, 234] width 233 height 27
type input "2,500,000"
type input "2,500,000.000"
type input "2,500,000"
drag, startPoint x: 289, startPoint y: 232, endPoint x: 0, endPoint y: 307, distance: 298.7
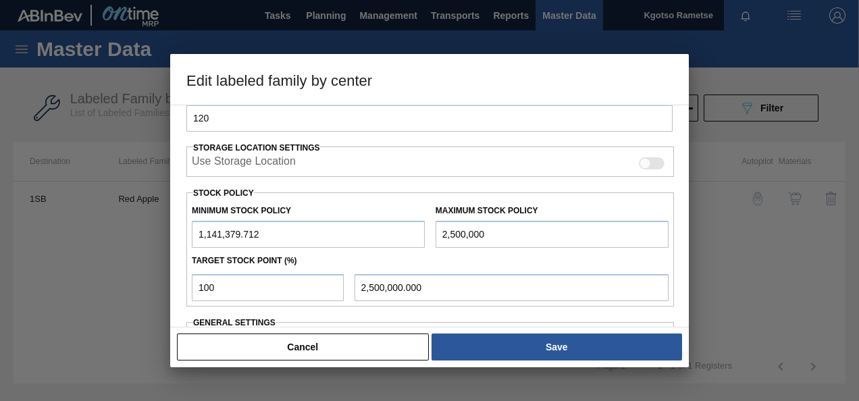
click at [0, 0] on html "Tasks Planning Management Transports Reports Master Data Kgotso Rametse Mark al…" at bounding box center [429, 0] width 859 height 0
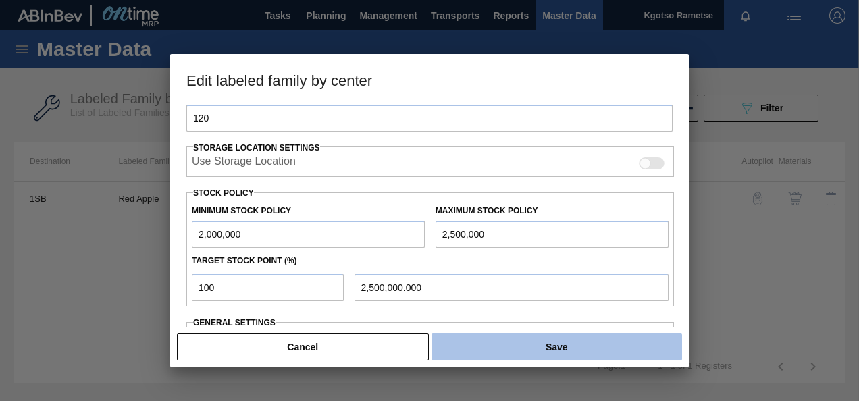
type input "2,000,000"
click at [542, 354] on button "Save" at bounding box center [557, 347] width 251 height 27
click at [532, 354] on button "Save" at bounding box center [557, 347] width 251 height 27
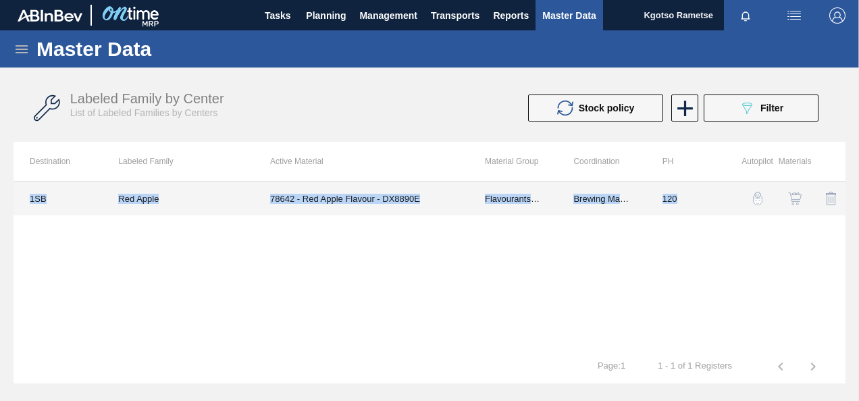
click at [805, 226] on div "1SB Red Apple 78642 - Red Apple Flavour - DX8890E Flavourants & Colourants Brew…" at bounding box center [430, 265] width 832 height 169
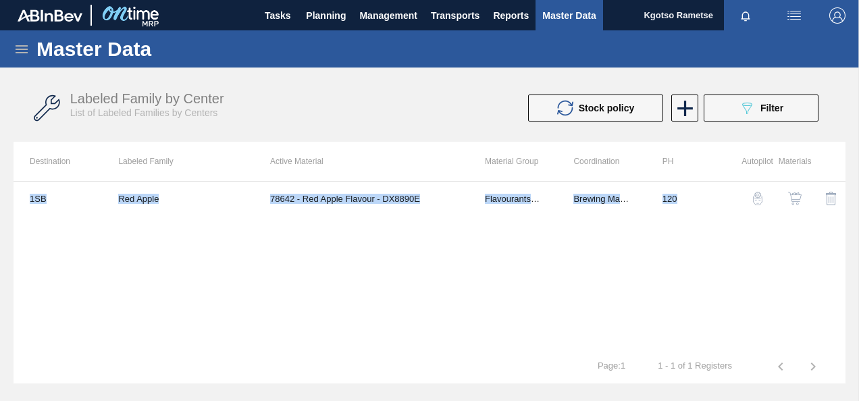
drag, startPoint x: 805, startPoint y: 226, endPoint x: 734, endPoint y: 234, distance: 71.4
click at [734, 234] on div "1SB Red Apple 78642 - Red Apple Flavour - DX8890E Flavourants & Colourants Brew…" at bounding box center [430, 265] width 832 height 169
click at [635, 241] on div "1SB Red Apple 78642 - Red Apple Flavour - DX8890E Flavourants & Colourants Brew…" at bounding box center [430, 265] width 832 height 169
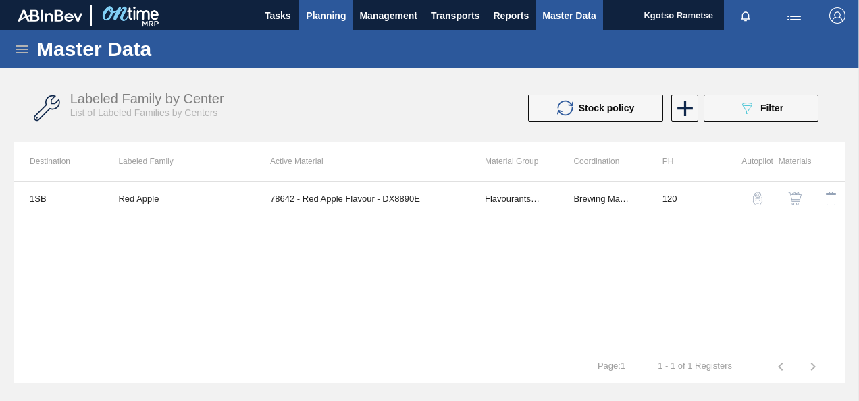
click at [328, 1] on button "Planning" at bounding box center [325, 15] width 53 height 30
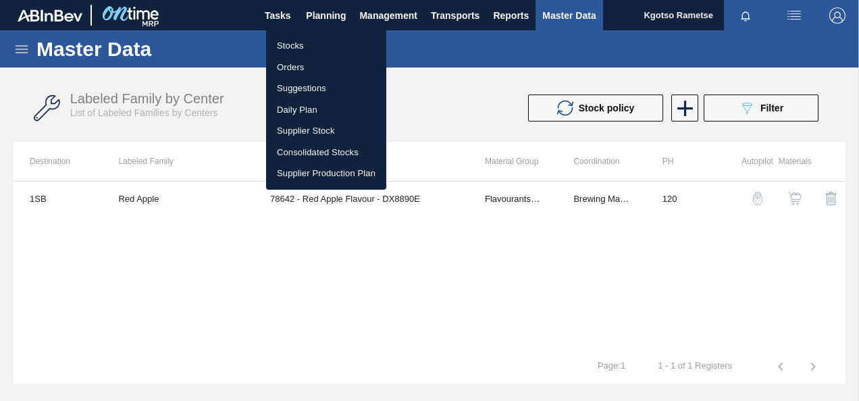
click at [320, 16] on div at bounding box center [429, 200] width 859 height 401
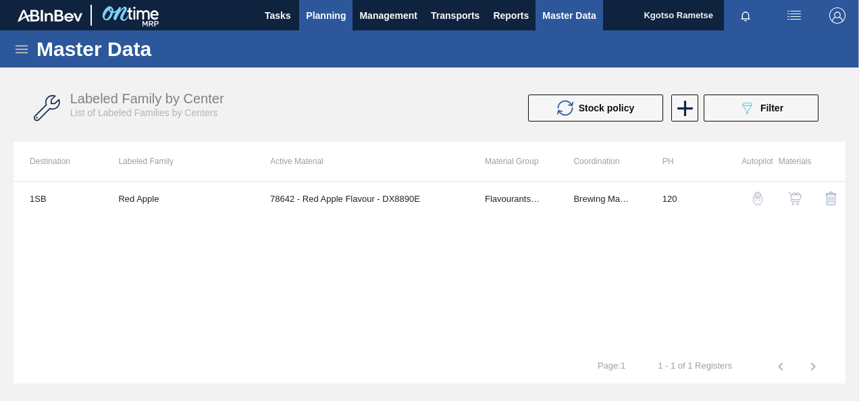
click at [321, 18] on span "Planning" at bounding box center [326, 15] width 40 height 16
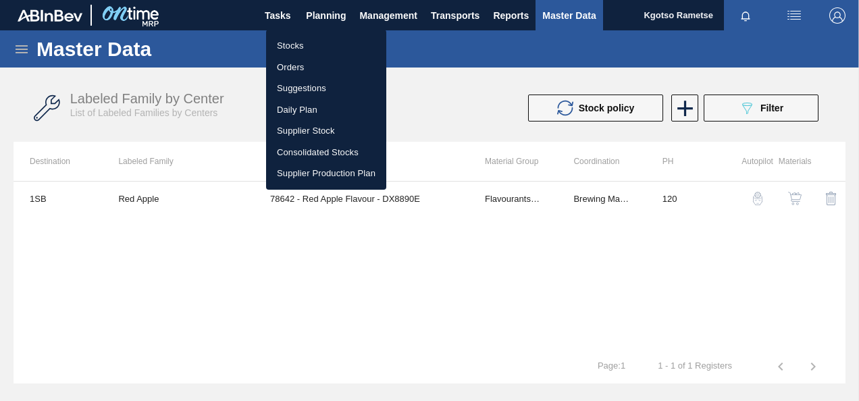
drag, startPoint x: 307, startPoint y: 50, endPoint x: 490, endPoint y: 99, distance: 189.6
click at [307, 50] on li "Stocks" at bounding box center [326, 46] width 120 height 22
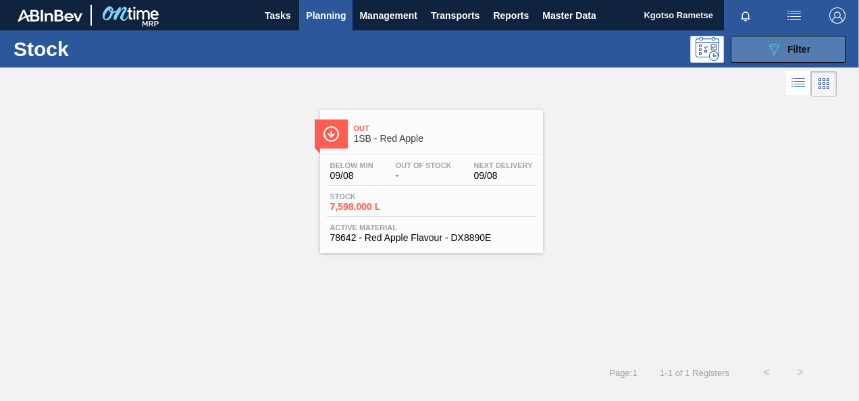
click at [790, 59] on button "089F7B8B-B2A5-4AFE-B5C0-19BA573D28AC Filter" at bounding box center [788, 49] width 115 height 27
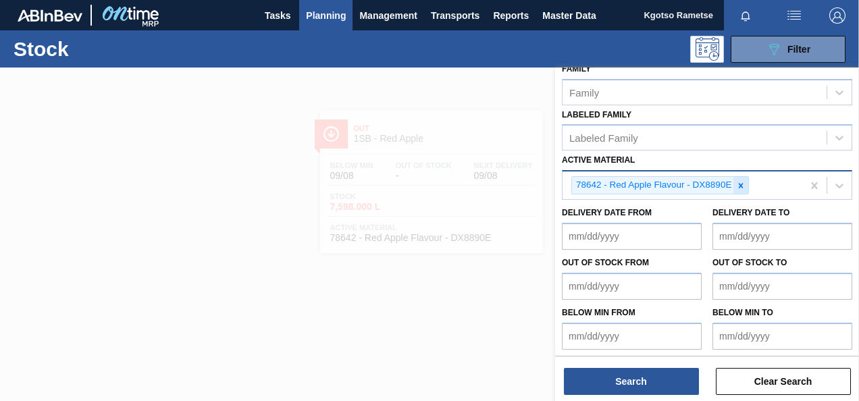
click at [736, 184] on icon at bounding box center [740, 185] width 9 height 9
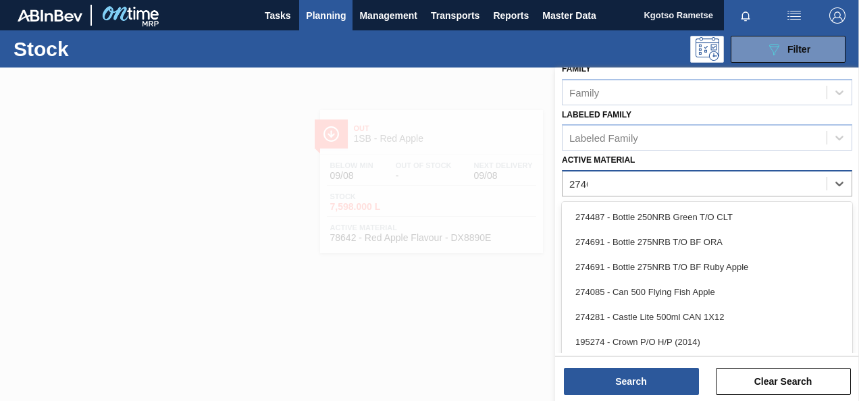
scroll to position [245, 0]
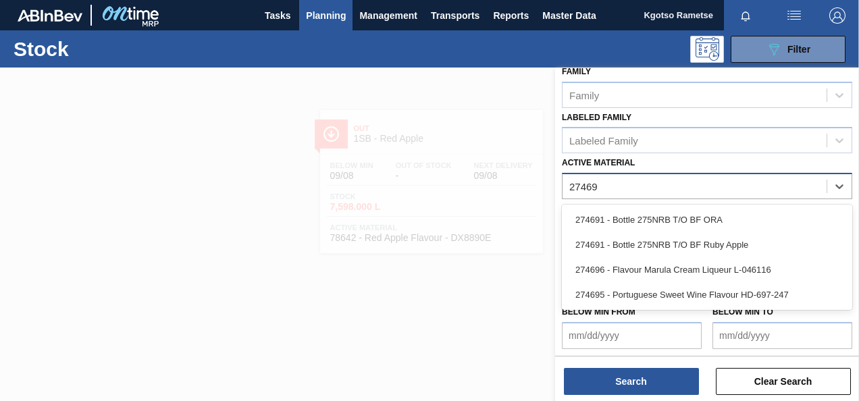
type Material "274695"
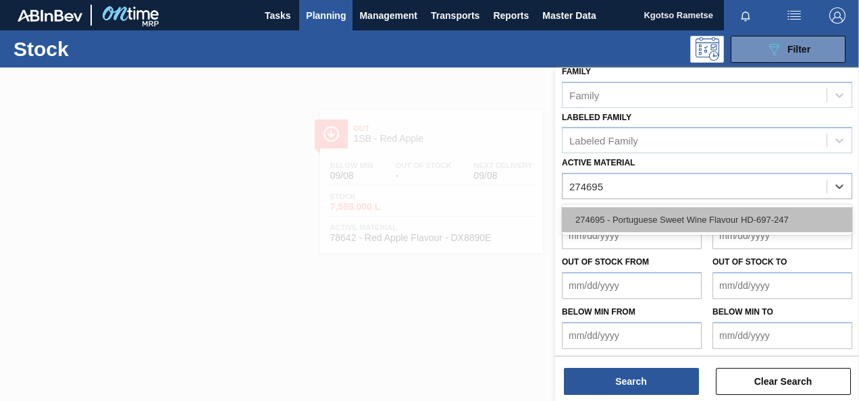
click at [642, 230] on div "274695 - Portuguese Sweet Wine Flavour HD-697-247" at bounding box center [707, 219] width 290 height 25
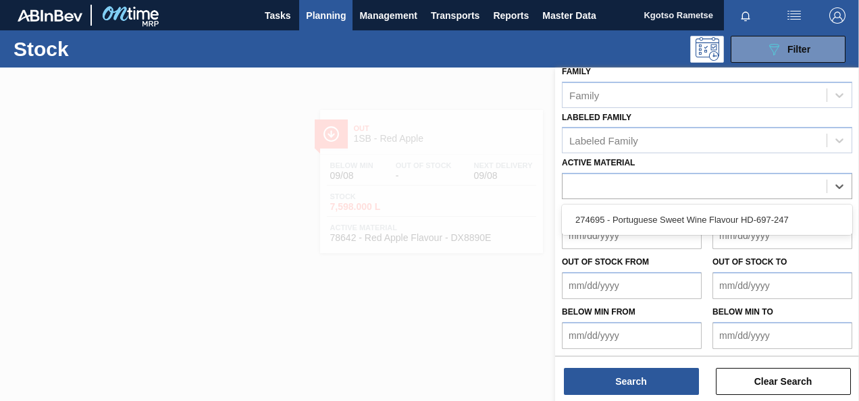
scroll to position [247, 0]
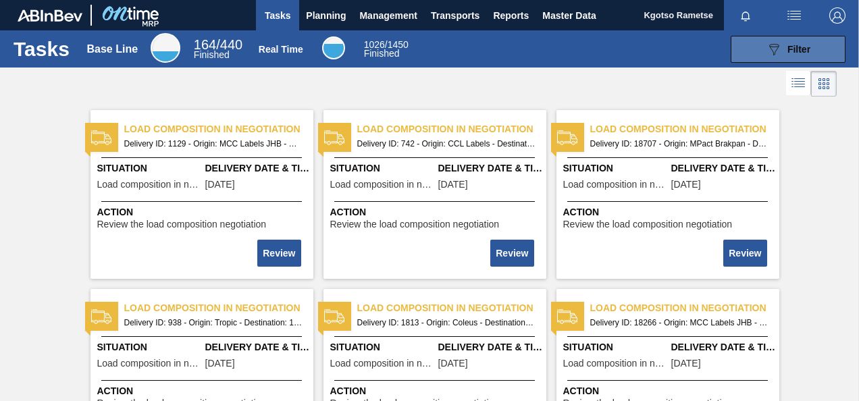
click at [804, 44] on span "Filter" at bounding box center [799, 49] width 23 height 11
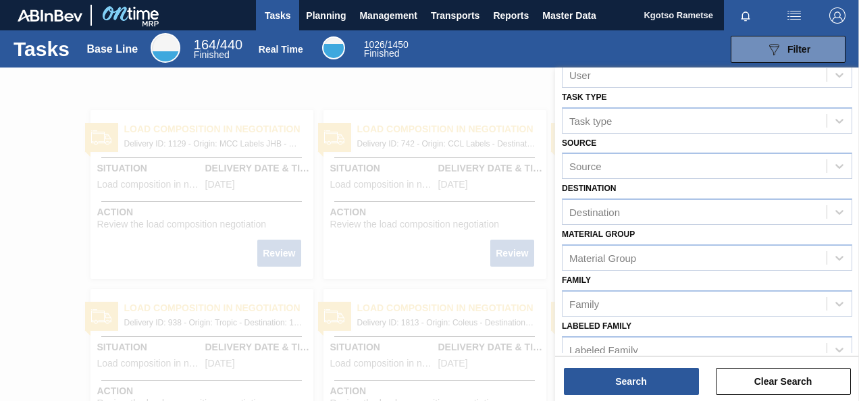
scroll to position [62, 0]
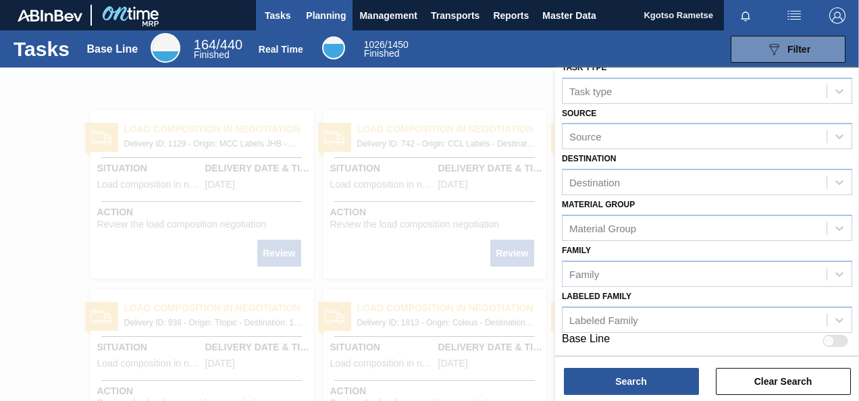
click at [301, 12] on button "Planning" at bounding box center [325, 15] width 53 height 30
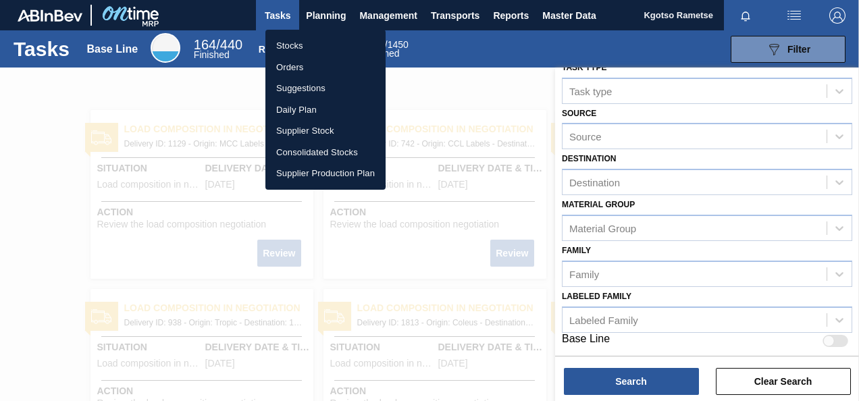
click at [300, 39] on li "Stocks" at bounding box center [325, 46] width 120 height 22
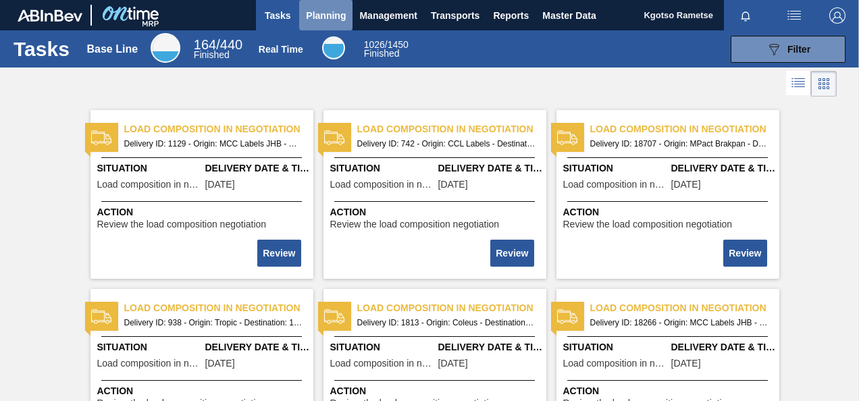
click at [322, 17] on span "Planning" at bounding box center [326, 15] width 40 height 16
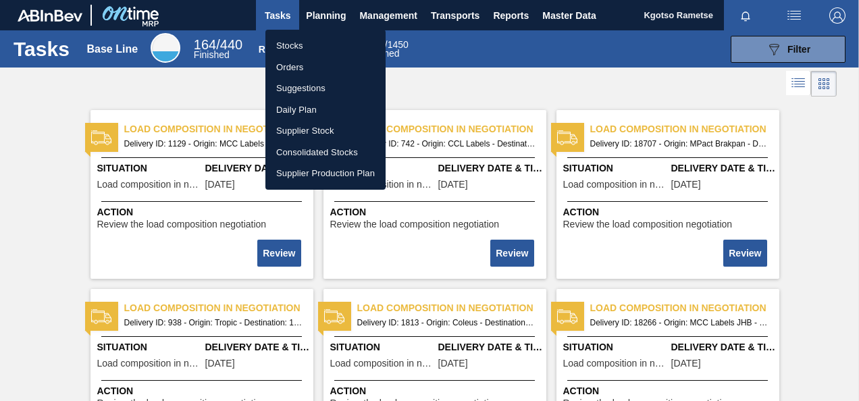
drag, startPoint x: 311, startPoint y: 47, endPoint x: 322, endPoint y: 48, distance: 10.9
click at [311, 47] on li "Stocks" at bounding box center [325, 46] width 120 height 22
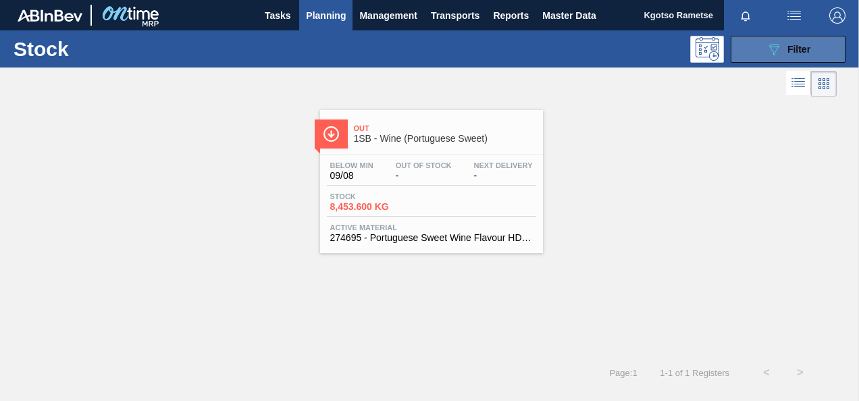
click at [759, 53] on button "089F7B8B-B2A5-4AFE-B5C0-19BA573D28AC Filter" at bounding box center [788, 49] width 115 height 27
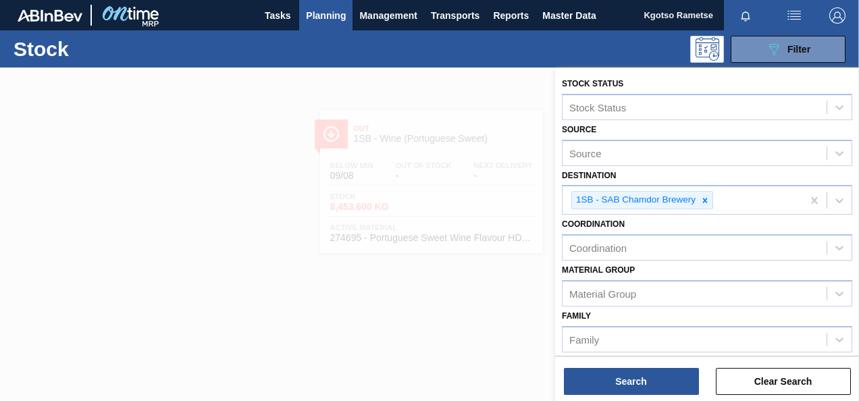
scroll to position [264, 0]
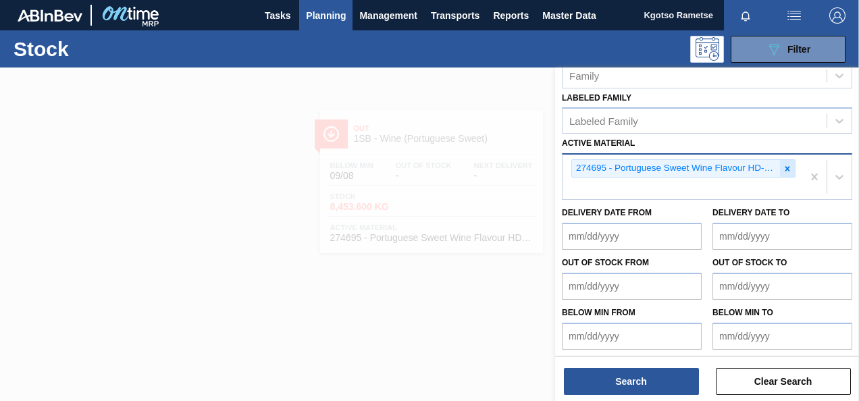
click at [786, 164] on icon at bounding box center [787, 168] width 9 height 9
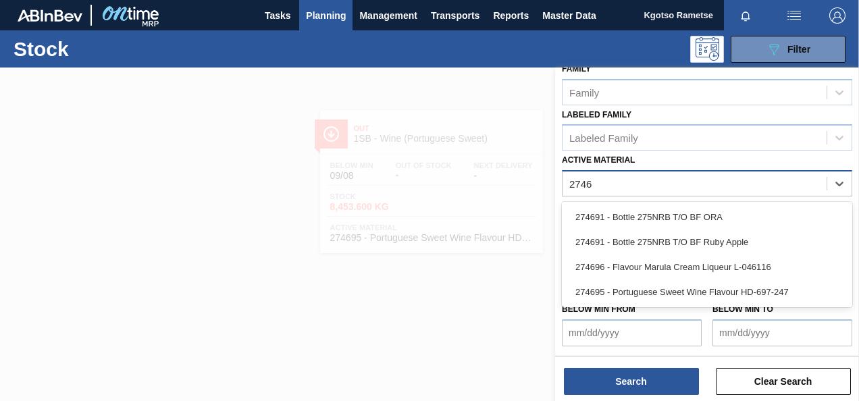
scroll to position [245, 0]
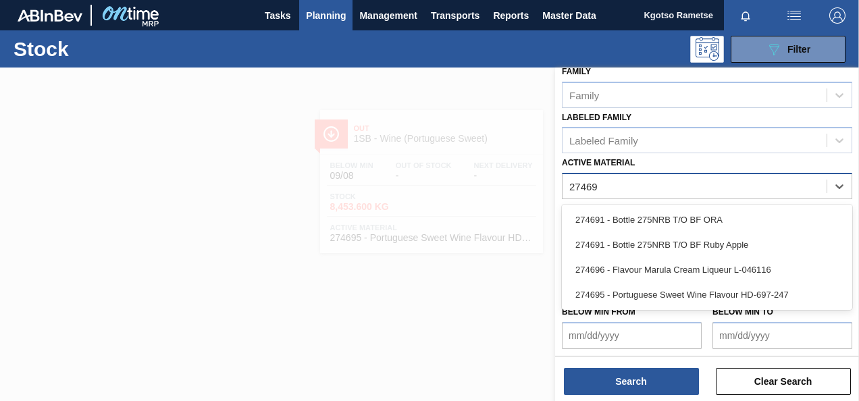
type Material "274695"
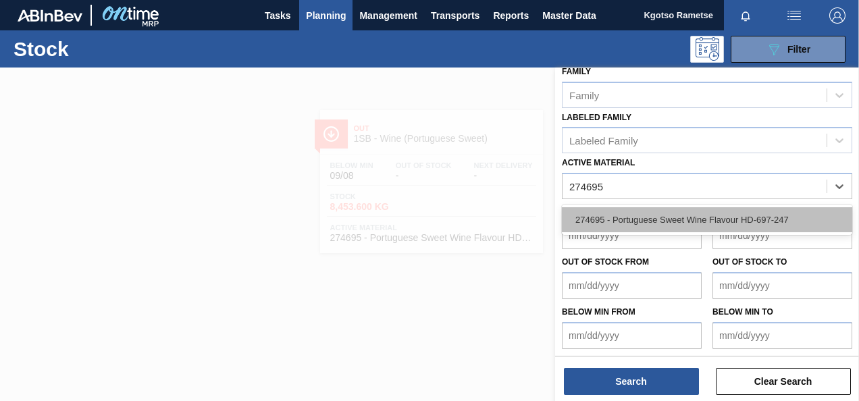
click at [649, 218] on div "274695 - Portuguese Sweet Wine Flavour HD-697-247" at bounding box center [707, 219] width 290 height 25
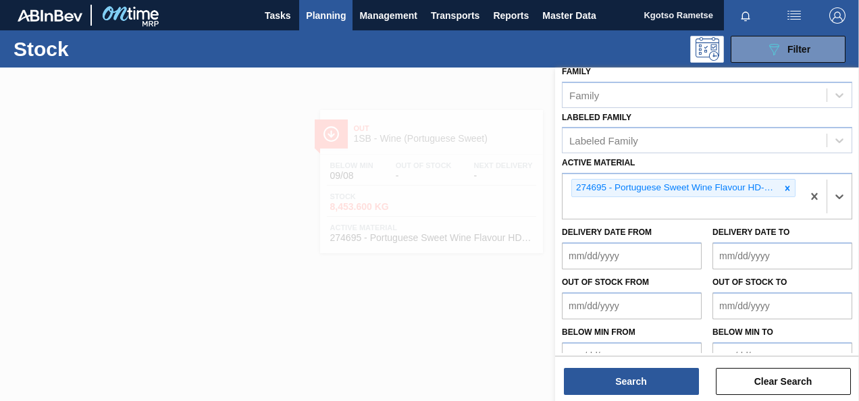
scroll to position [264, 0]
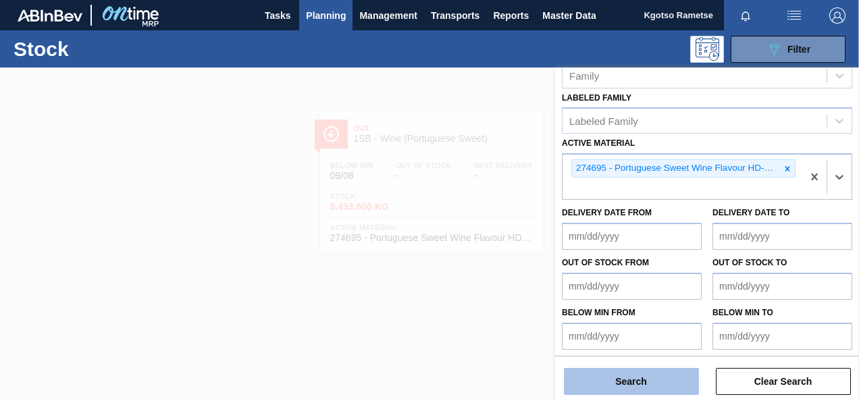
click at [592, 382] on button "Search" at bounding box center [631, 381] width 135 height 27
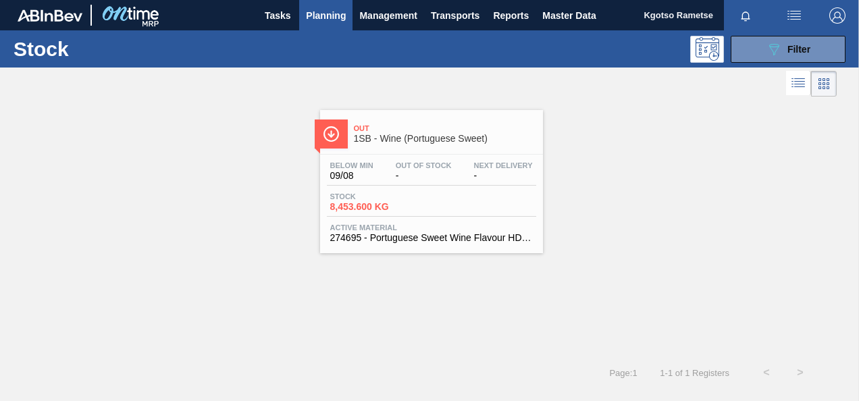
click at [361, 139] on span "1SB - Wine (Portuguese Sweet)" at bounding box center [445, 139] width 182 height 10
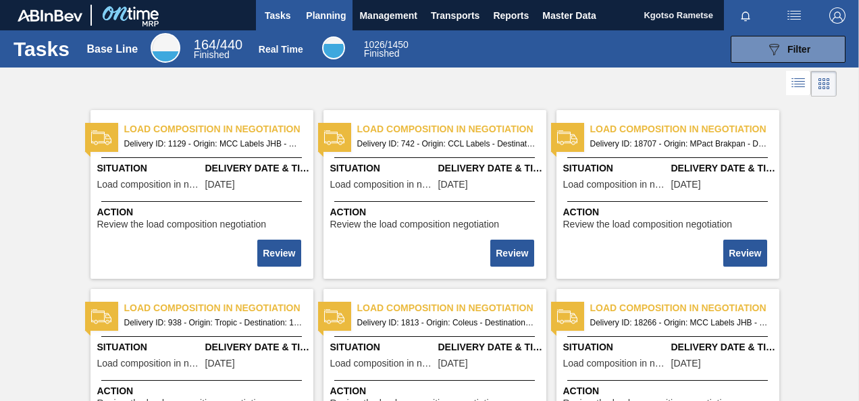
click at [340, 16] on span "Planning" at bounding box center [326, 15] width 40 height 16
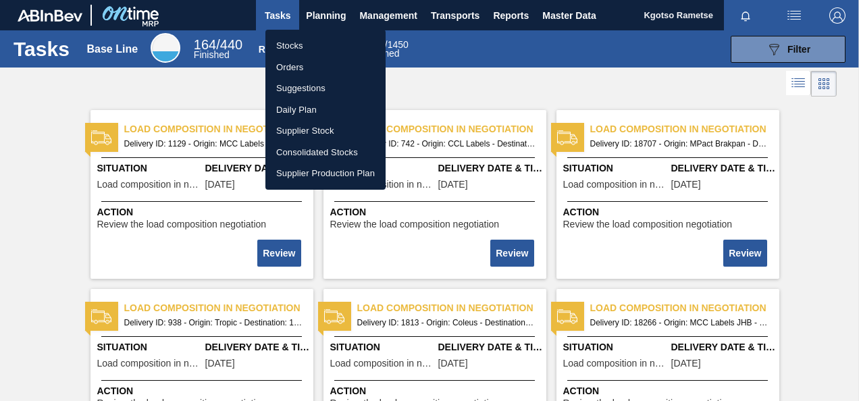
click at [298, 40] on li "Stocks" at bounding box center [325, 46] width 120 height 22
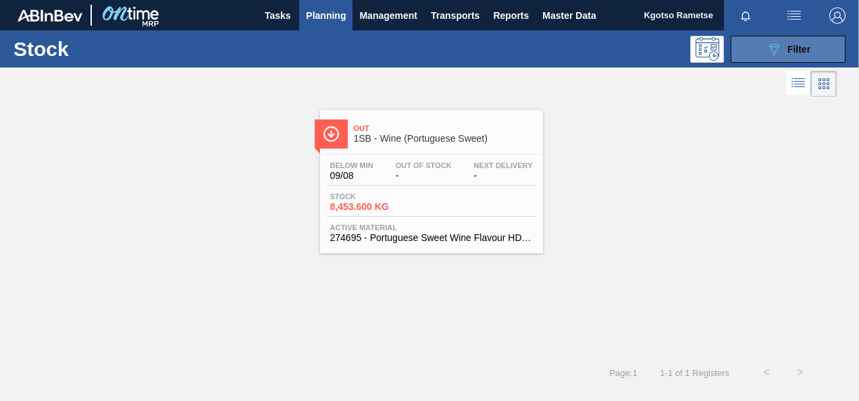
click at [756, 46] on button "089F7B8B-B2A5-4AFE-B5C0-19BA573D28AC Filter" at bounding box center [788, 49] width 115 height 27
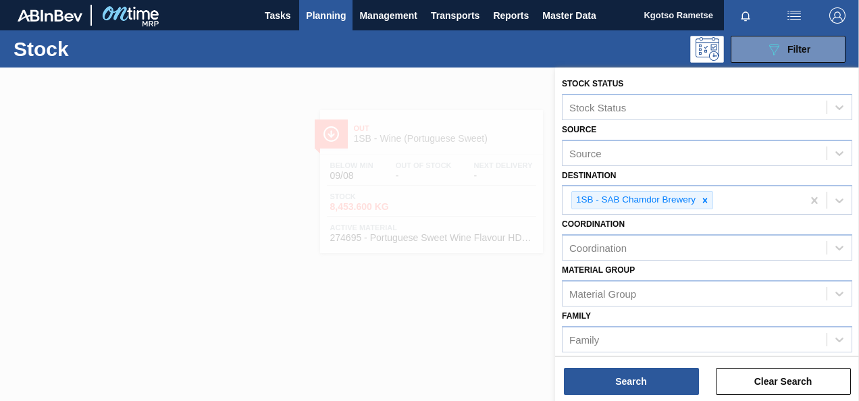
click at [662, 315] on div "Family Family" at bounding box center [707, 330] width 290 height 46
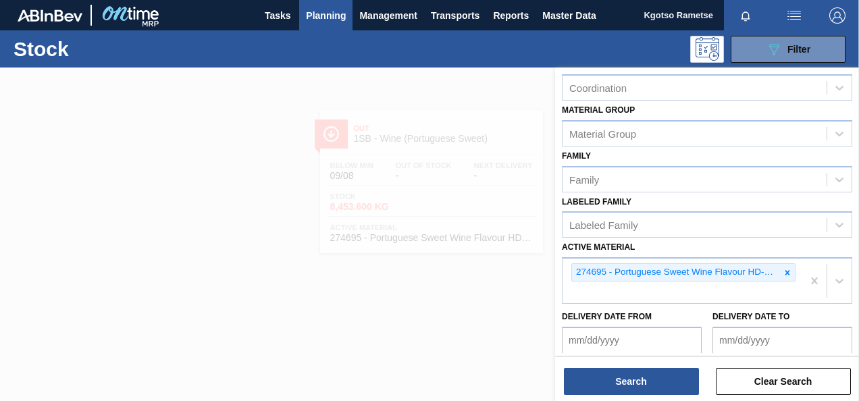
scroll to position [216, 0]
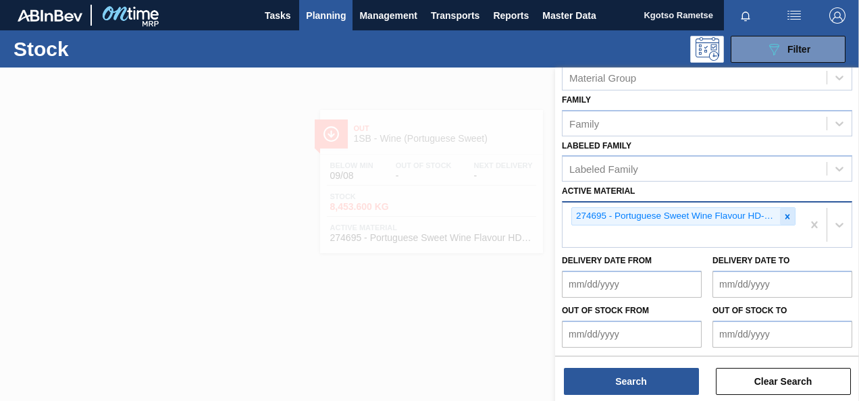
click at [789, 216] on icon at bounding box center [787, 216] width 9 height 9
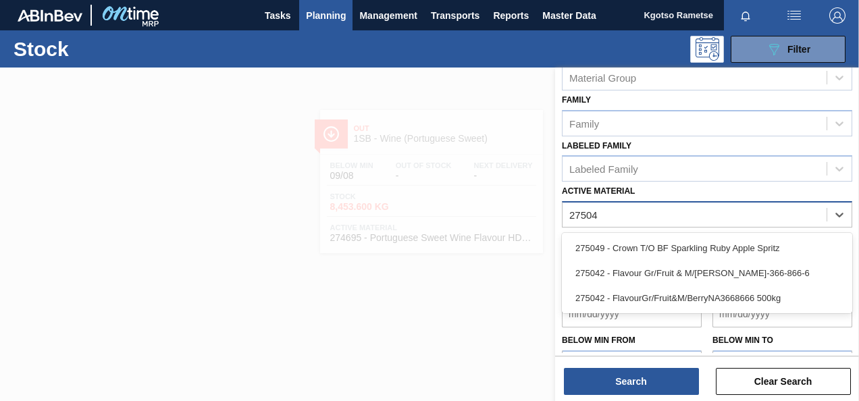
type Material "275042"
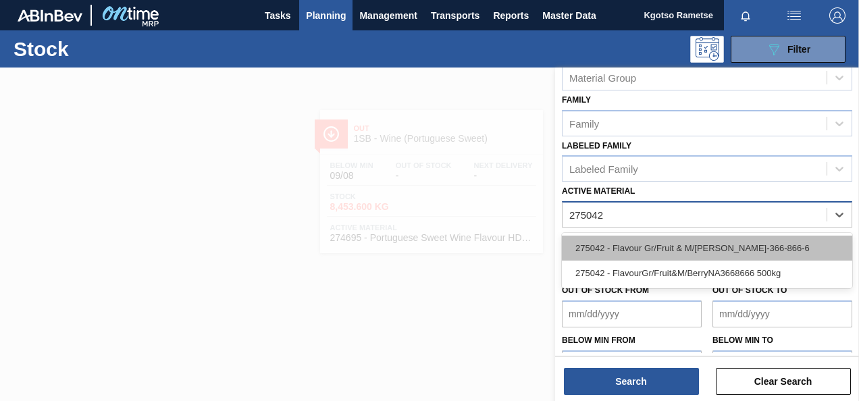
click at [638, 239] on div "275042 - Flavour Gr/Fruit & M/[PERSON_NAME]-366-866-6" at bounding box center [707, 248] width 290 height 25
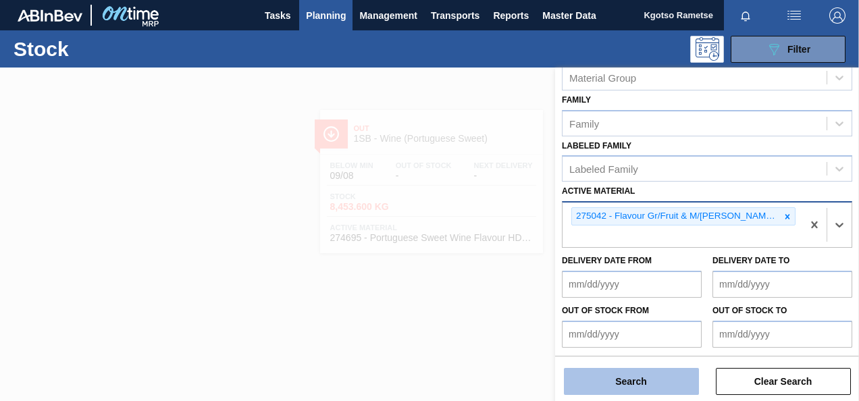
click at [617, 382] on button "Search" at bounding box center [631, 381] width 135 height 27
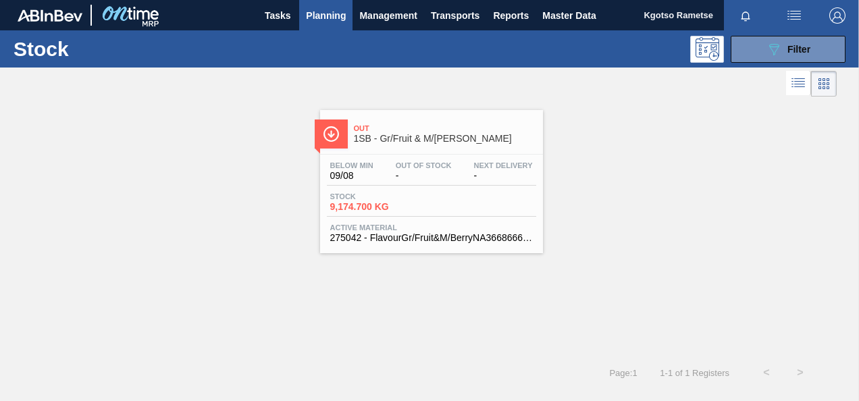
click at [399, 139] on span "1SB - Gr/Fruit & M/[PERSON_NAME]" at bounding box center [445, 139] width 182 height 10
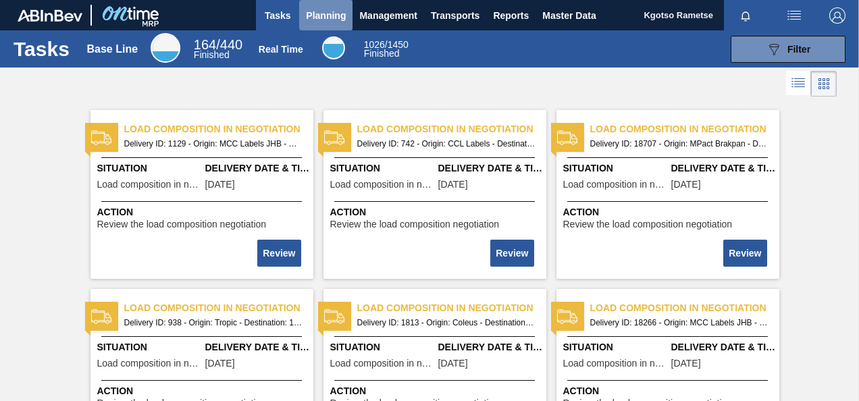
click at [322, 6] on button "Planning" at bounding box center [325, 15] width 53 height 30
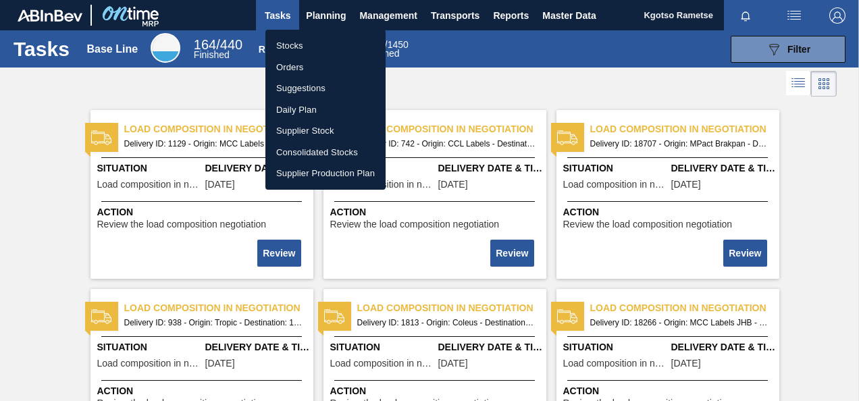
click at [313, 39] on li "Stocks" at bounding box center [325, 46] width 120 height 22
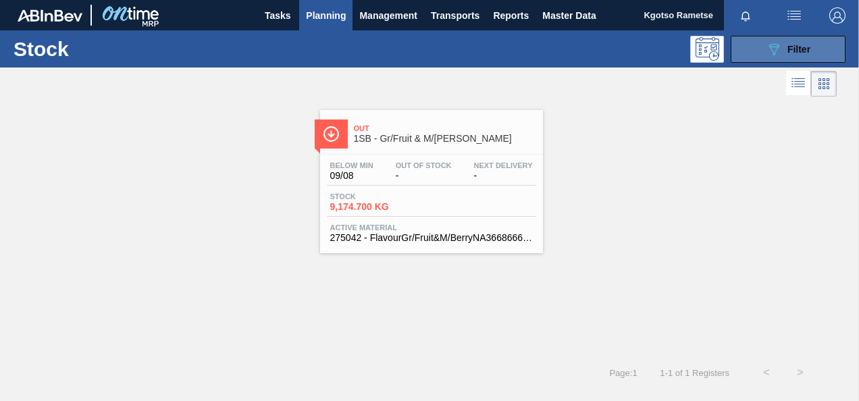
click at [763, 53] on button "089F7B8B-B2A5-4AFE-B5C0-19BA573D28AC Filter" at bounding box center [788, 49] width 115 height 27
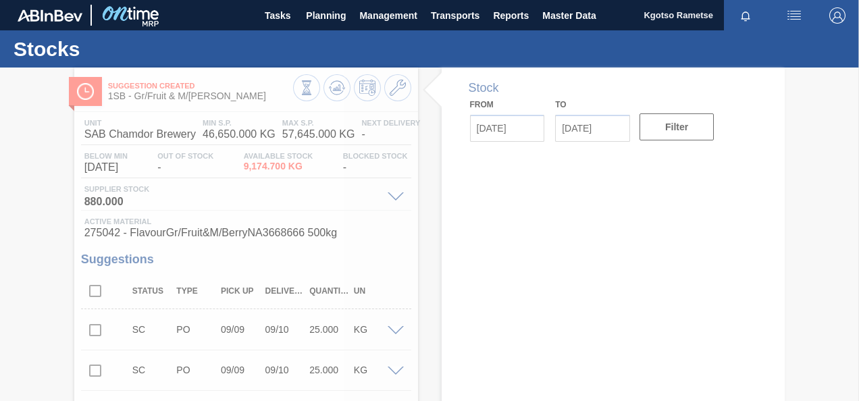
type input "[DATE]"
